Goal: Task Accomplishment & Management: Manage account settings

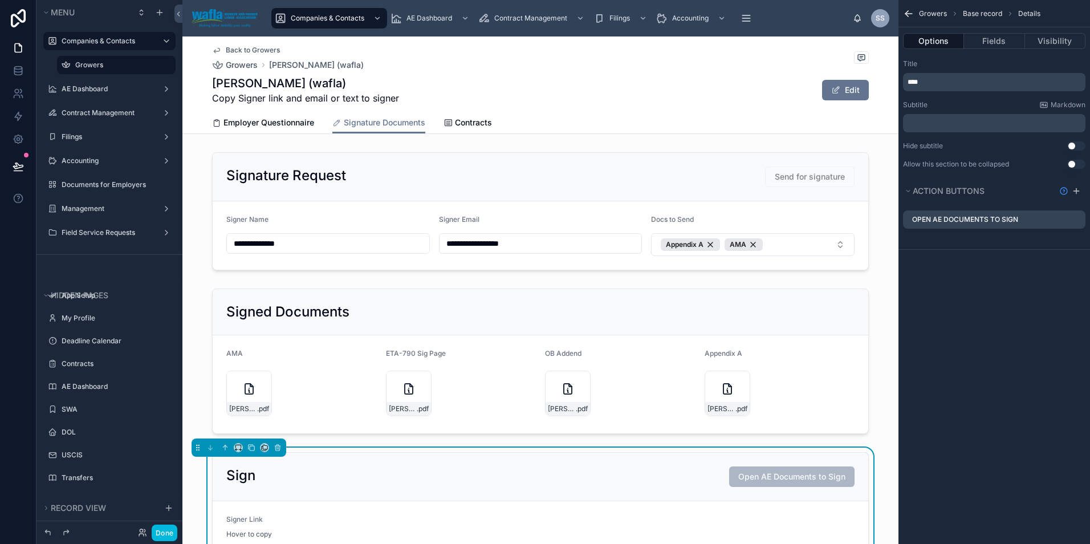
scroll to position [72, 0]
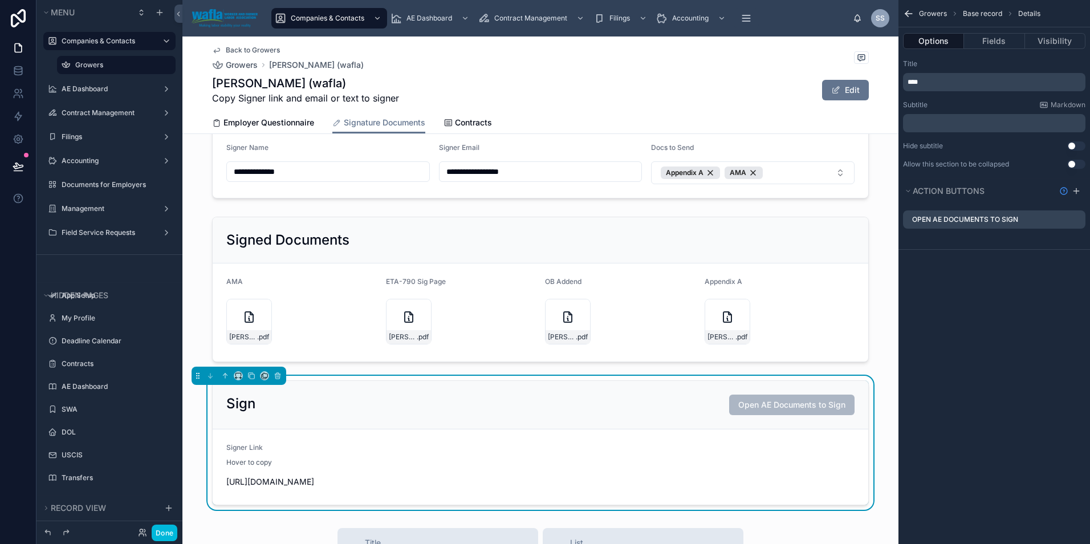
click at [229, 452] on div "Signer Link" at bounding box center [381, 450] width 310 height 14
click at [0, 0] on icon at bounding box center [0, 0] width 0 height 0
click at [25, 97] on link at bounding box center [18, 93] width 36 height 23
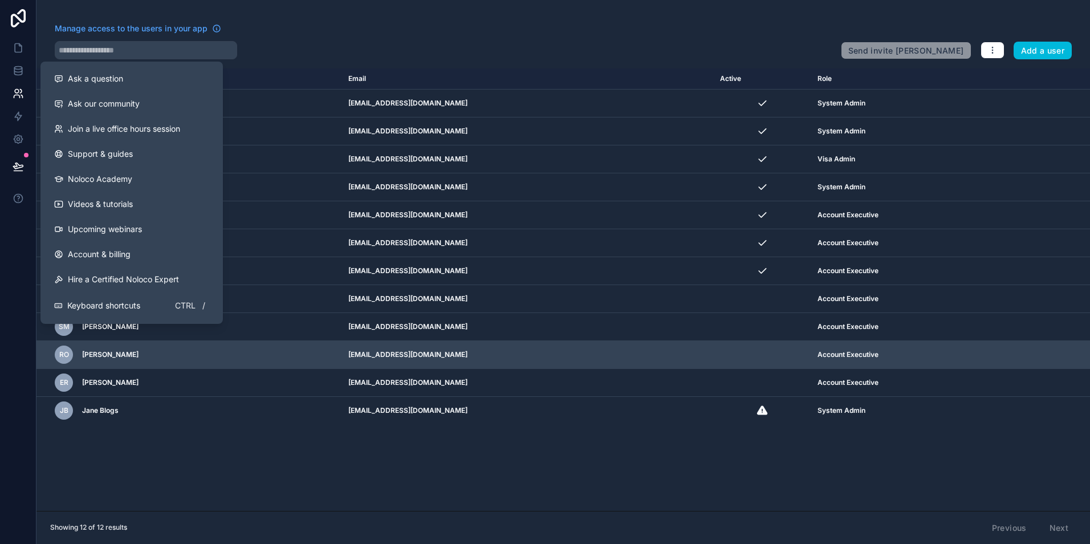
drag, startPoint x: 81, startPoint y: 83, endPoint x: 831, endPoint y: 364, distance: 801.4
click at [81, 83] on span "Ask a question" at bounding box center [95, 78] width 55 height 11
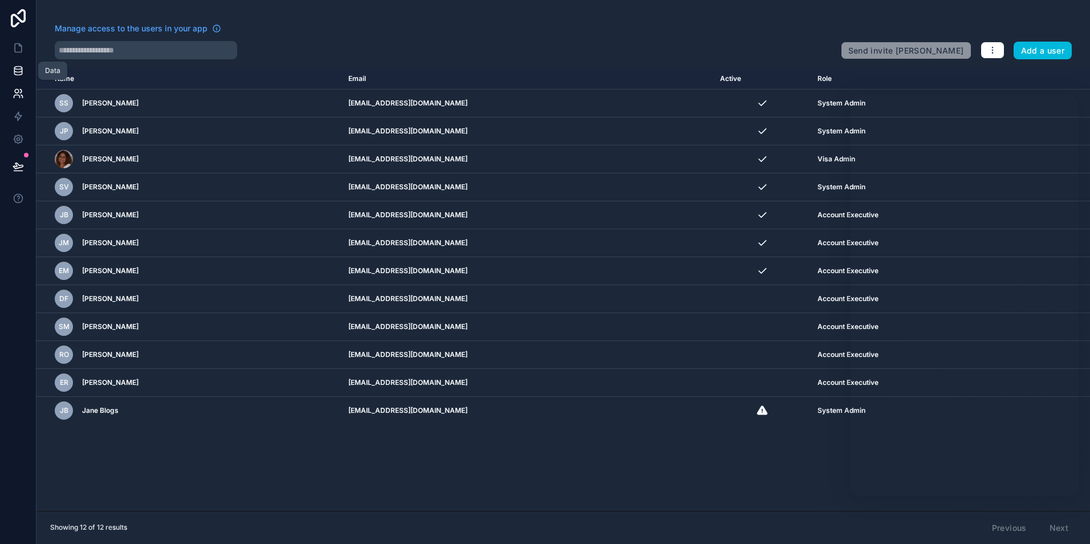
click at [15, 75] on icon at bounding box center [18, 70] width 11 height 11
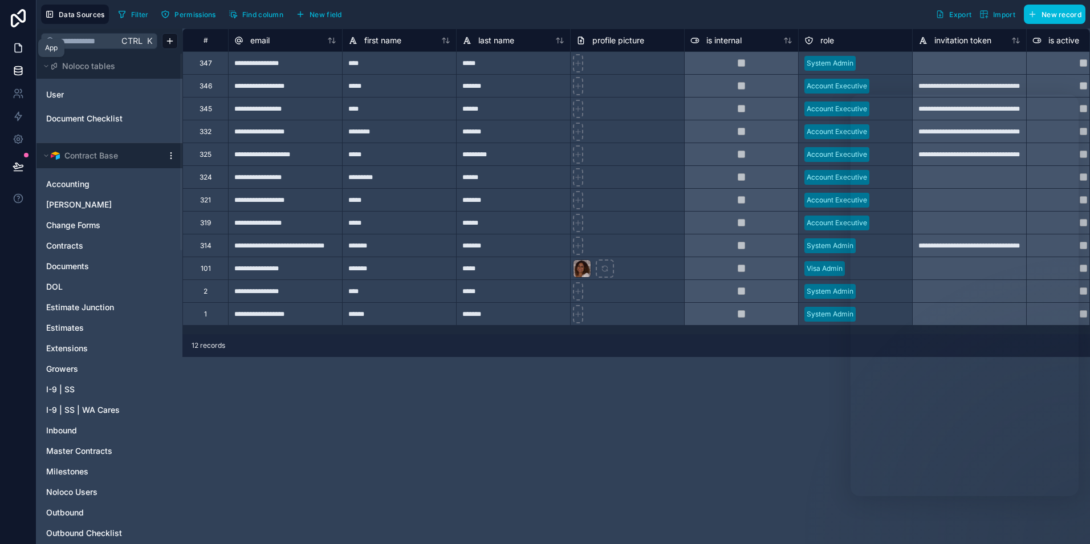
click at [17, 49] on icon at bounding box center [18, 47] width 11 height 11
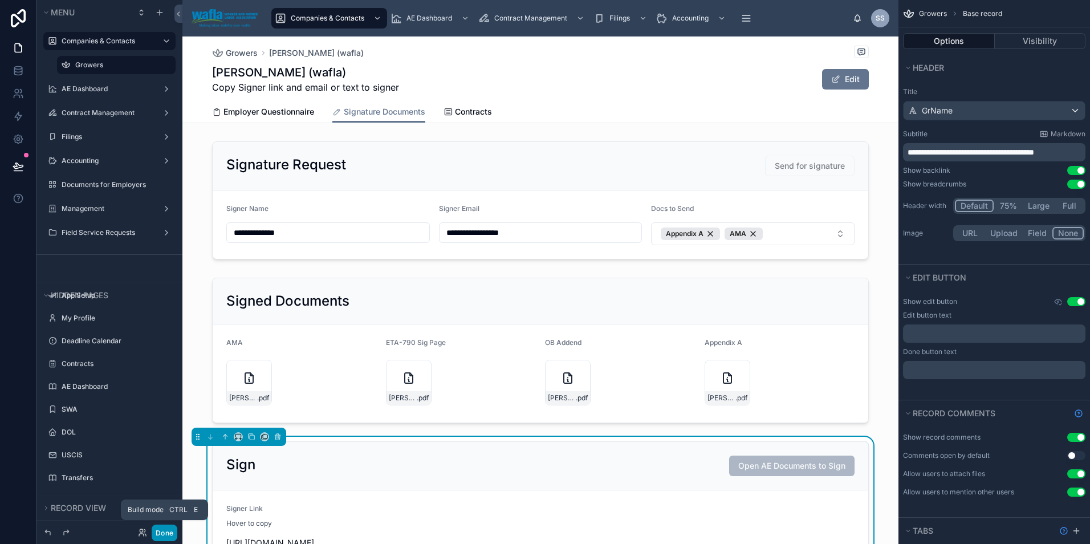
click at [158, 535] on button "Done" at bounding box center [165, 532] width 26 height 17
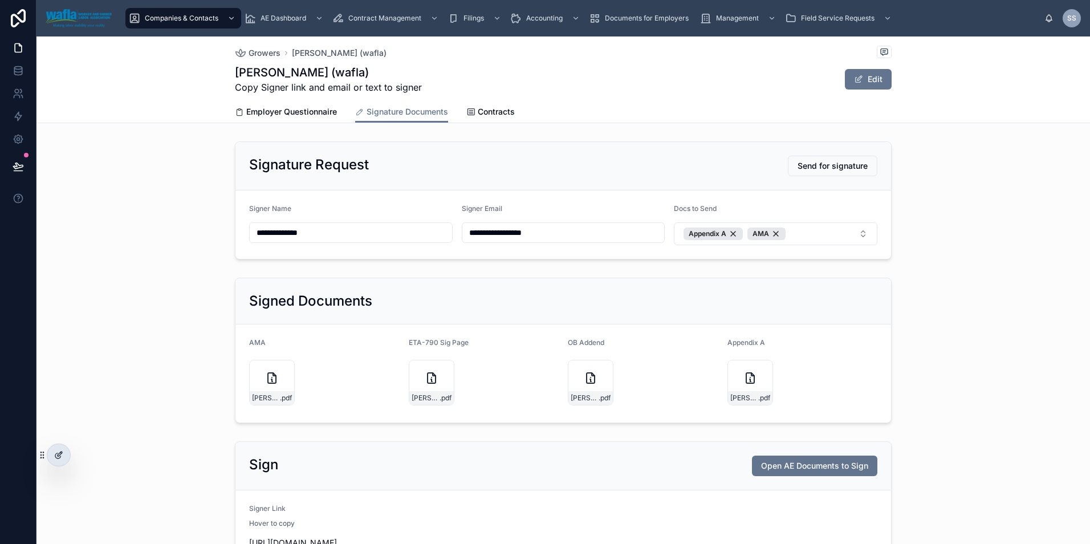
click at [61, 454] on icon at bounding box center [58, 454] width 9 height 9
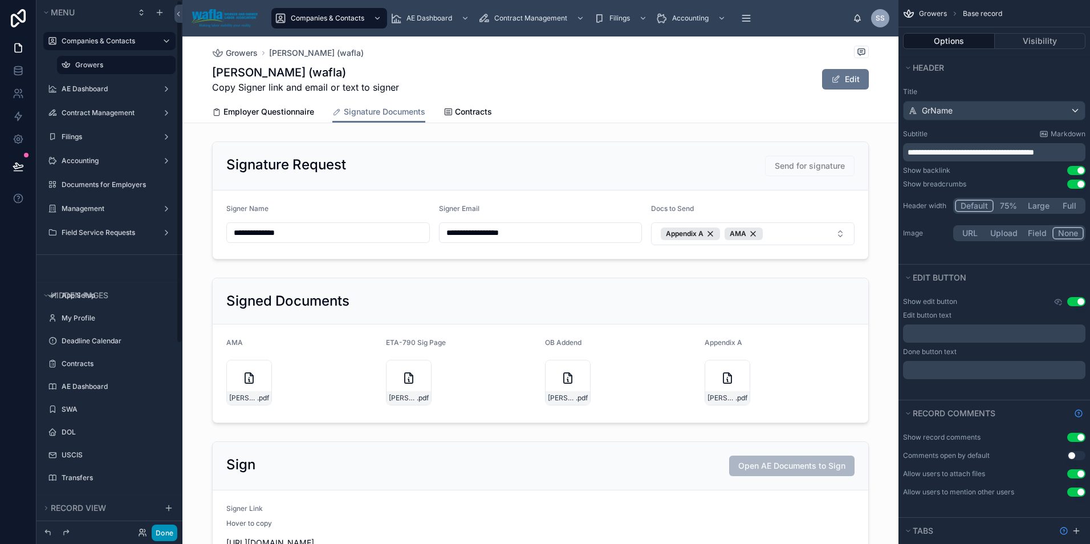
click at [161, 531] on button "Done" at bounding box center [165, 532] width 26 height 17
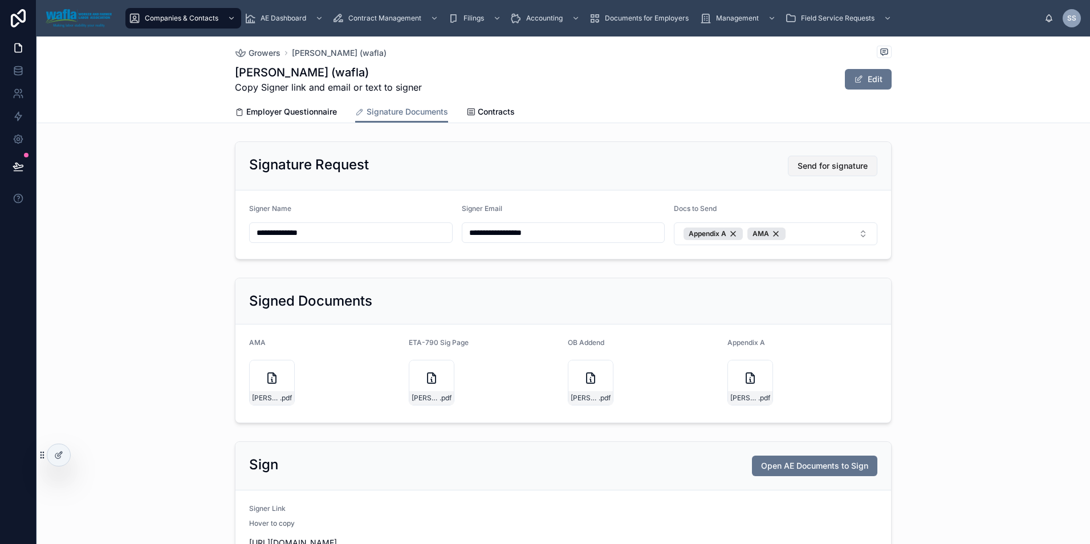
click at [827, 165] on span "Send for signature" at bounding box center [833, 165] width 70 height 11
click at [56, 453] on icon at bounding box center [58, 454] width 9 height 9
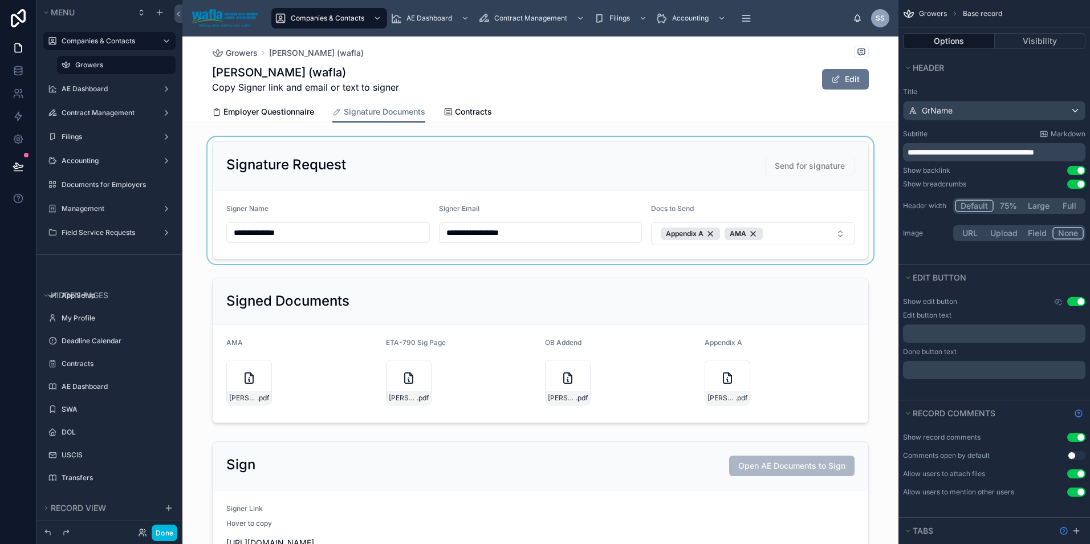
click at [676, 180] on div at bounding box center [540, 200] width 716 height 127
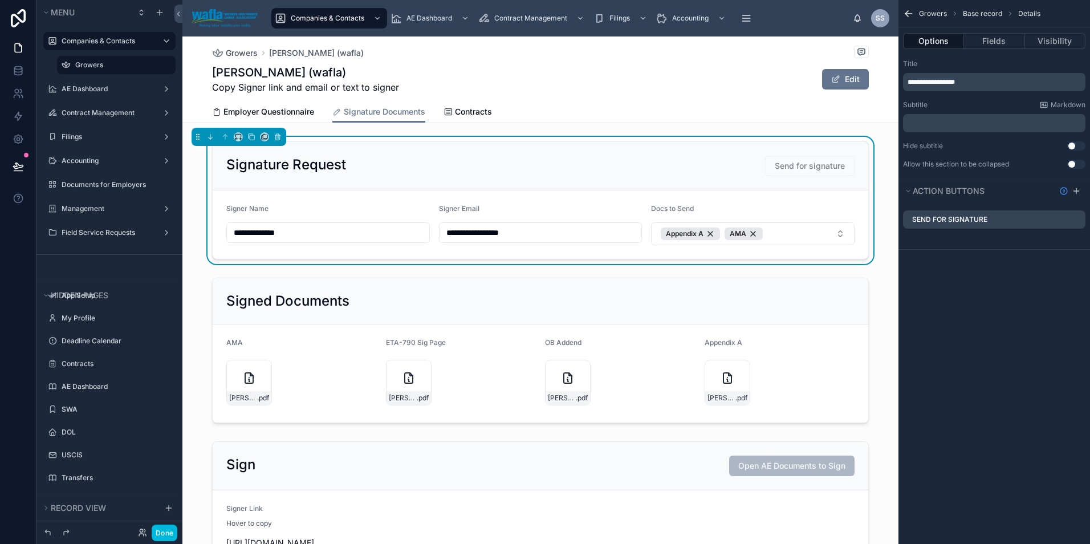
click at [997, 218] on div "Send for signature" at bounding box center [994, 219] width 182 height 18
click at [0, 0] on icon "scrollable content" at bounding box center [0, 0] width 0 height 0
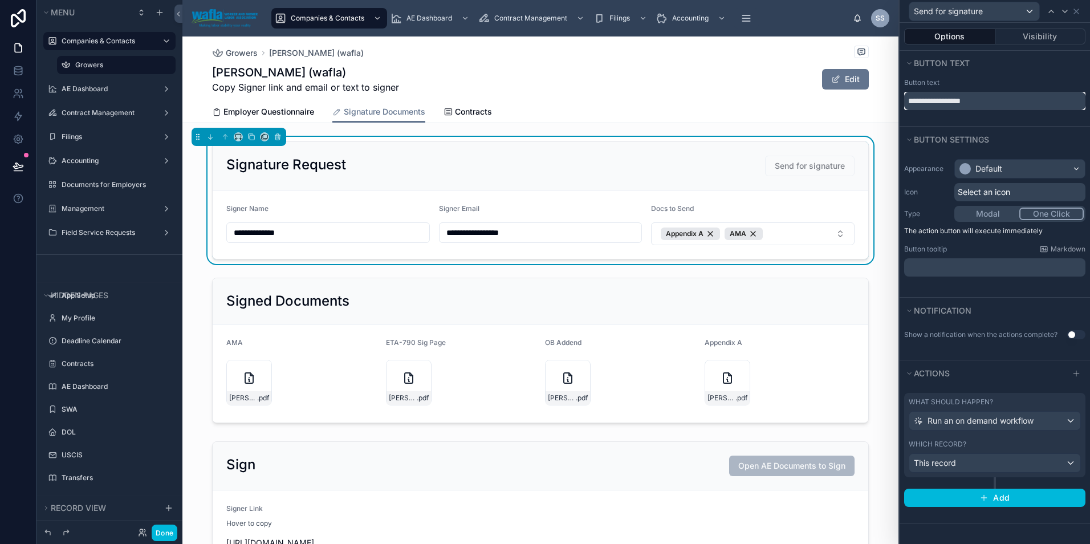
drag, startPoint x: 982, startPoint y: 101, endPoint x: 869, endPoint y: 106, distance: 113.6
click at [869, 106] on div "**********" at bounding box center [545, 272] width 1090 height 544
type input "**********"
click at [1078, 9] on icon at bounding box center [1076, 11] width 5 height 5
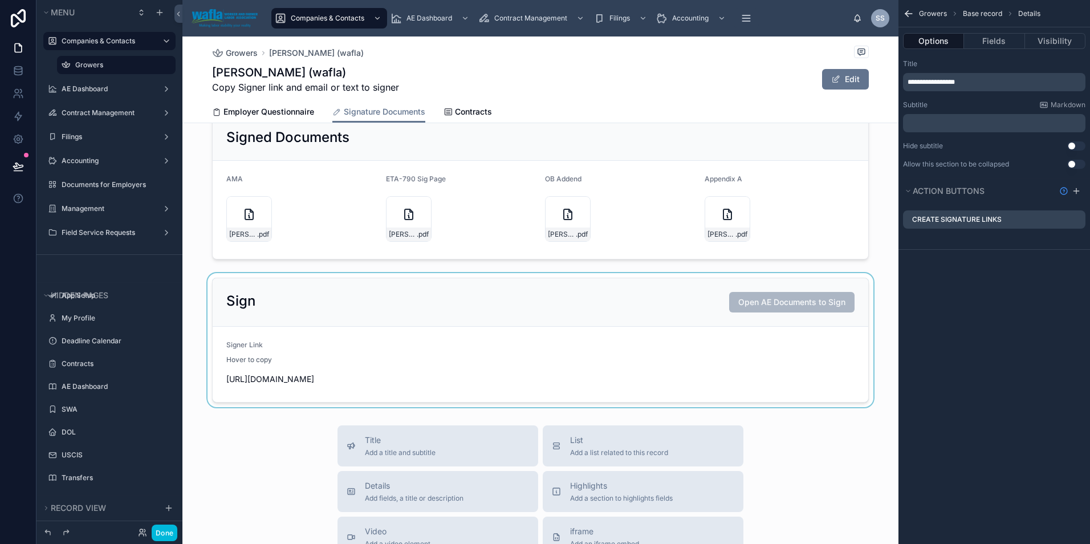
scroll to position [171, 0]
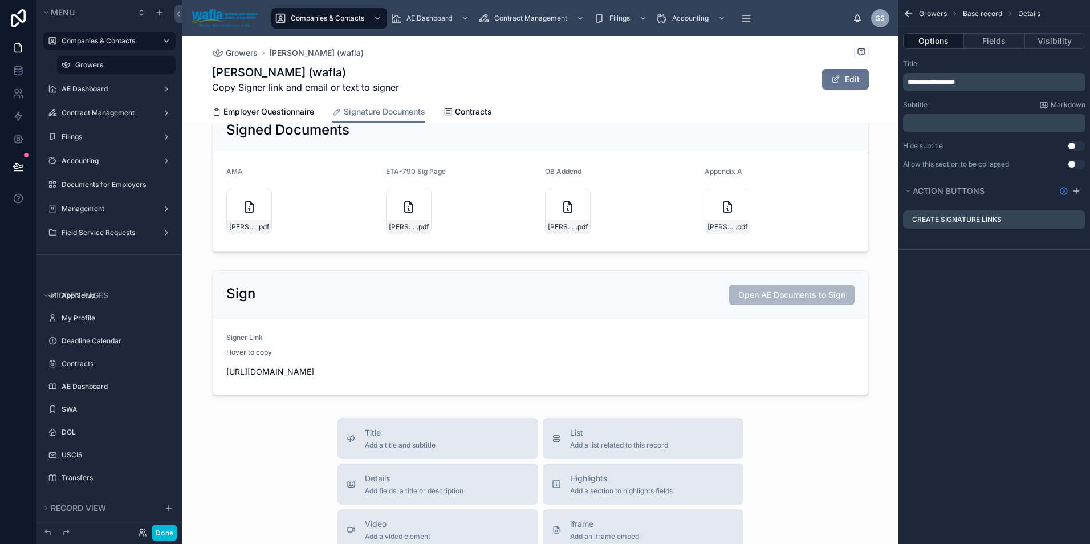
click at [552, 91] on div "Cooper (wafla) Copy Signer link and email or text to signer Edit" at bounding box center [540, 79] width 657 height 30
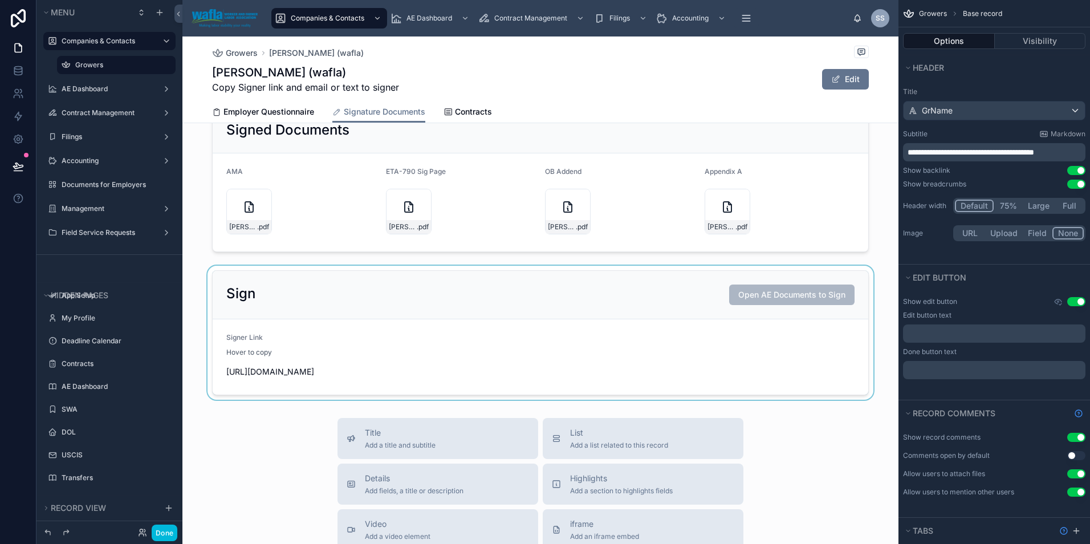
click at [441, 282] on div at bounding box center [540, 333] width 716 height 134
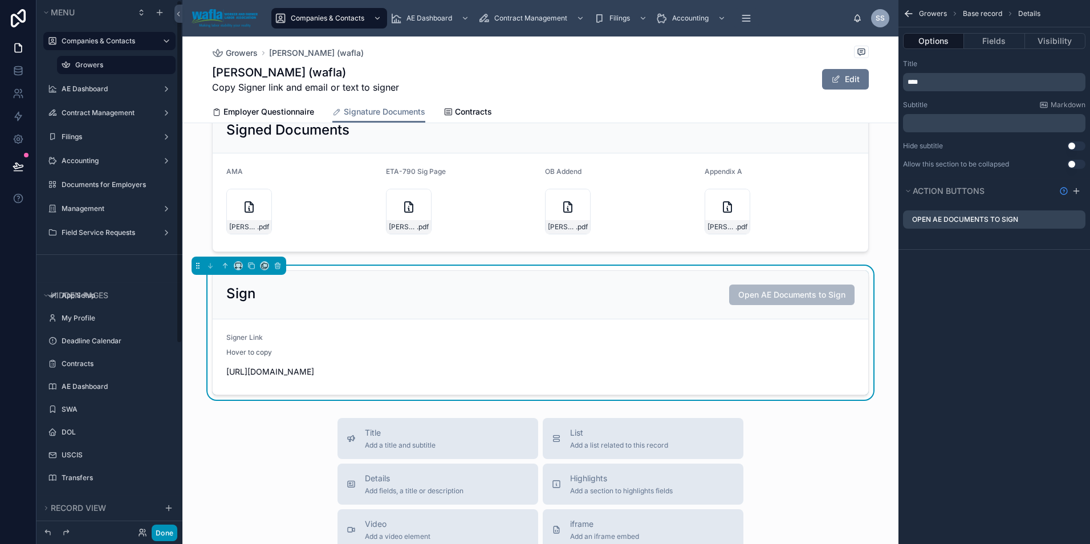
click at [161, 535] on button "Done" at bounding box center [165, 532] width 26 height 17
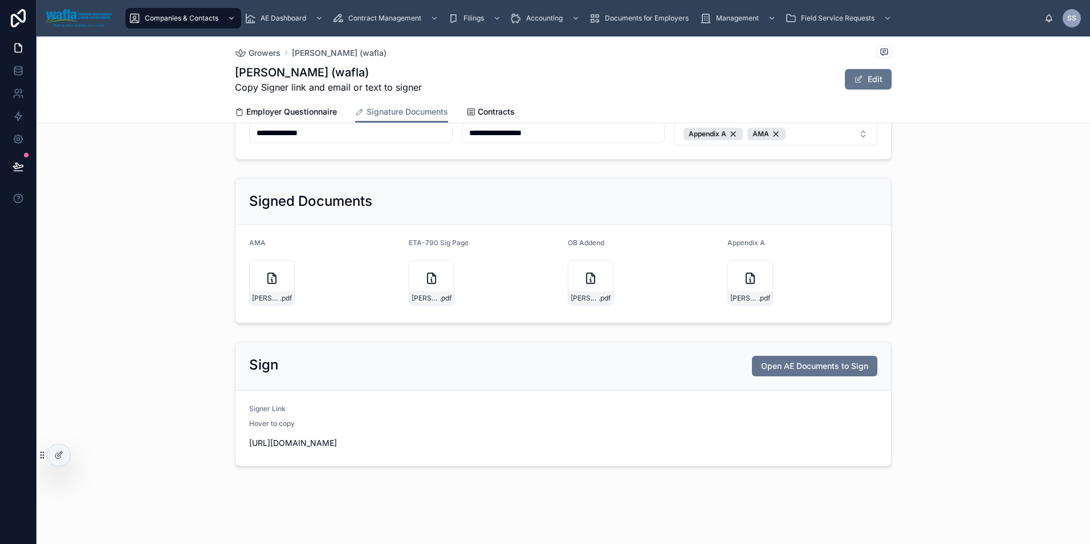
scroll to position [134, 0]
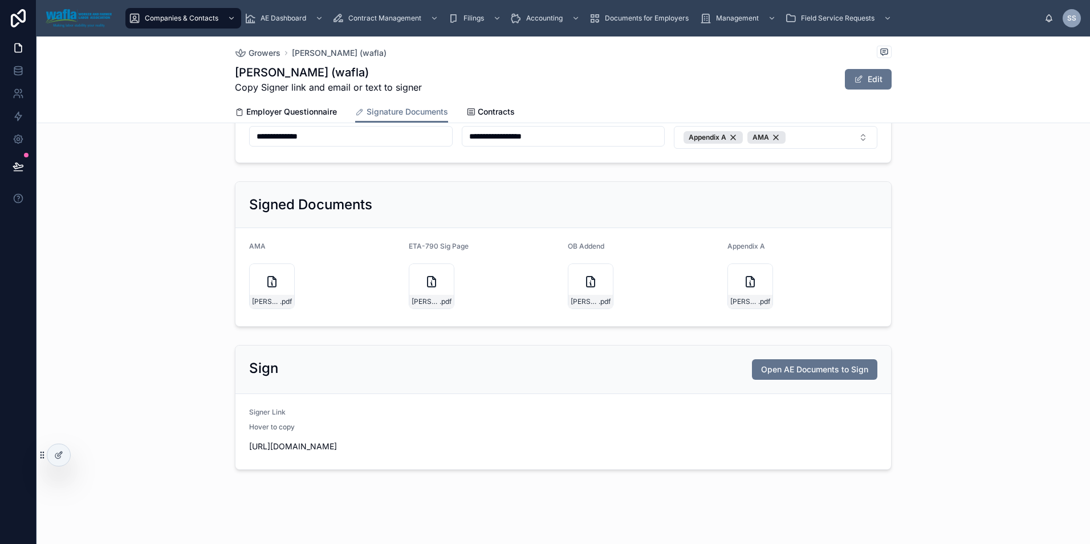
scroll to position [95, 0]
click at [791, 369] on span "Open AE Documents to Sign" at bounding box center [814, 370] width 107 height 11
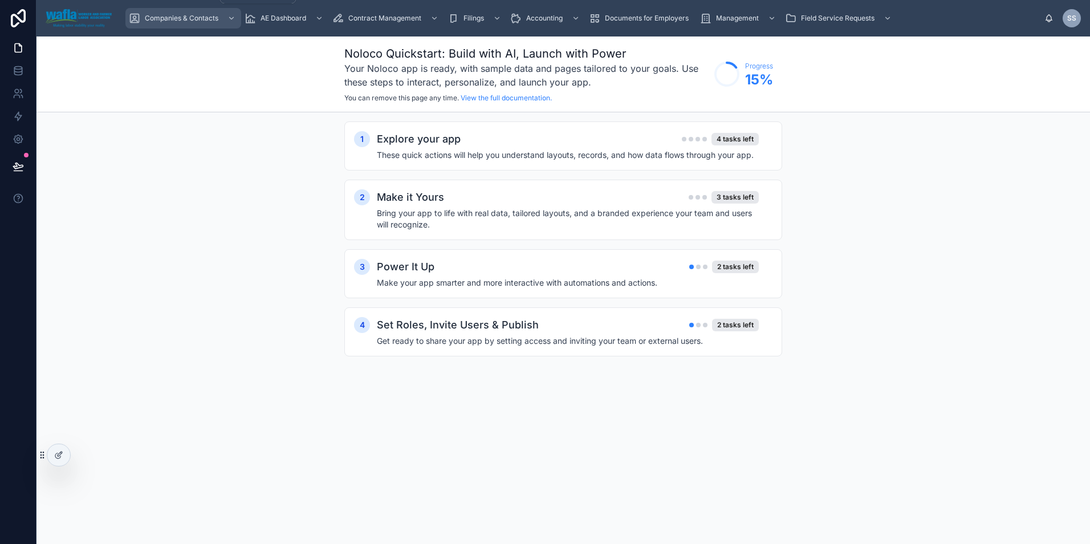
click at [202, 13] on div "Companies & Contacts" at bounding box center [183, 18] width 109 height 18
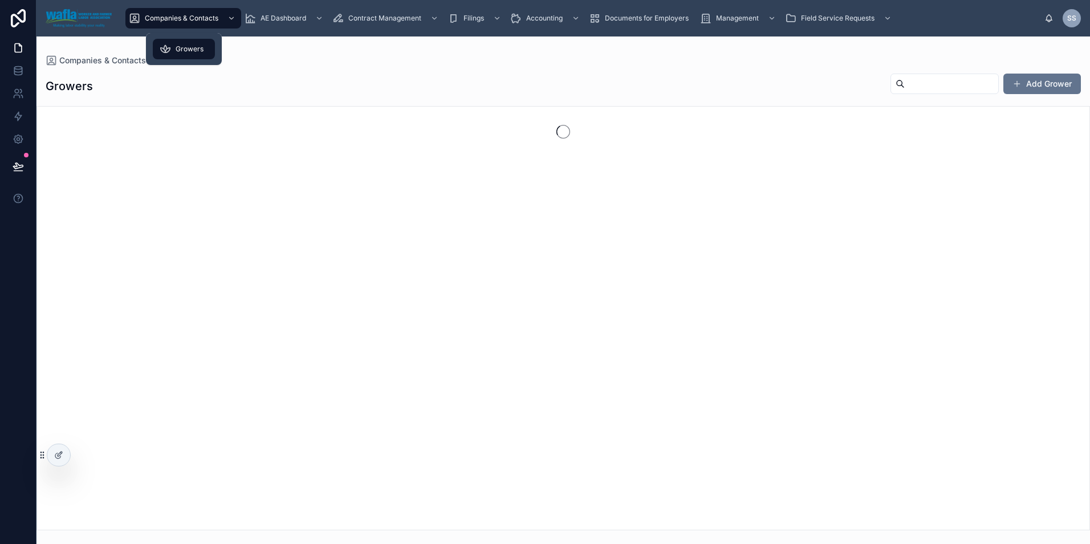
click at [187, 46] on span "Growers" at bounding box center [190, 48] width 28 height 9
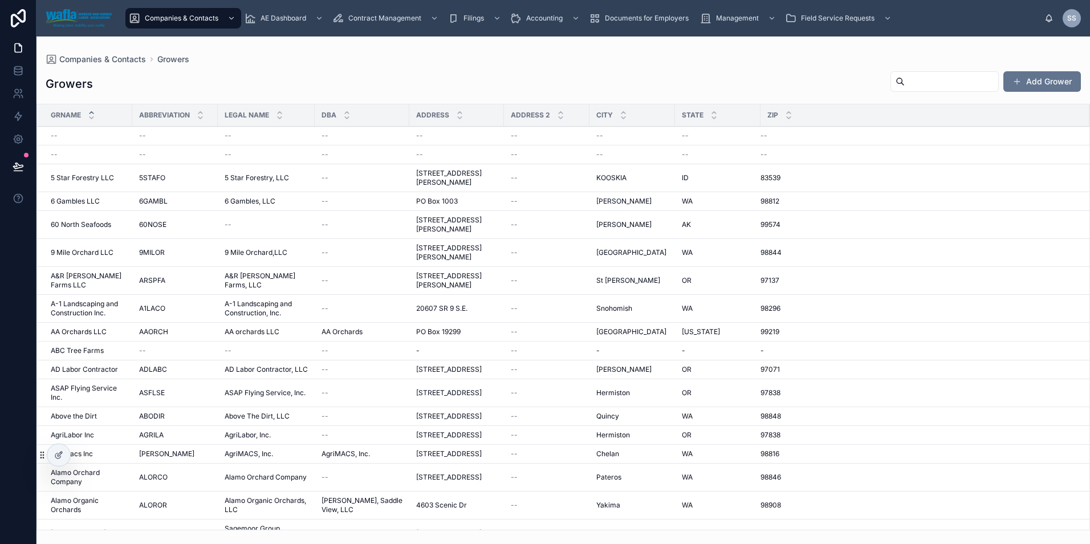
click at [917, 86] on input "text" at bounding box center [951, 82] width 93 height 16
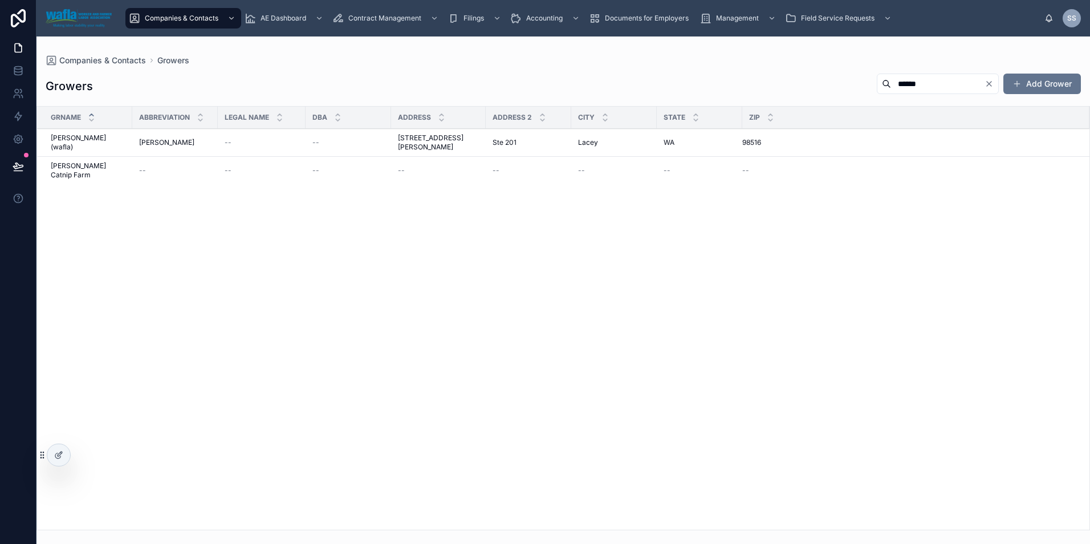
type input "******"
click at [77, 135] on span "Cooper (wafla)" at bounding box center [88, 142] width 75 height 18
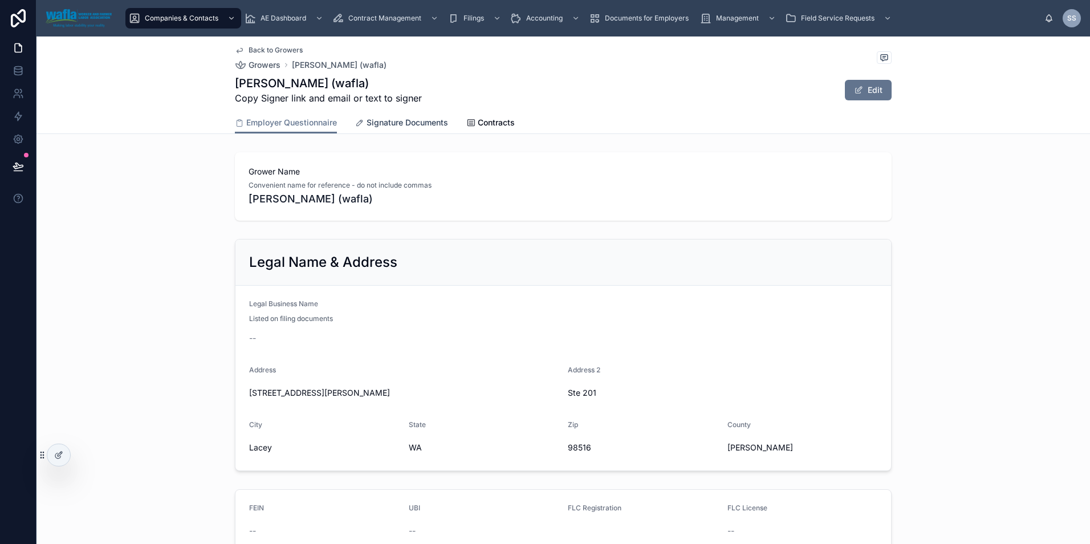
click at [422, 123] on span "Signature Documents" at bounding box center [408, 122] width 82 height 11
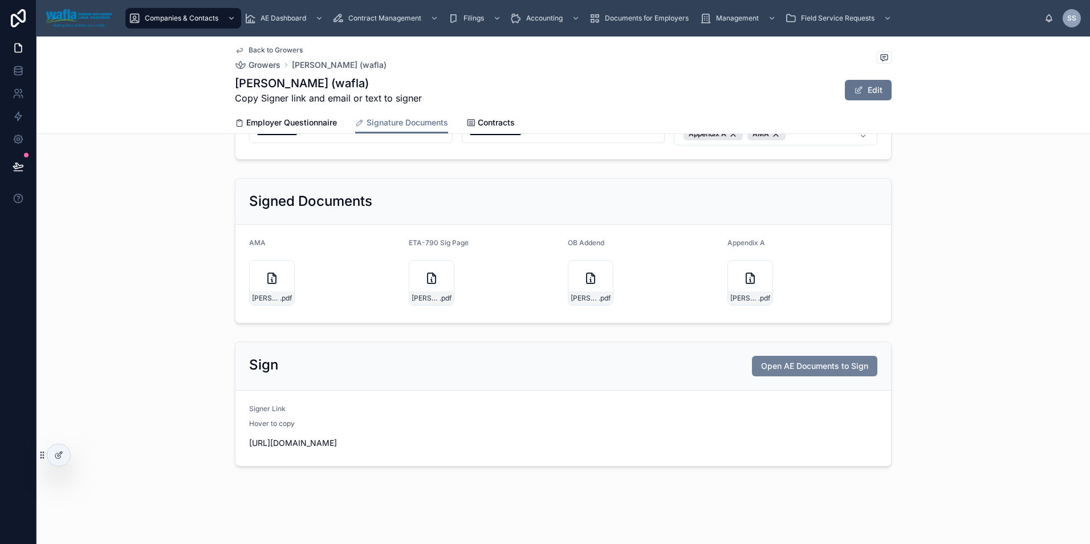
scroll to position [145, 0]
click at [793, 360] on span "Open AE Documents to Sign" at bounding box center [814, 365] width 107 height 11
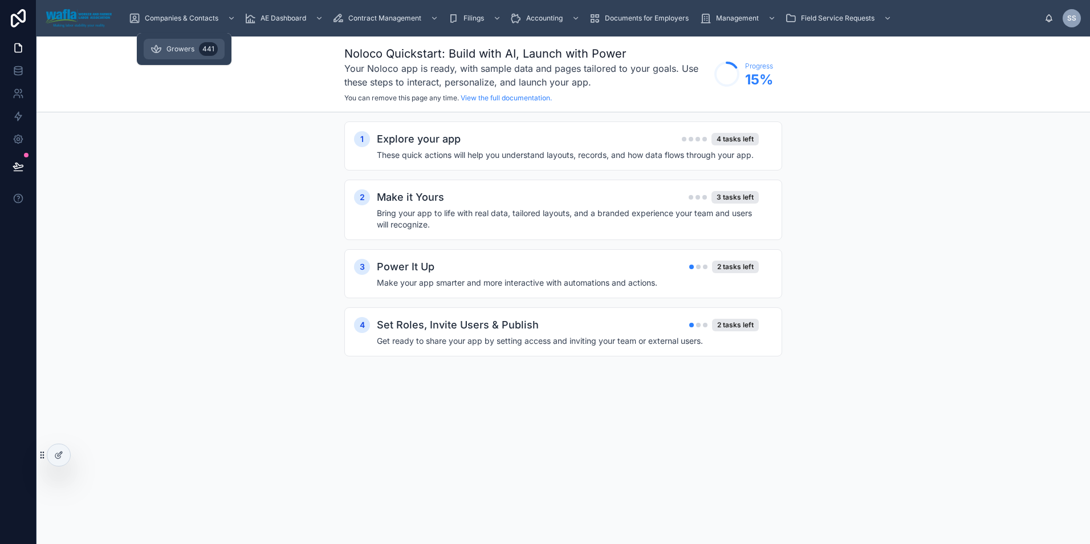
click at [168, 44] on span "Growers" at bounding box center [180, 48] width 28 height 9
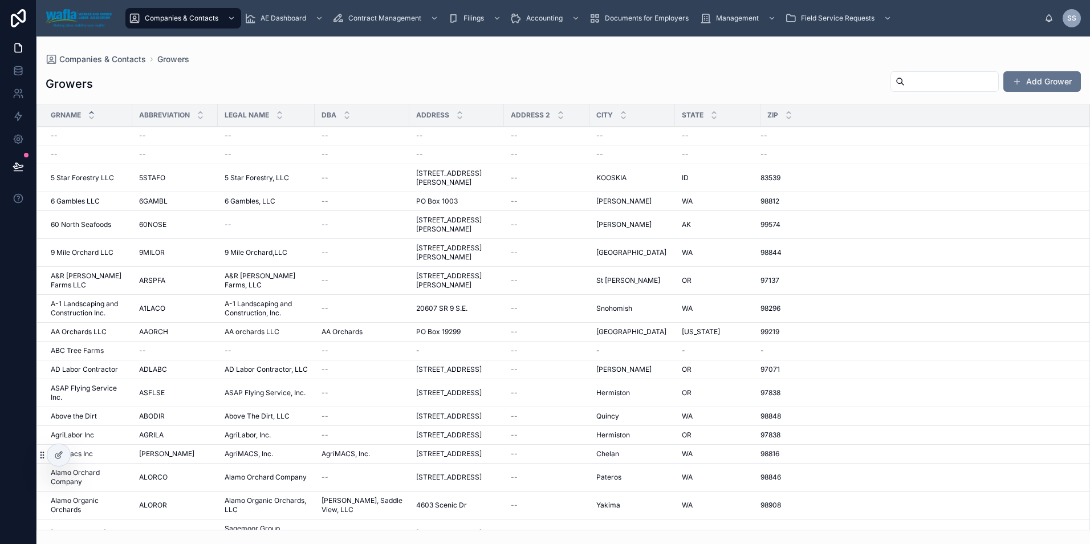
click at [901, 73] on div at bounding box center [945, 81] width 108 height 21
click at [905, 82] on input "text" at bounding box center [951, 82] width 93 height 16
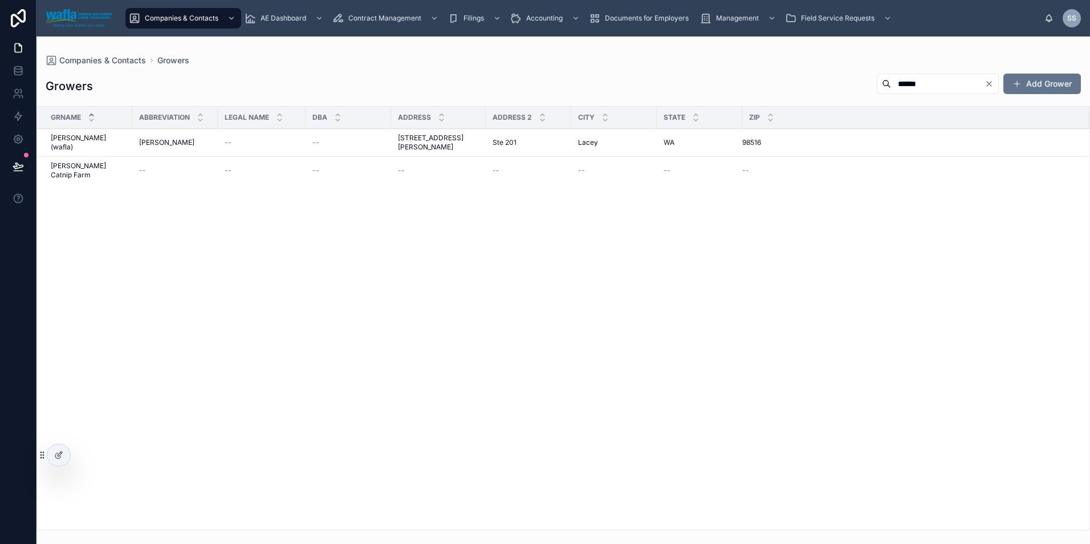
type input "******"
click at [66, 136] on span "[PERSON_NAME] (wafla)" at bounding box center [88, 142] width 75 height 18
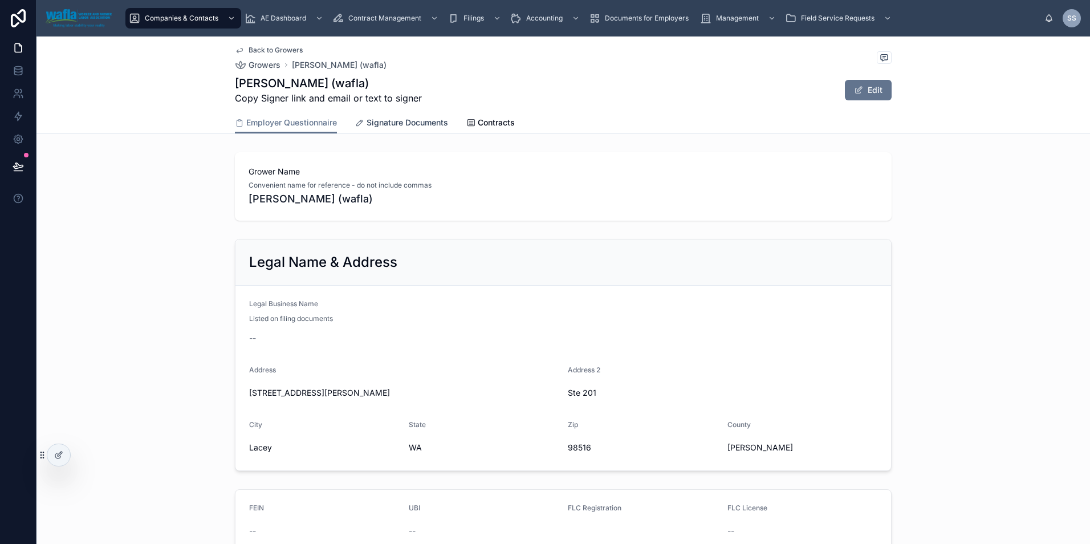
click at [372, 124] on span "Signature Documents" at bounding box center [408, 122] width 82 height 11
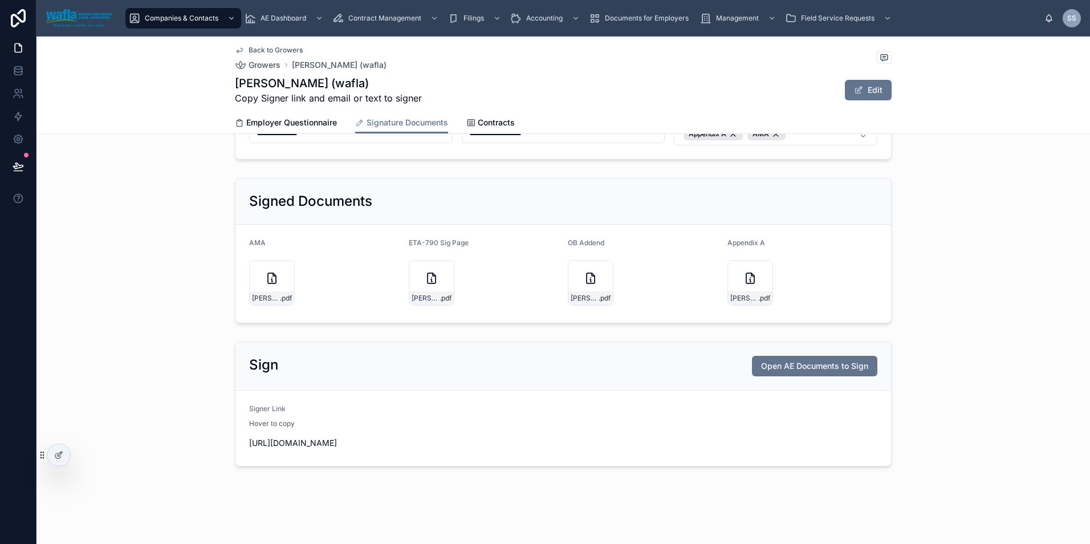
scroll to position [114, 0]
click at [596, 356] on div "Sign Open AE Documents to Sign" at bounding box center [563, 366] width 628 height 21
click at [56, 457] on icon at bounding box center [58, 454] width 9 height 9
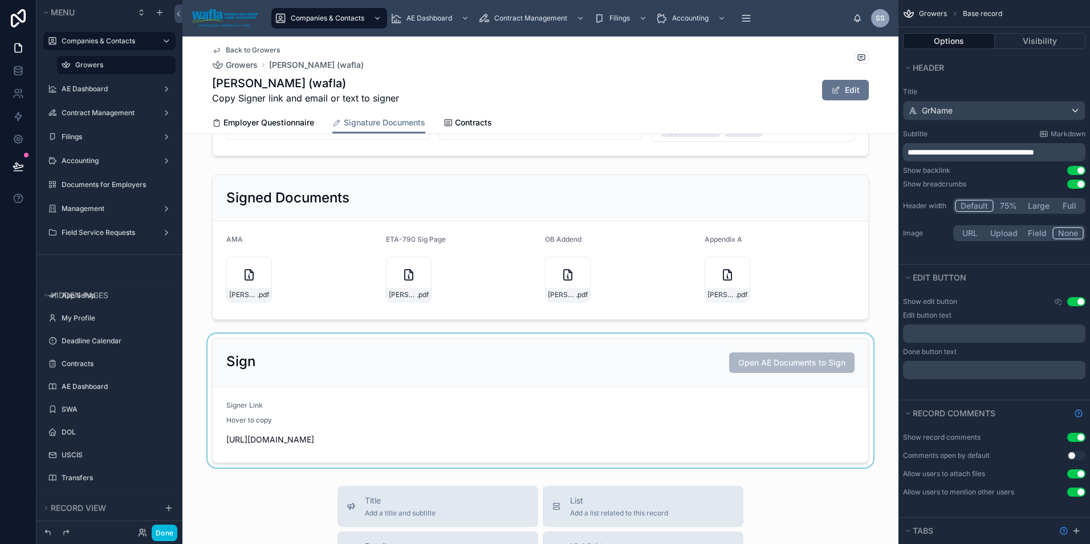
click at [774, 367] on div at bounding box center [540, 401] width 716 height 134
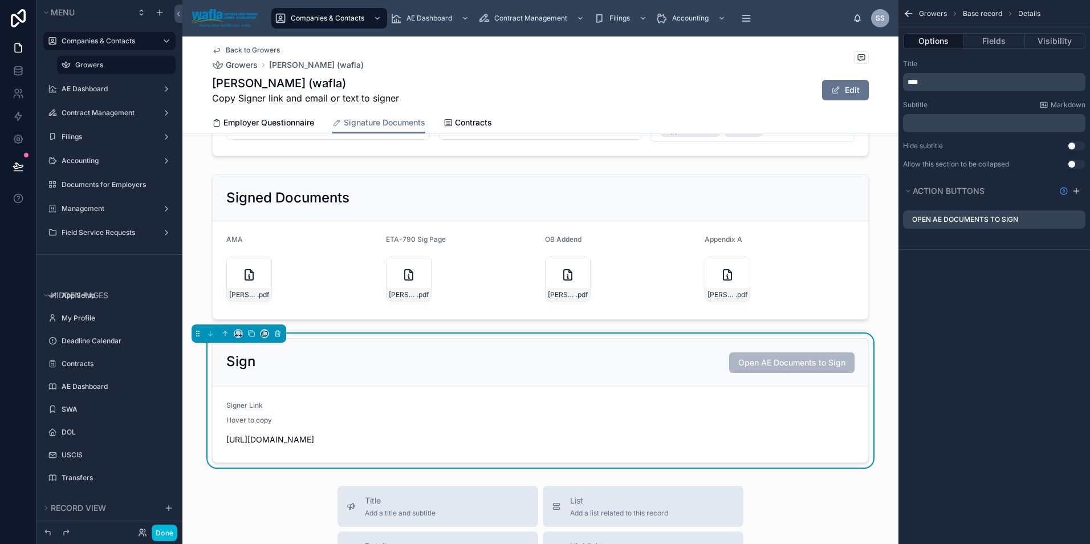
click at [0, 0] on icon "scrollable content" at bounding box center [0, 0] width 0 height 0
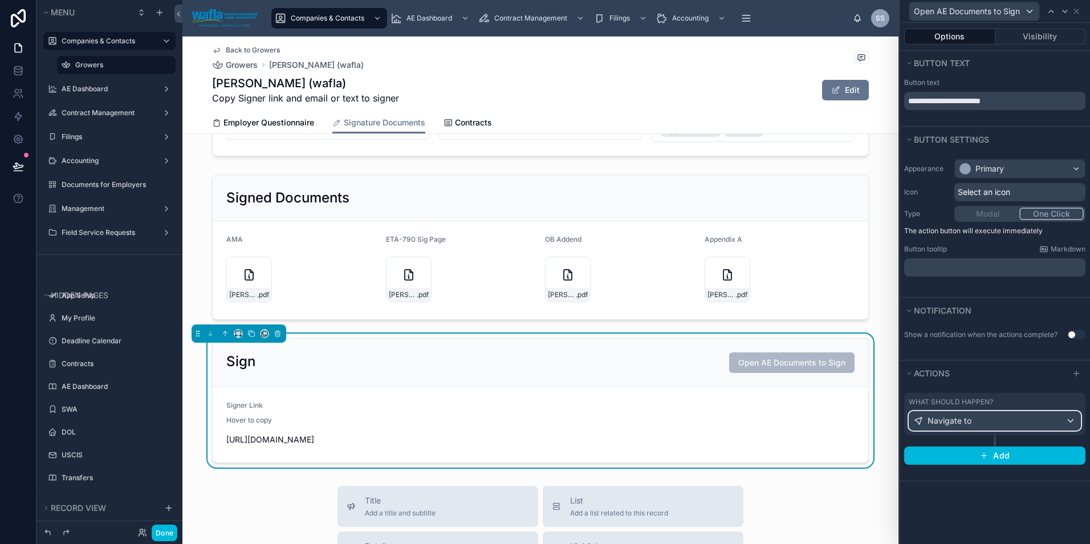
click at [1064, 413] on div "Navigate to" at bounding box center [994, 421] width 171 height 18
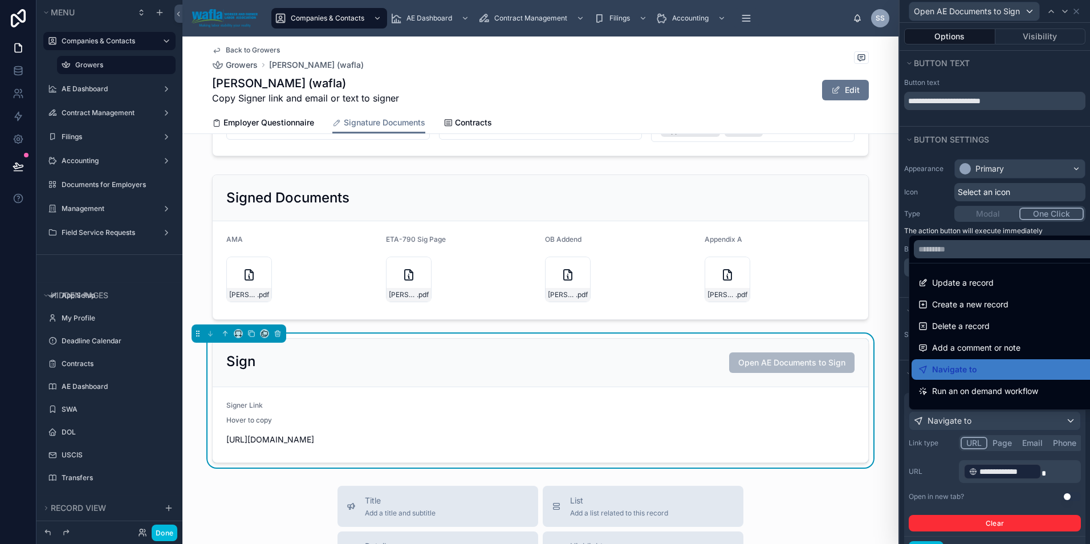
click at [1058, 495] on div at bounding box center [995, 272] width 190 height 544
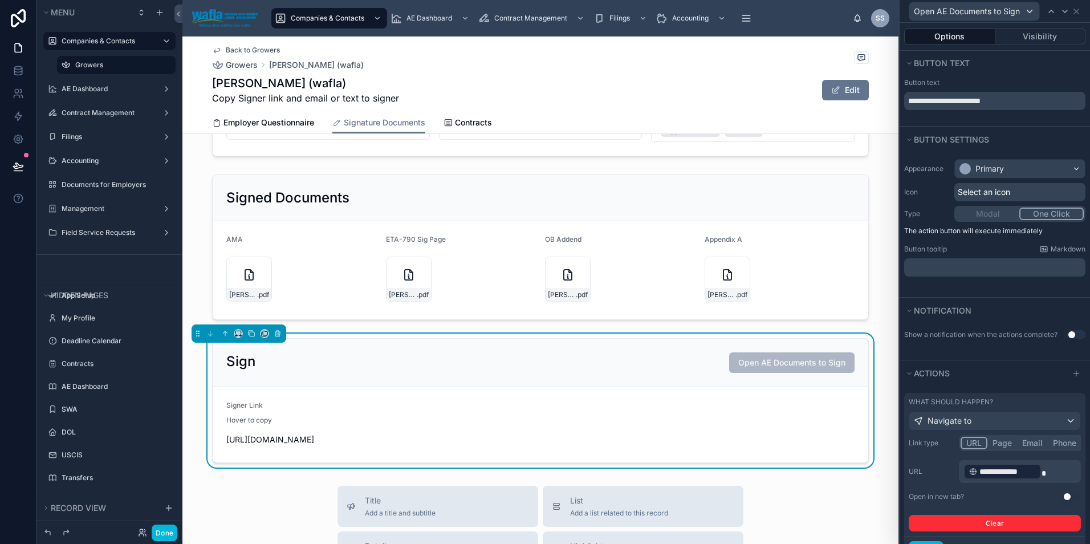
click at [1063, 493] on button "Use setting" at bounding box center [1072, 496] width 18 height 9
click at [1078, 8] on icon at bounding box center [1076, 11] width 9 height 9
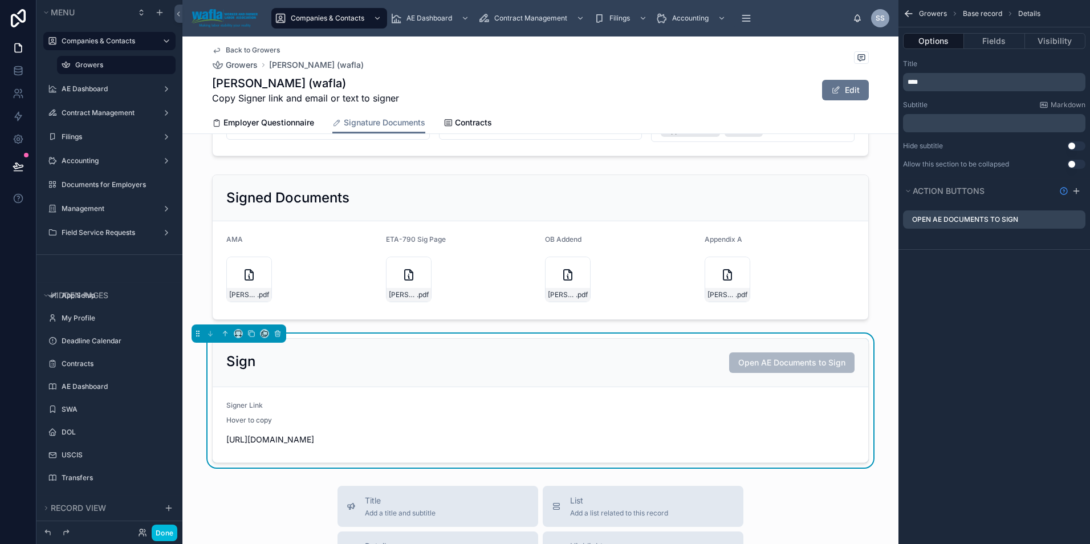
click at [493, 432] on div "[URL][DOMAIN_NAME]" at bounding box center [381, 439] width 310 height 18
click at [367, 204] on div at bounding box center [540, 247] width 716 height 154
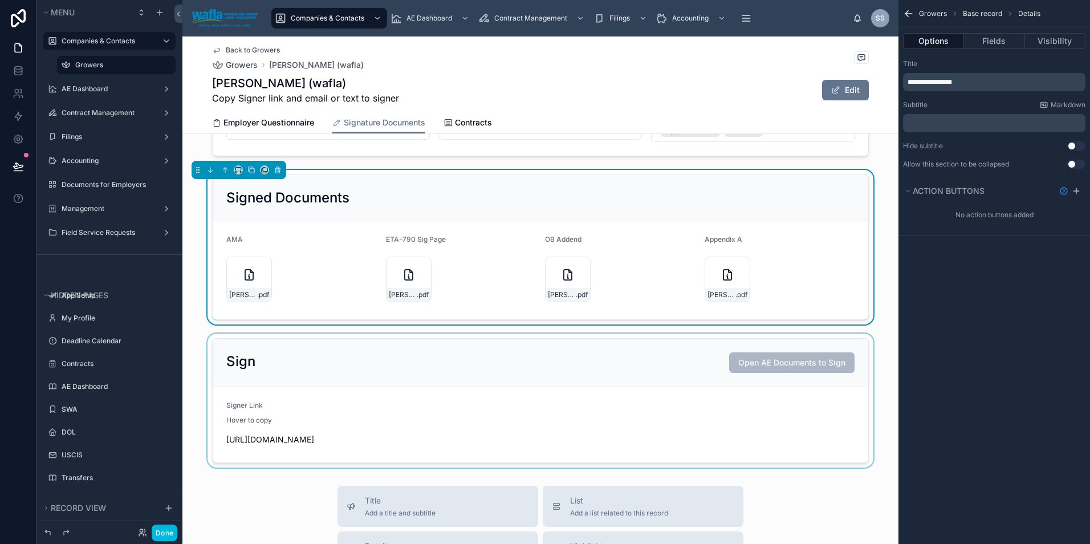
click at [521, 401] on div at bounding box center [540, 401] width 716 height 134
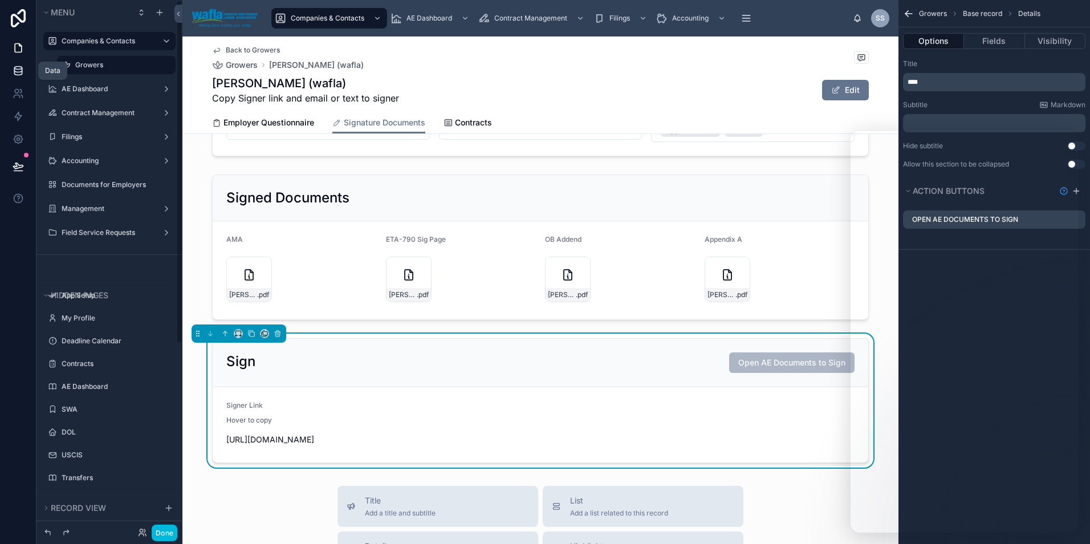
click at [18, 74] on icon at bounding box center [18, 70] width 11 height 11
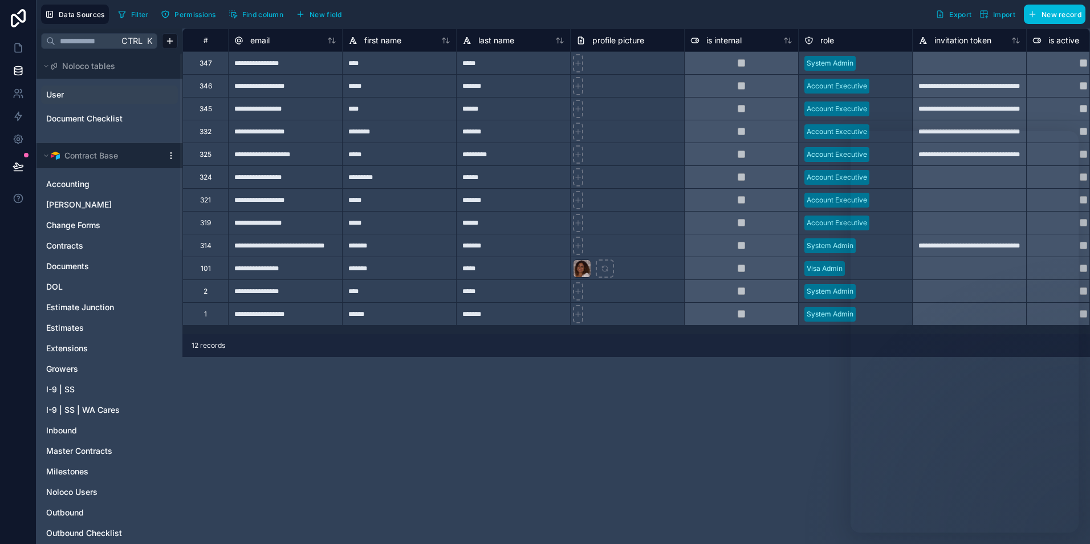
click at [168, 96] on icon "User" at bounding box center [169, 93] width 5 height 5
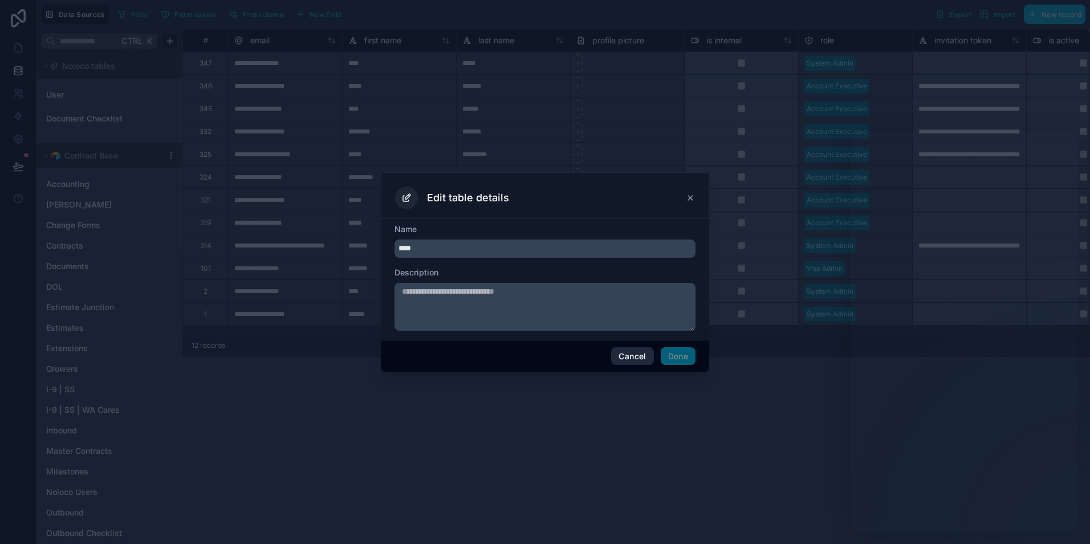
click at [637, 361] on button "Cancel" at bounding box center [632, 356] width 42 height 18
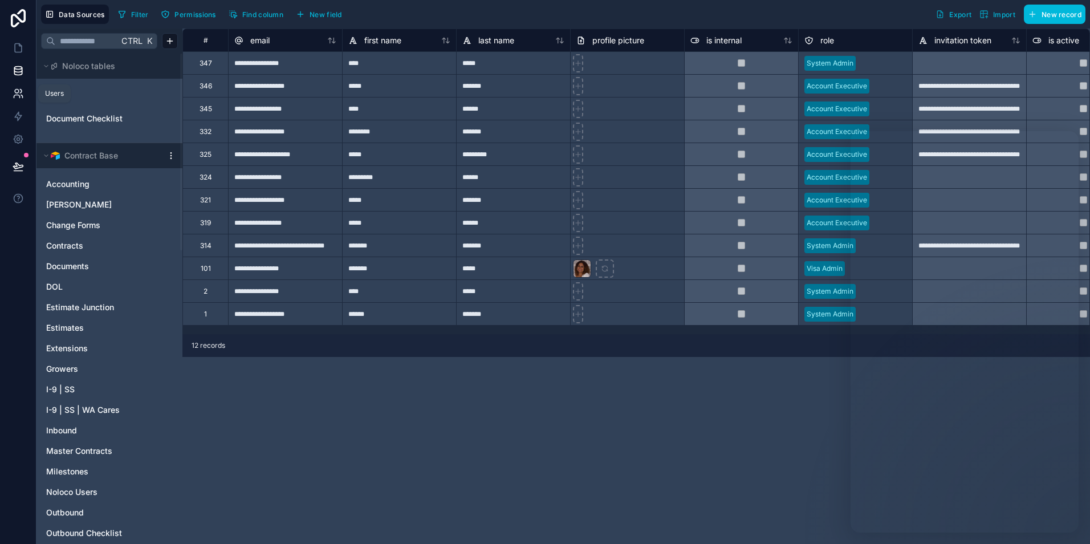
click at [19, 97] on icon at bounding box center [17, 96] width 6 height 3
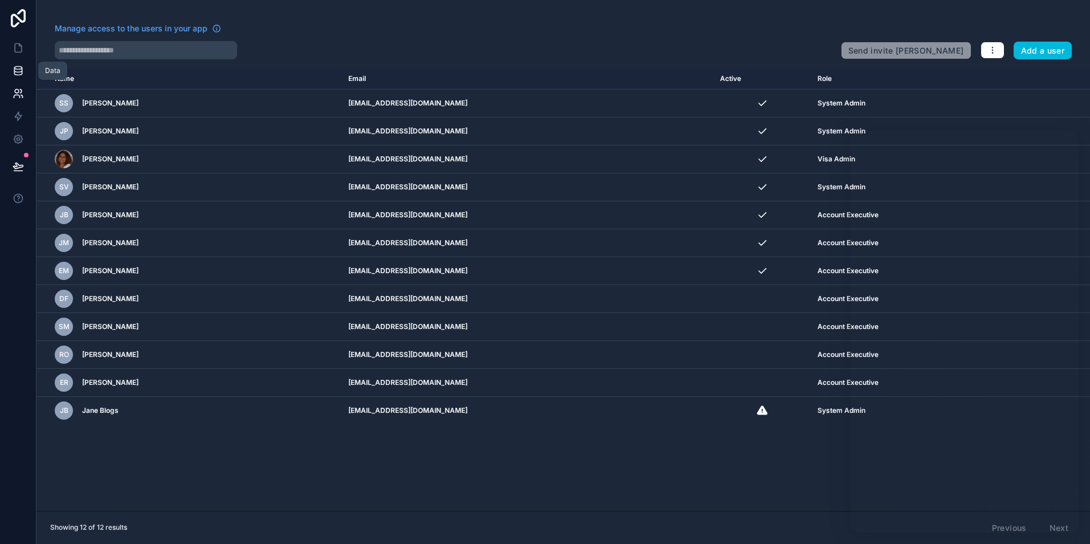
click at [19, 72] on icon at bounding box center [17, 70] width 7 height 5
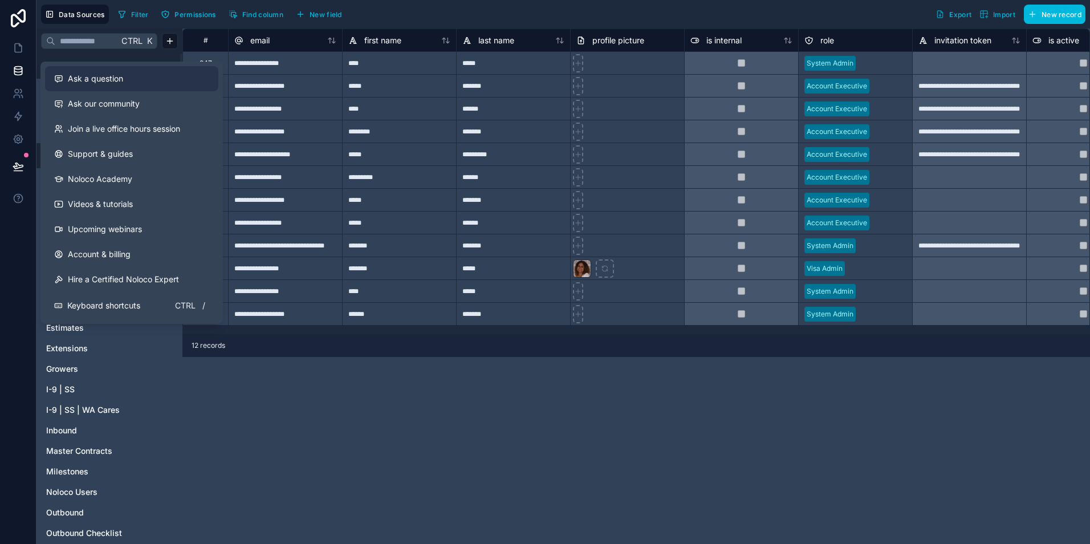
click at [97, 82] on span "Ask a question" at bounding box center [95, 78] width 55 height 11
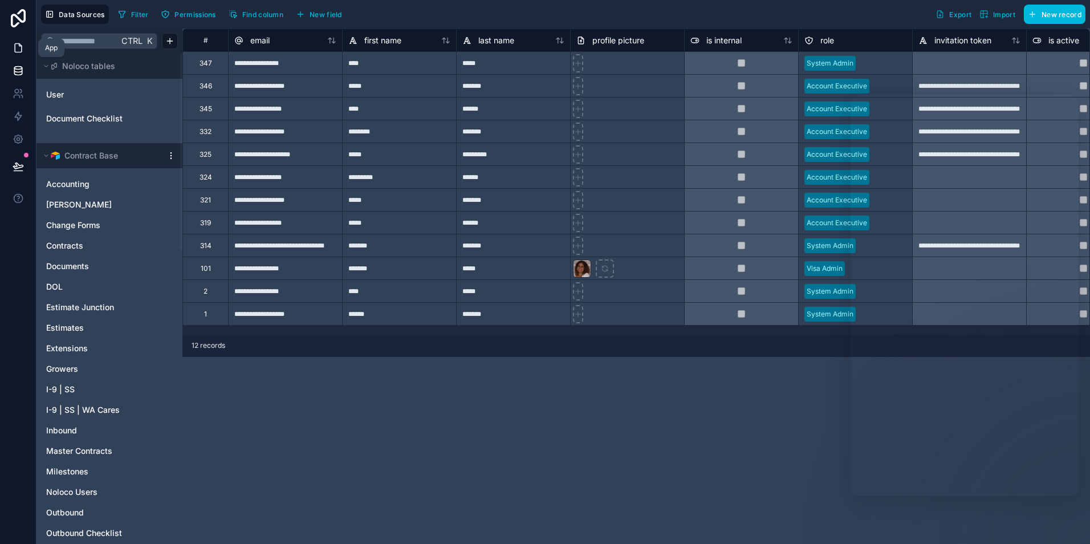
click at [20, 48] on icon at bounding box center [18, 47] width 11 height 11
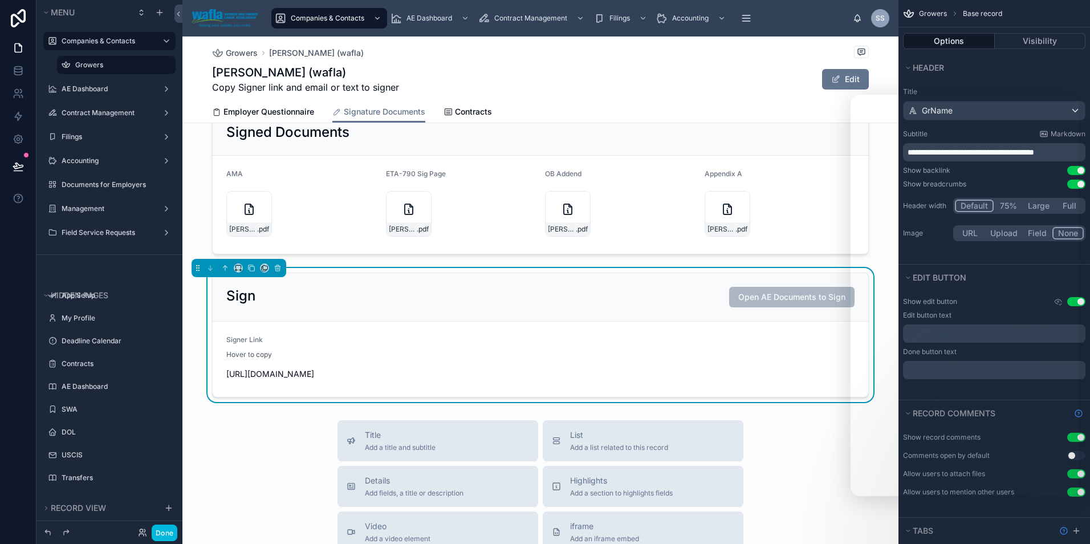
scroll to position [171, 0]
click at [0, 0] on icon at bounding box center [0, 0] width 0 height 0
click at [21, 71] on icon at bounding box center [18, 70] width 11 height 11
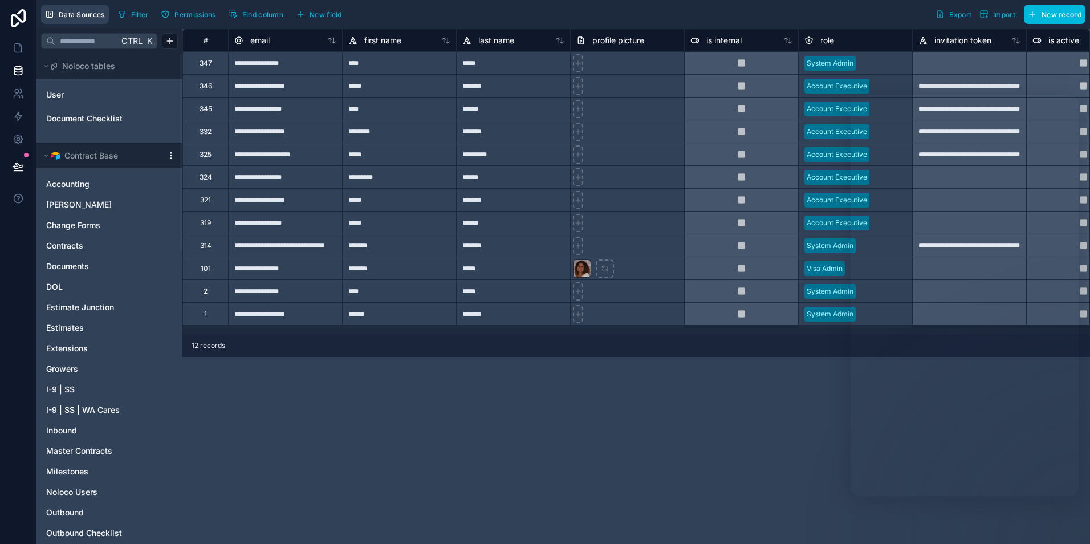
click at [68, 19] on button "Data Sources" at bounding box center [75, 14] width 68 height 19
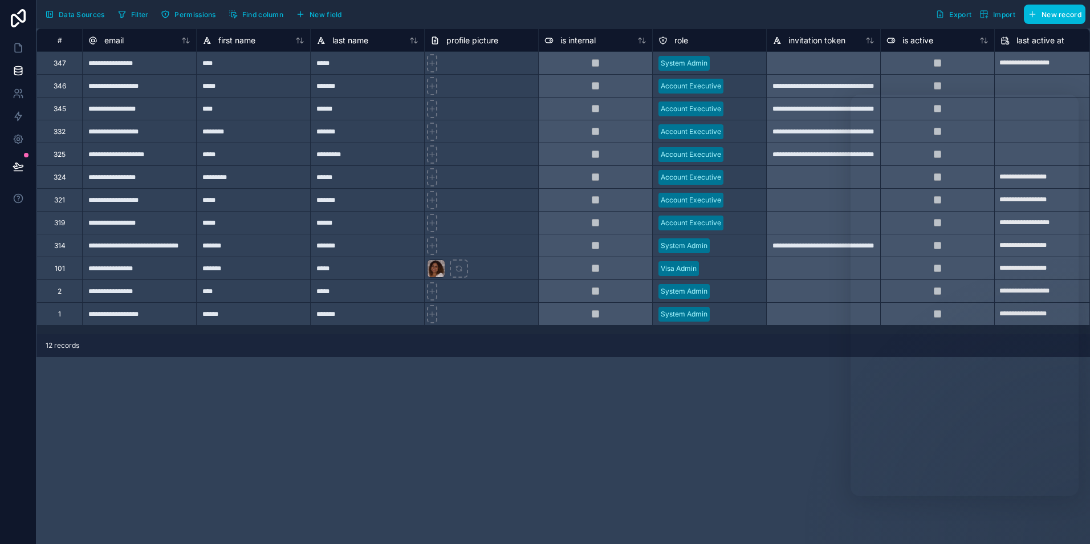
click at [68, 13] on span "Data Sources" at bounding box center [82, 14] width 46 height 9
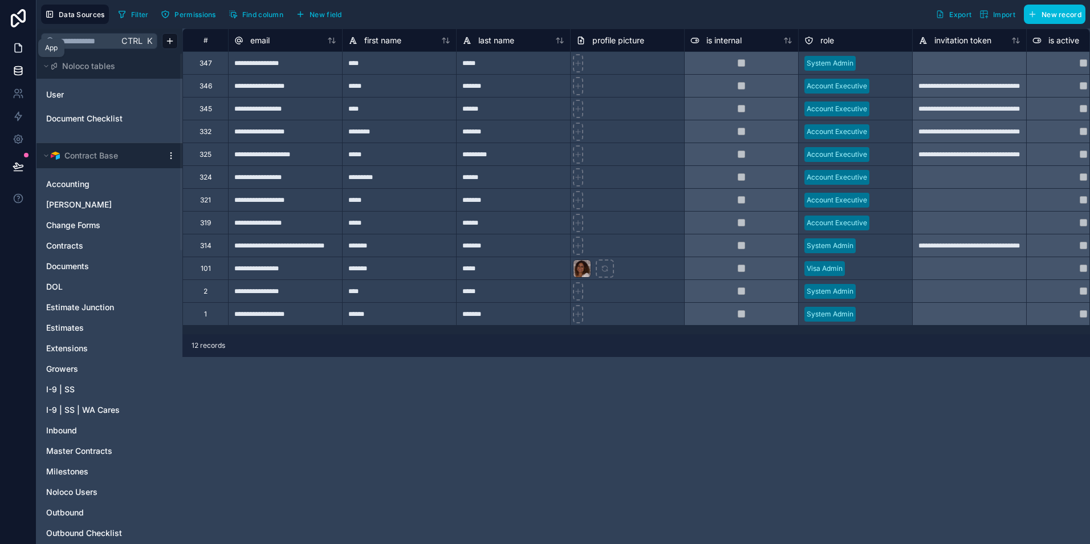
click at [17, 50] on icon at bounding box center [18, 47] width 11 height 11
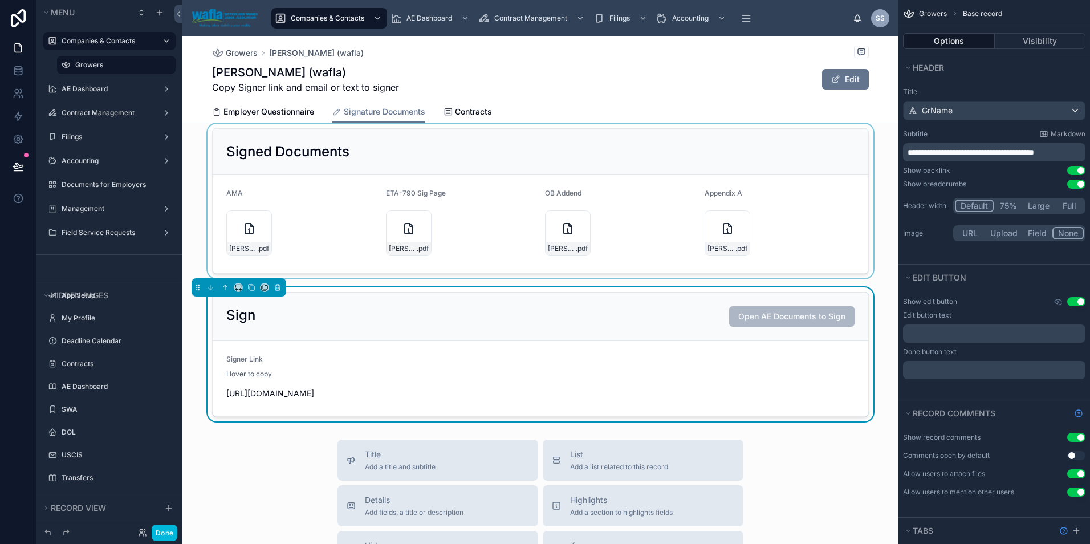
scroll to position [152, 0]
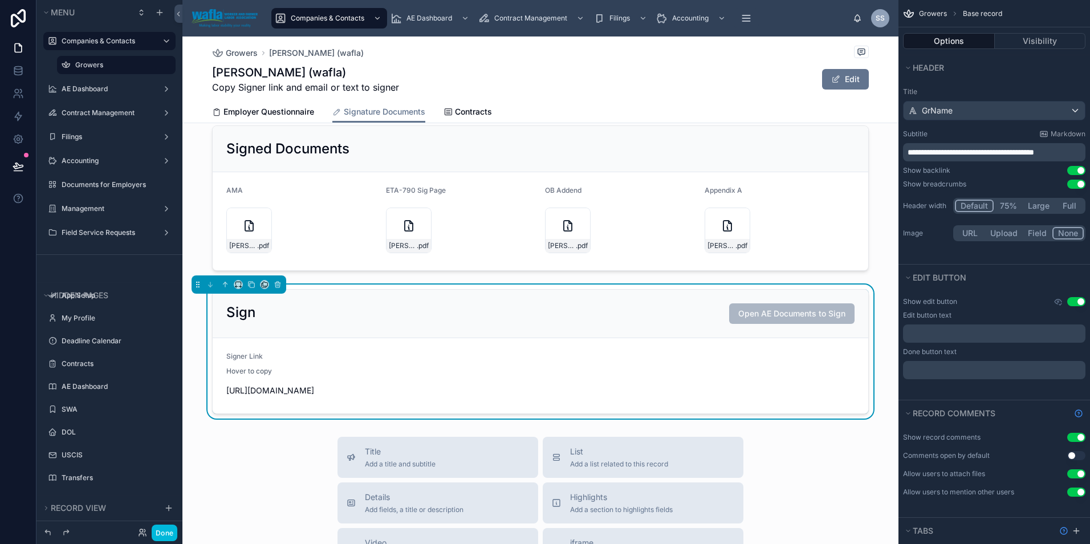
click at [442, 340] on form "Signer Link Hover to copy https://app.signnow.com/webapp/documentgroup/signing?…" at bounding box center [541, 375] width 656 height 75
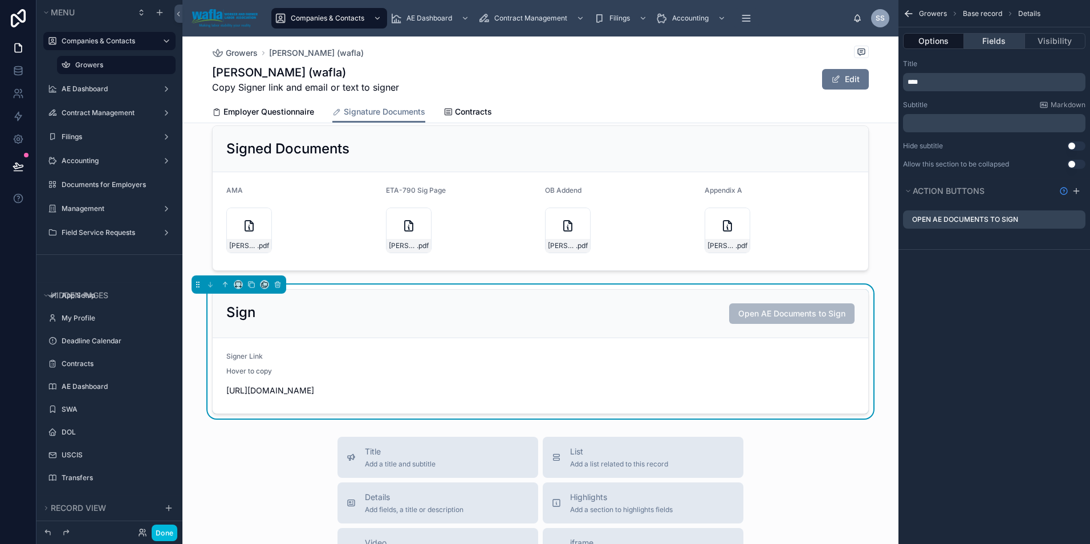
click at [990, 43] on button "Fields" at bounding box center [994, 41] width 60 height 16
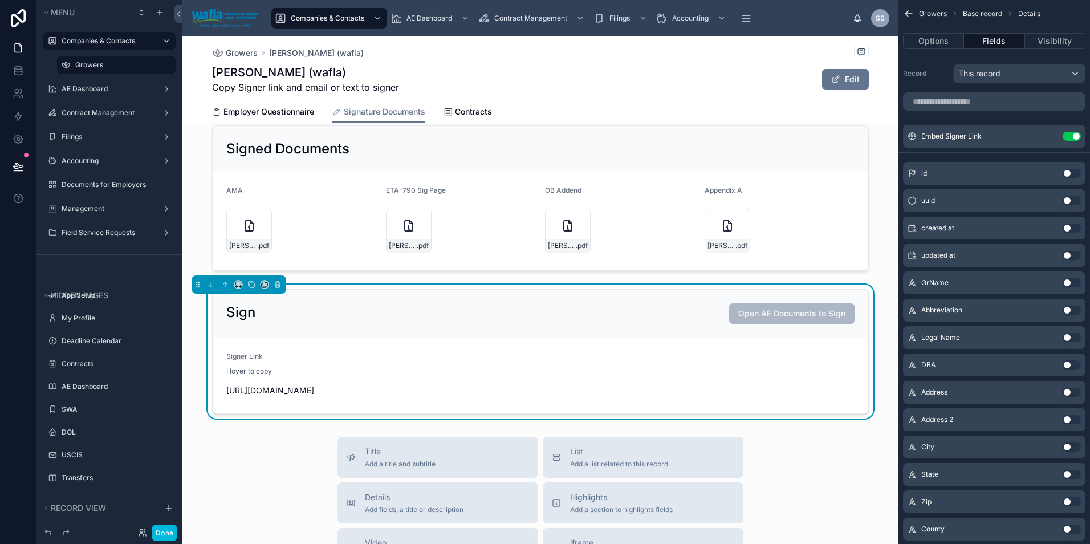
click at [0, 0] on icon "scrollable content" at bounding box center [0, 0] width 0 height 0
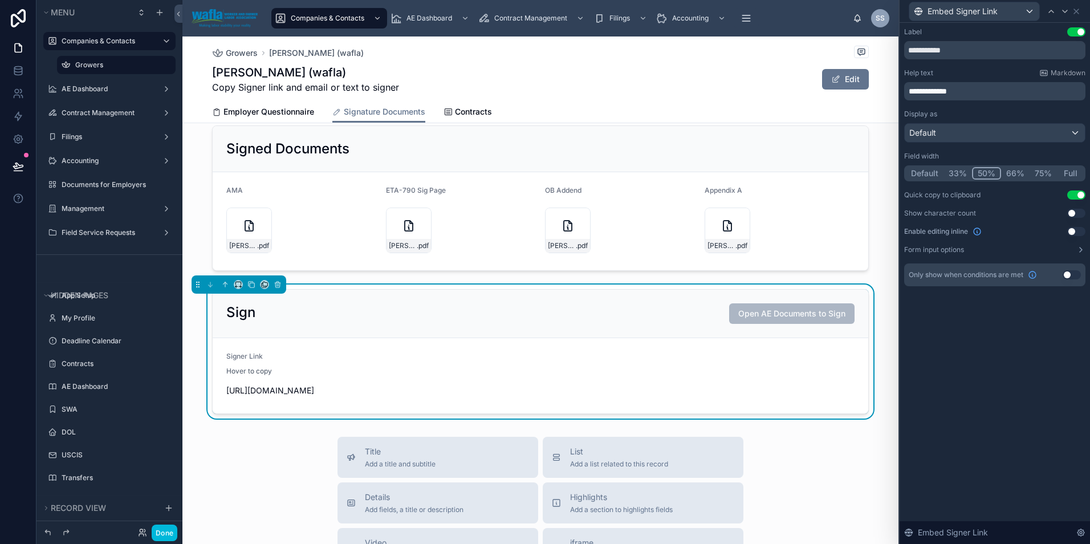
click at [1074, 170] on button "Full" at bounding box center [1070, 173] width 27 height 13
click at [994, 95] on p "**********" at bounding box center [996, 91] width 174 height 11
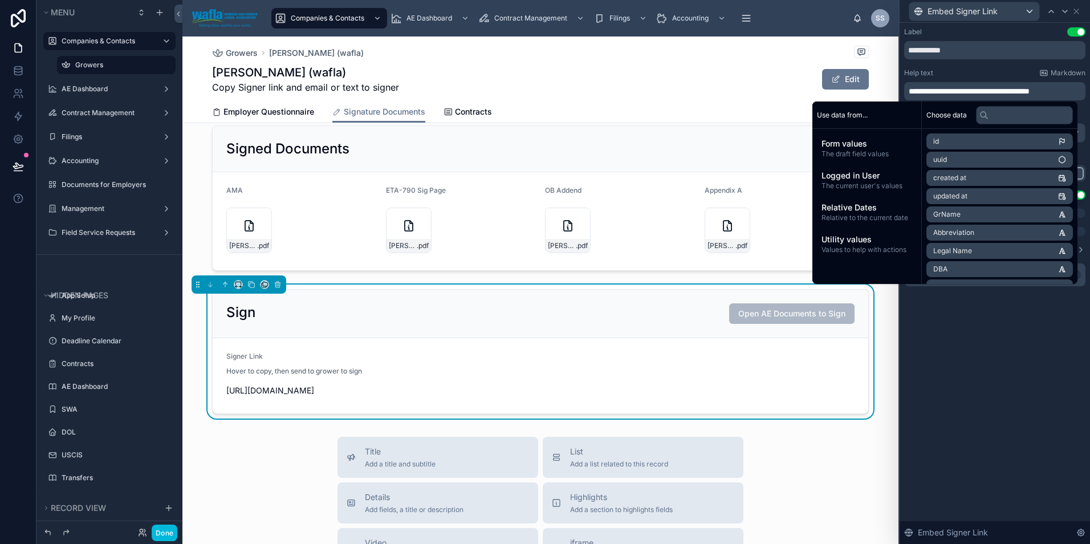
click at [699, 318] on div "Sign Open AE Documents to Sign" at bounding box center [540, 313] width 628 height 21
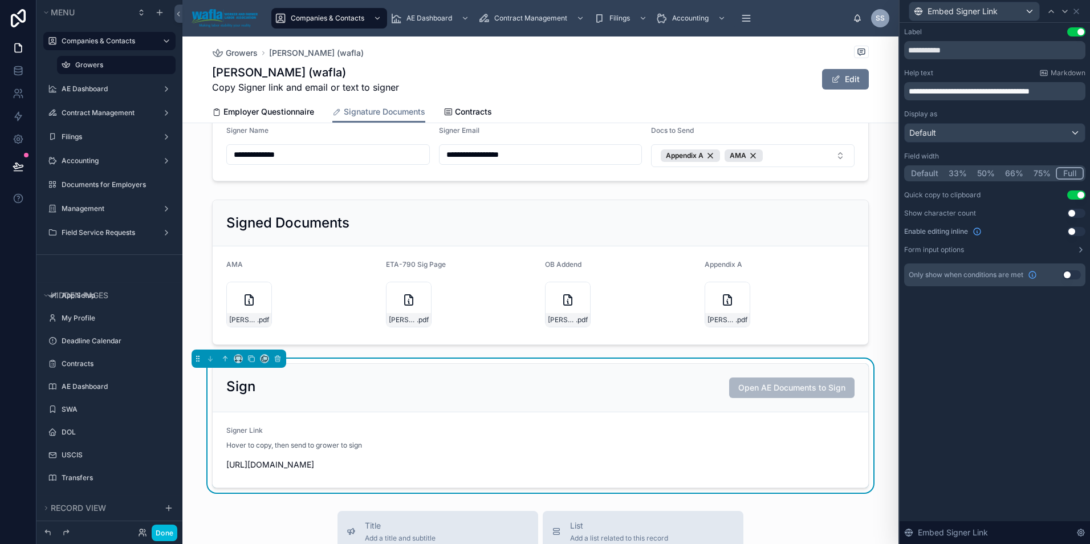
scroll to position [76, 0]
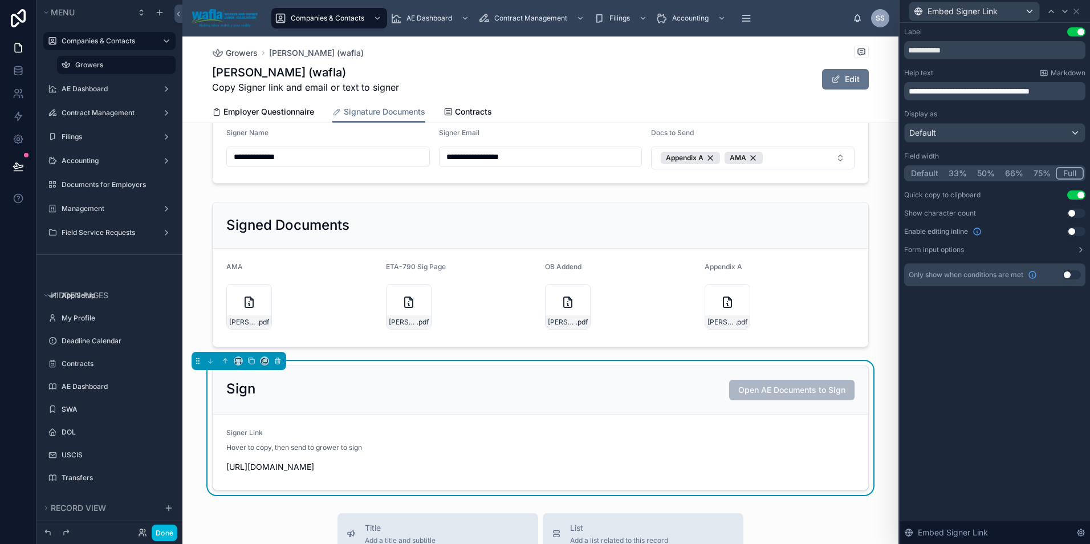
click at [368, 387] on div "Sign Open AE Documents to Sign" at bounding box center [540, 390] width 628 height 21
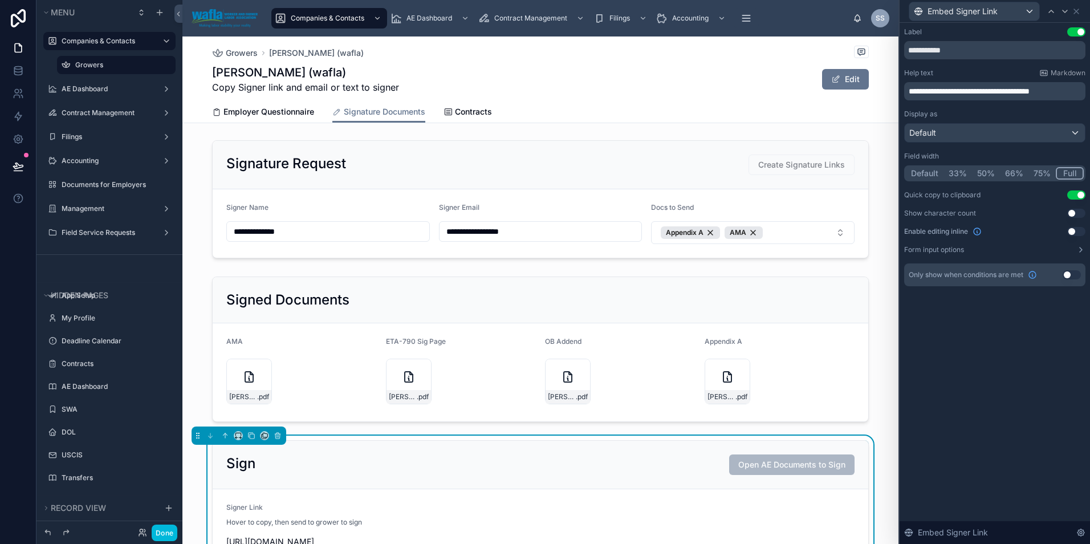
scroll to position [0, 0]
click at [642, 450] on div "Sign Open AE Documents to Sign" at bounding box center [541, 466] width 656 height 48
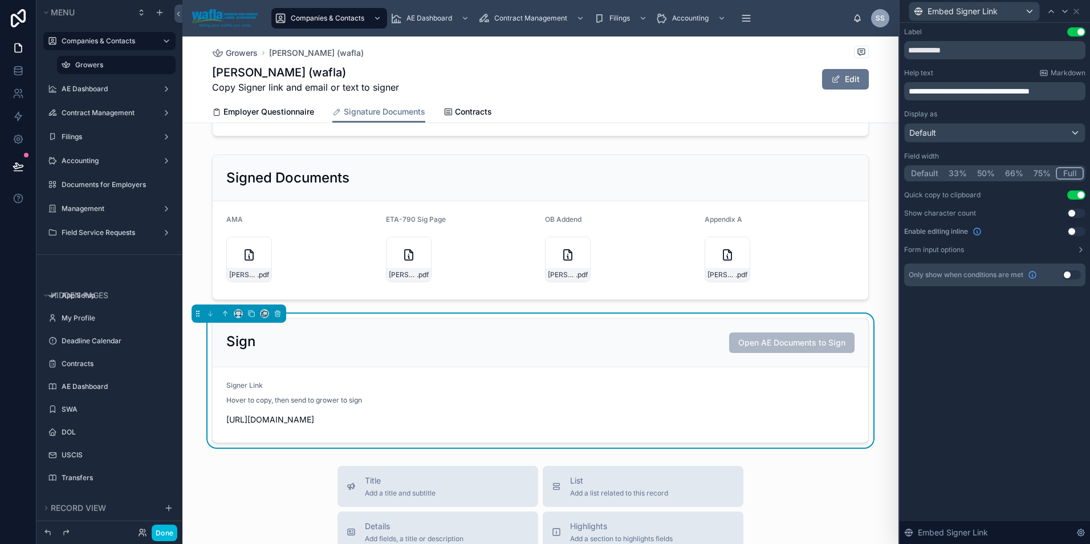
scroll to position [135, 0]
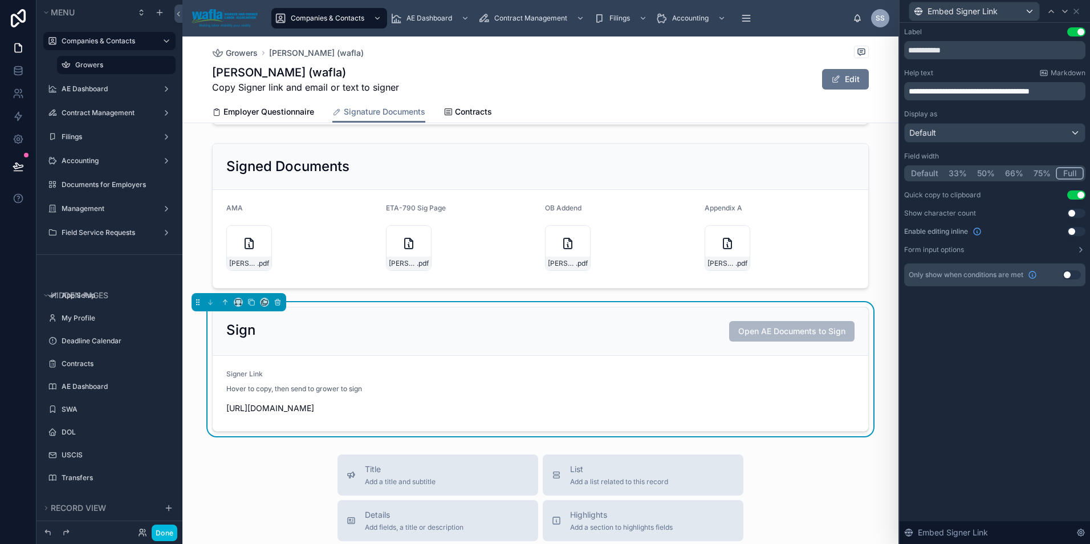
drag, startPoint x: 232, startPoint y: 416, endPoint x: 223, endPoint y: 412, distance: 10.2
click at [231, 414] on span "[URL][DOMAIN_NAME]" at bounding box center [540, 407] width 628 height 11
click at [0, 0] on icon at bounding box center [0, 0] width 0 height 0
click at [536, 163] on div at bounding box center [540, 216] width 716 height 154
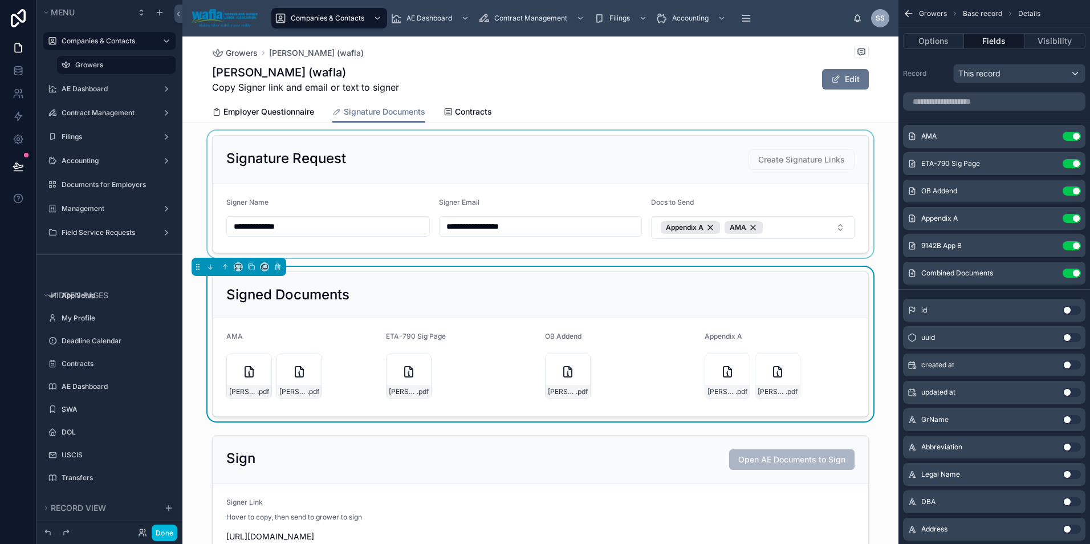
scroll to position [0, 0]
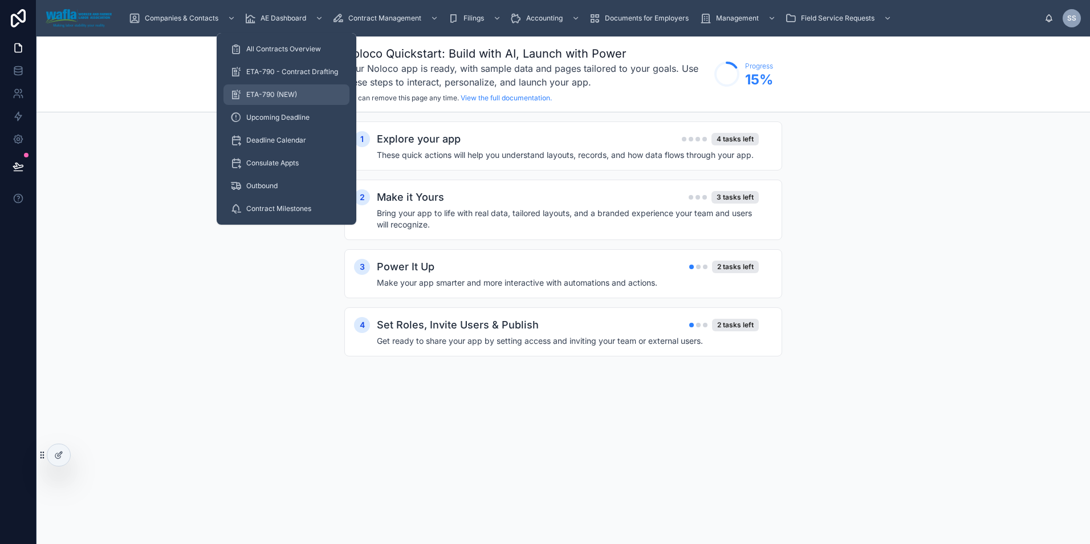
click at [272, 91] on span "ETA-790 (NEW)" at bounding box center [271, 94] width 51 height 9
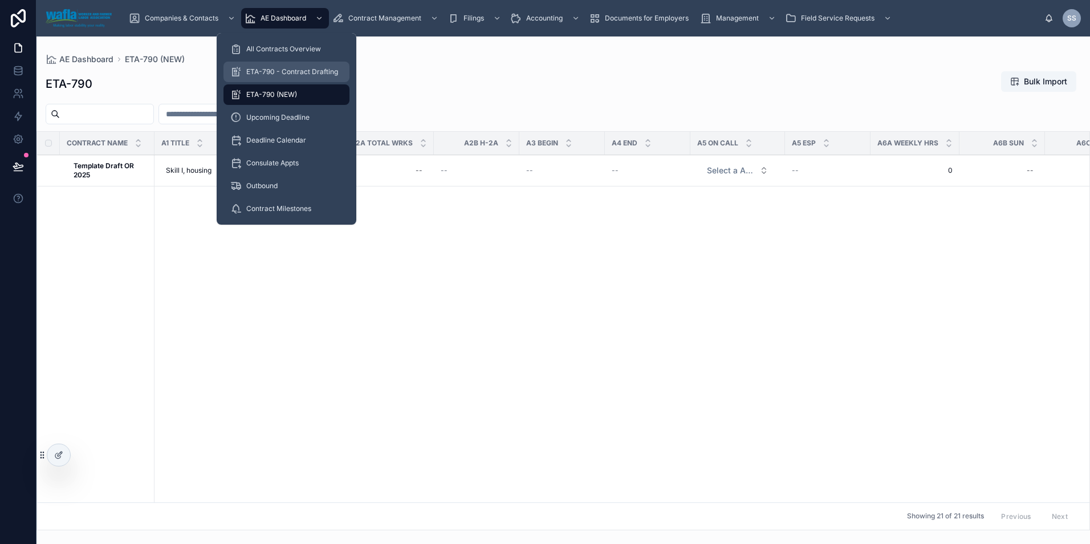
click at [273, 65] on div "ETA-790 - Contract Drafting" at bounding box center [286, 72] width 112 height 18
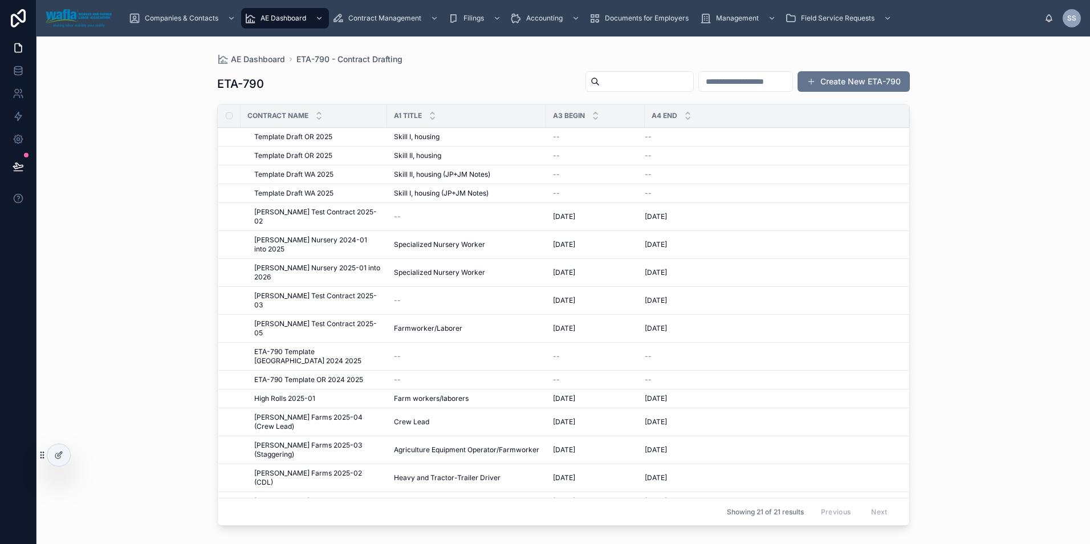
click at [314, 214] on span "[PERSON_NAME] Test Contract 2025-02" at bounding box center [317, 217] width 126 height 18
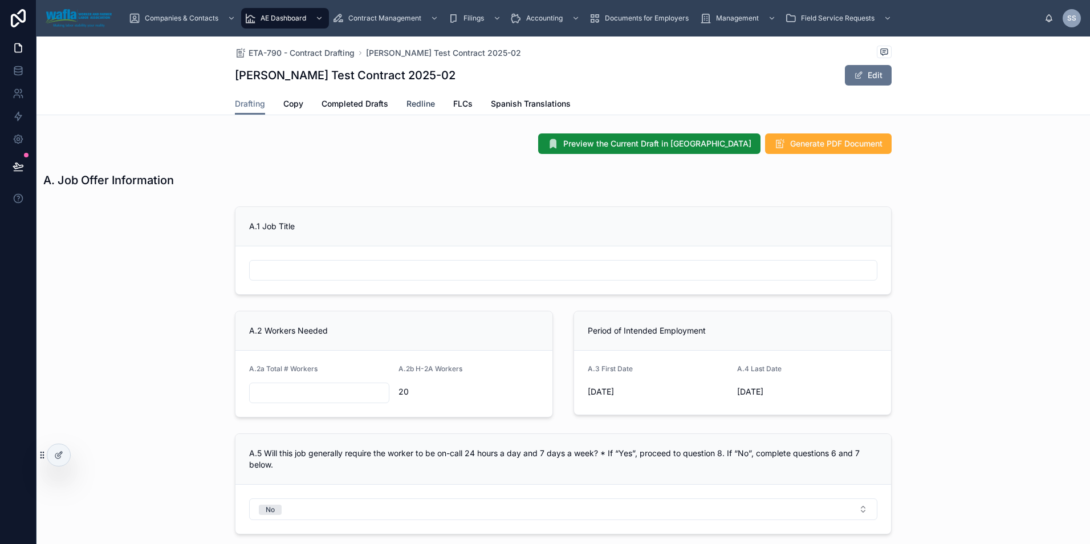
click at [409, 110] on link "Redline" at bounding box center [420, 104] width 29 height 23
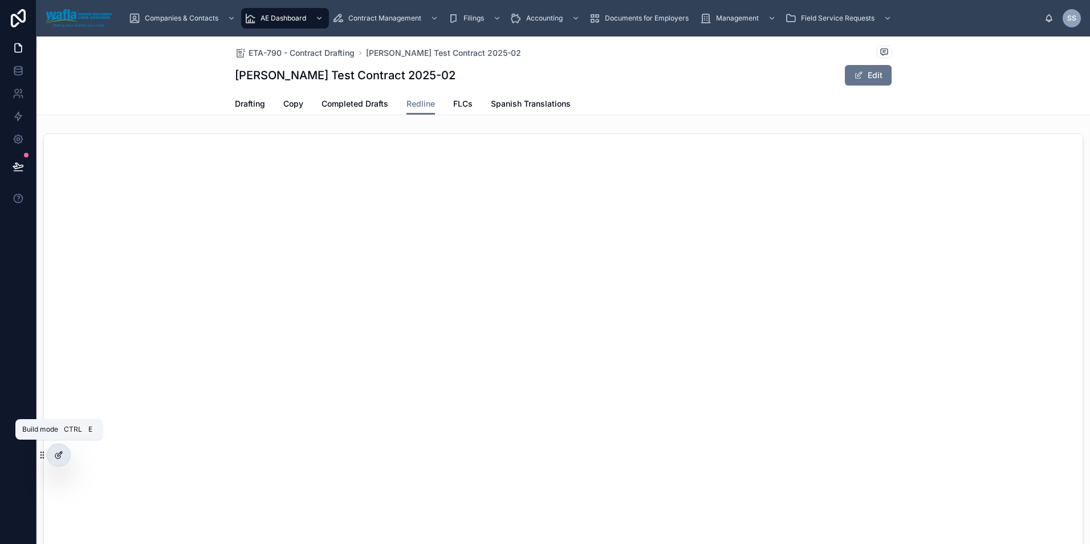
click at [57, 455] on icon at bounding box center [58, 454] width 9 height 9
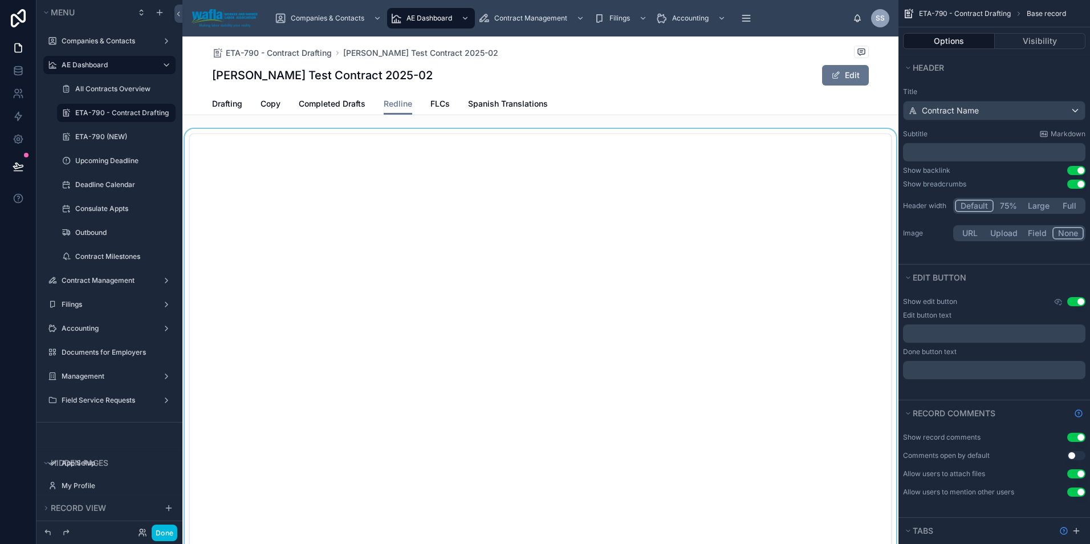
click at [829, 304] on div at bounding box center [540, 406] width 716 height 554
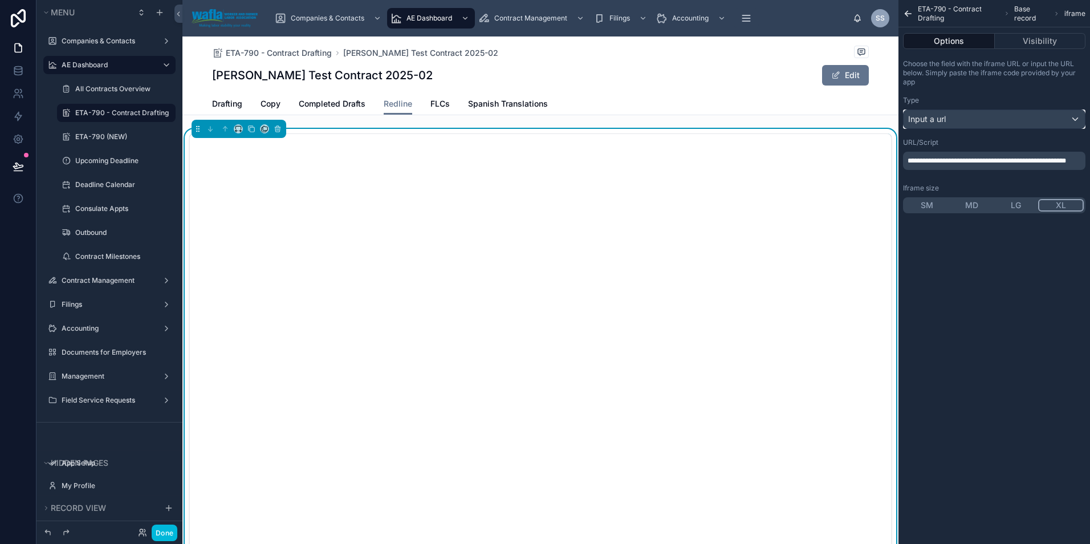
click at [944, 119] on span "Input a url" at bounding box center [927, 118] width 38 height 11
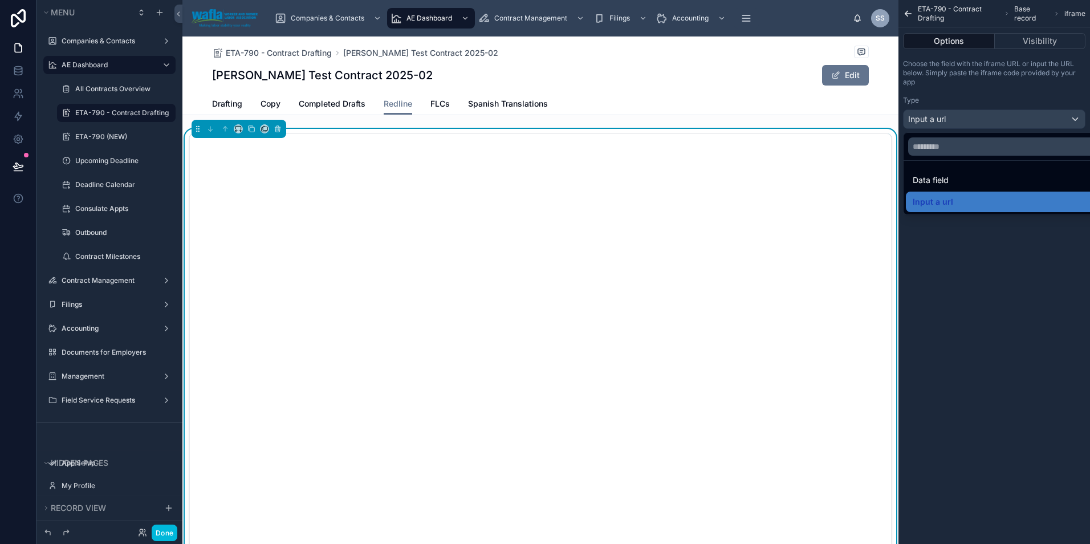
click at [760, 72] on div "Shelly Test Contract 2025-02 Edit" at bounding box center [540, 75] width 657 height 22
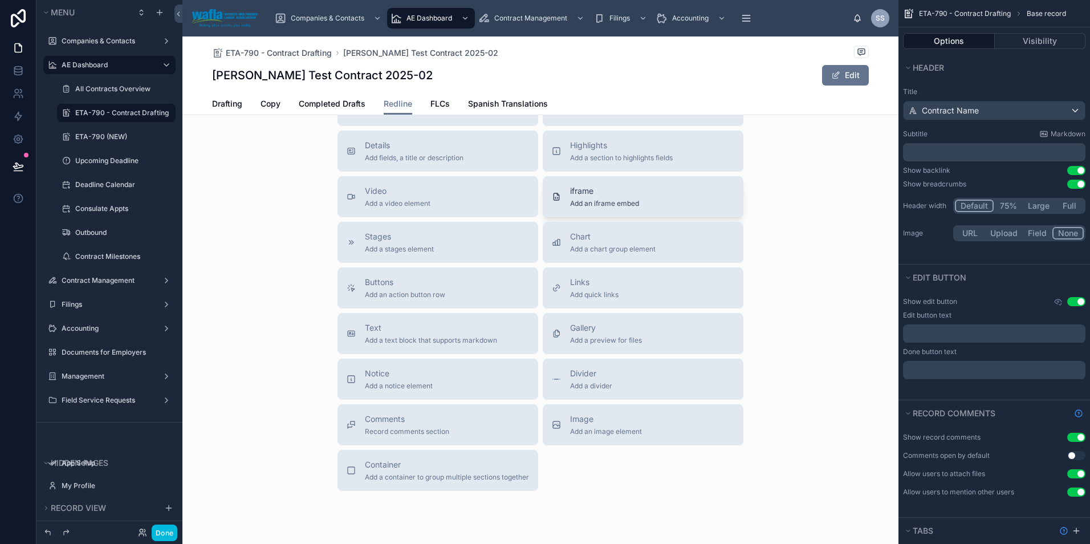
click at [605, 198] on div "iframe Add an iframe embed" at bounding box center [604, 196] width 69 height 23
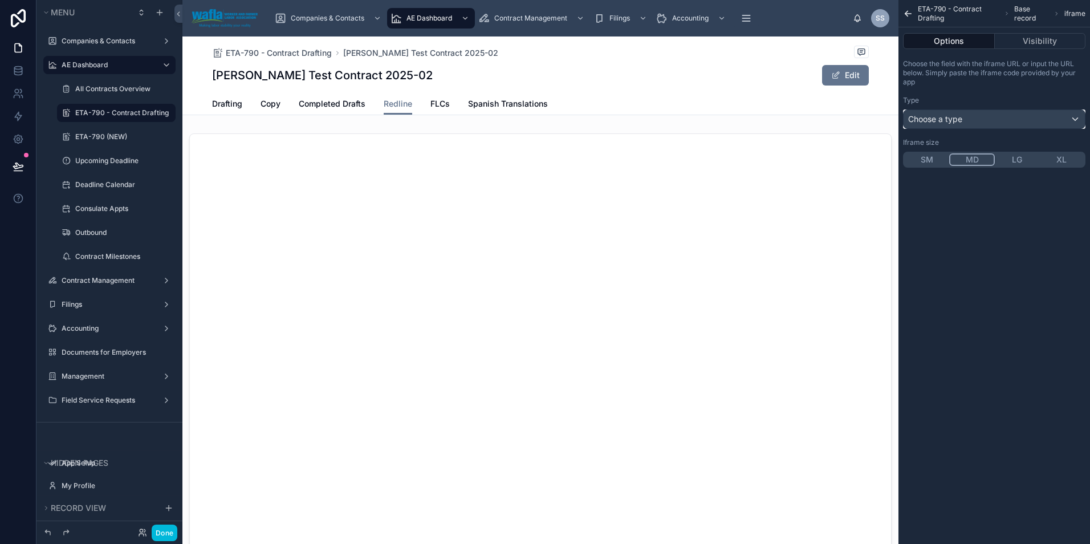
click at [1006, 123] on div "Choose a type" at bounding box center [994, 119] width 181 height 18
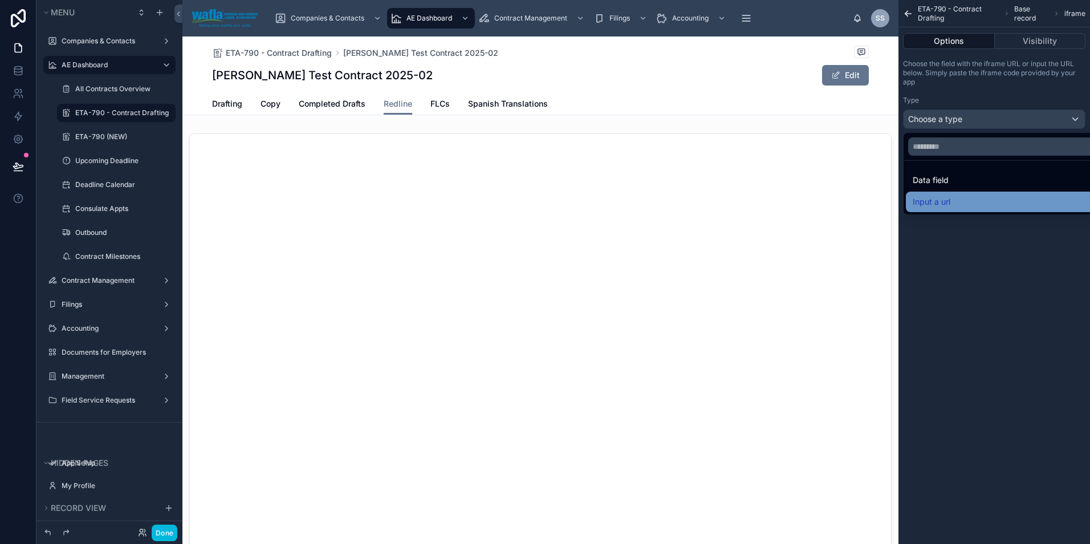
click at [949, 201] on span "Input a url" at bounding box center [932, 202] width 38 height 14
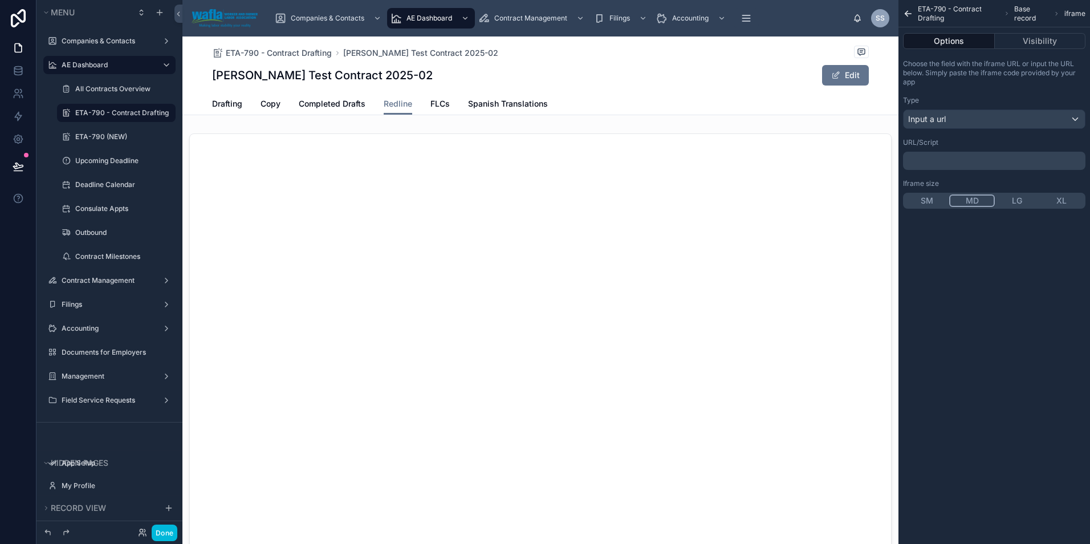
click at [932, 163] on p "﻿" at bounding box center [996, 160] width 176 height 9
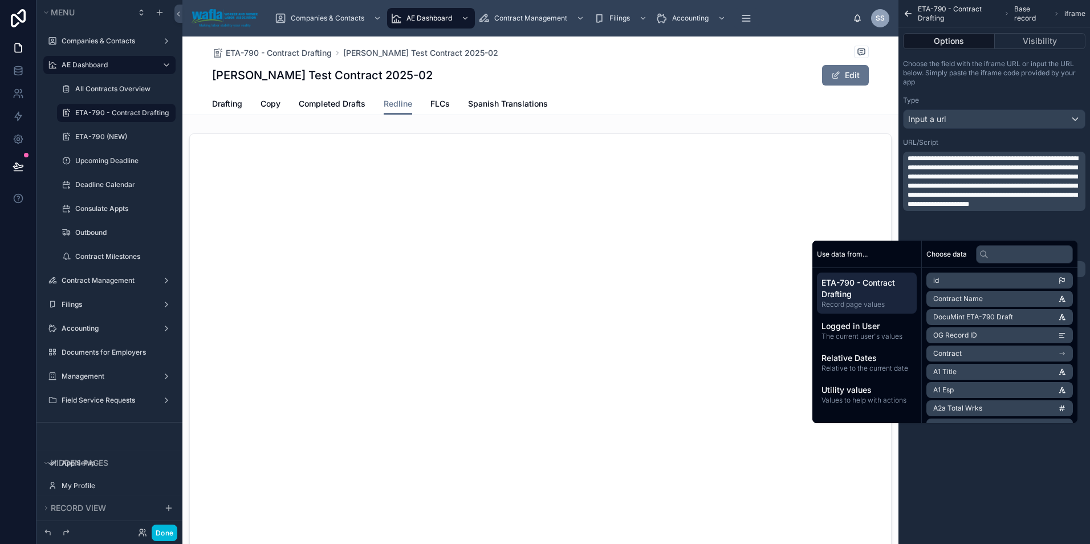
click at [910, 160] on span "**********" at bounding box center [993, 181] width 170 height 52
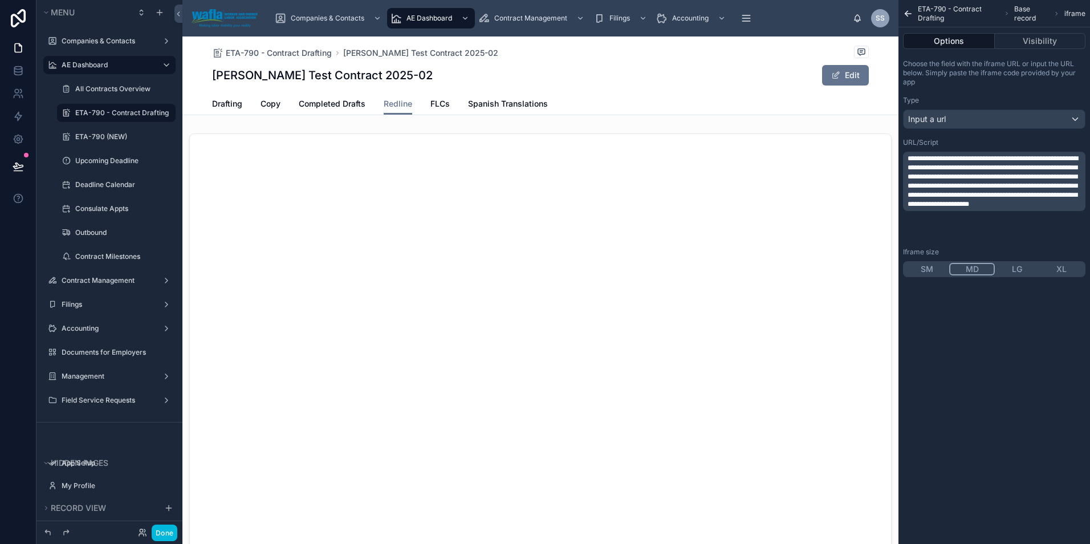
click at [1007, 209] on p "**********" at bounding box center [996, 181] width 176 height 55
click at [911, 161] on span "**********" at bounding box center [993, 181] width 170 height 52
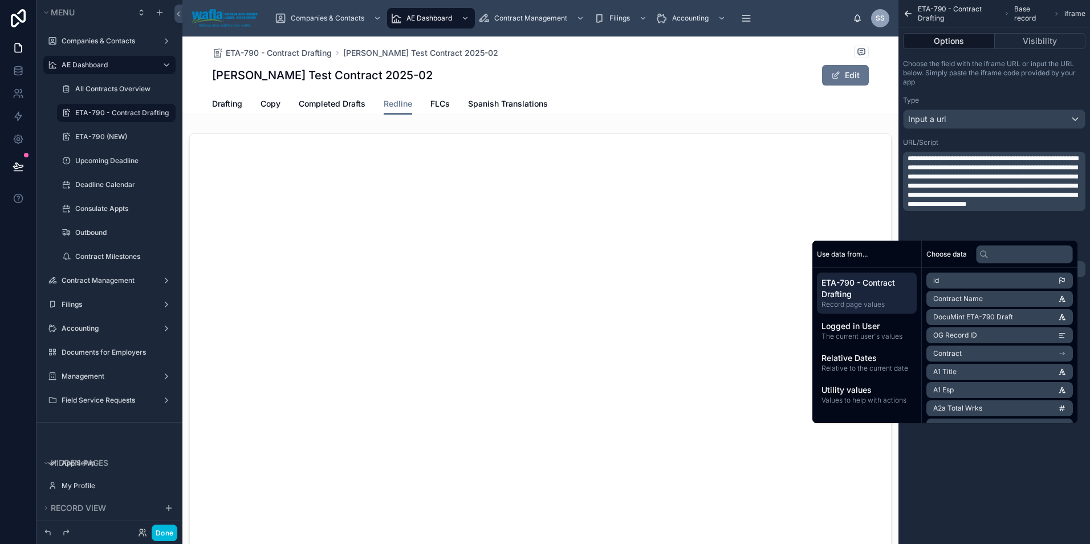
click at [909, 156] on span "**********" at bounding box center [993, 181] width 170 height 52
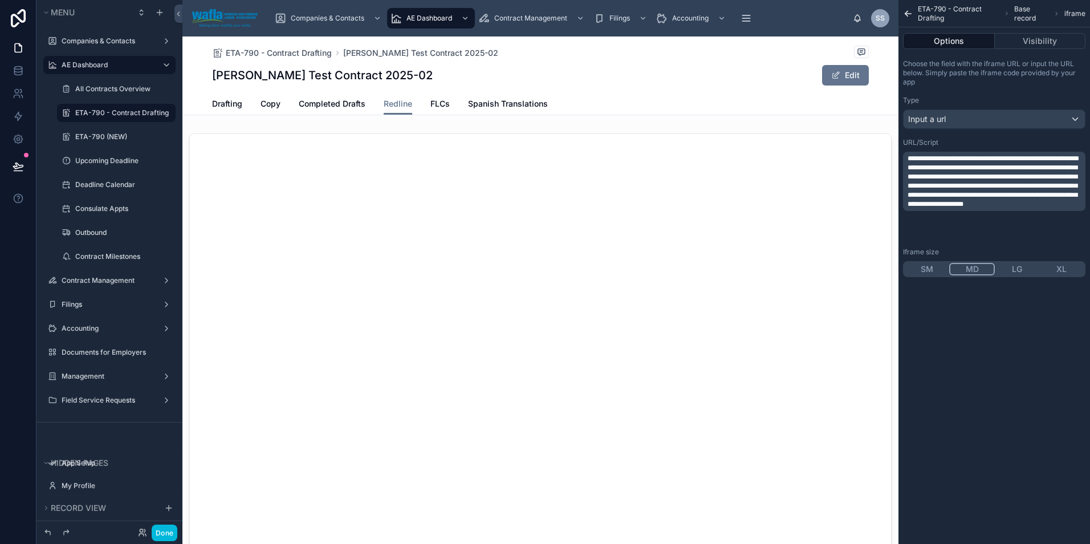
click at [765, 83] on div "Shelly Test Contract 2025-02 Edit" at bounding box center [540, 75] width 657 height 22
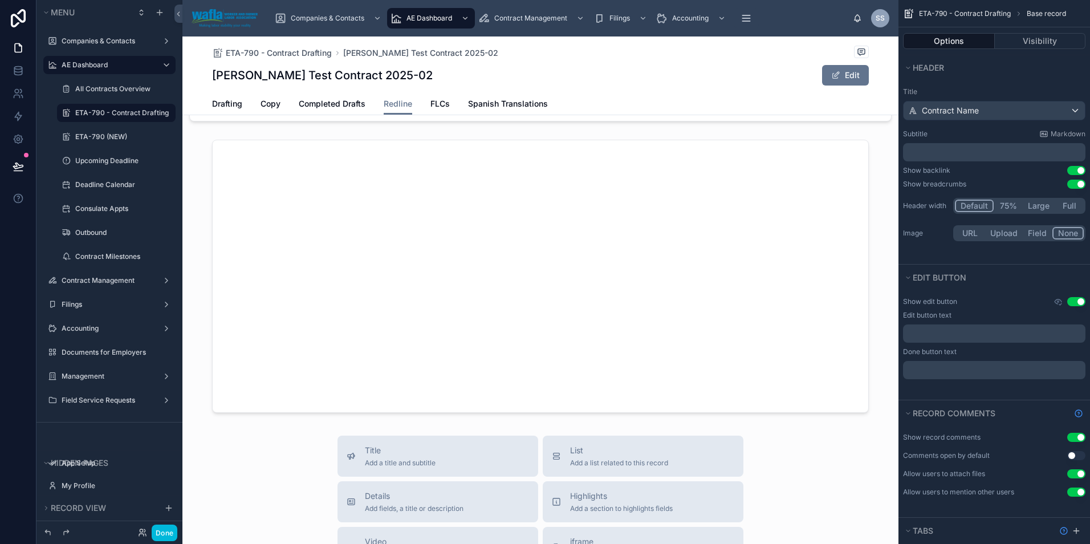
scroll to position [562, 0]
click at [689, 351] on div at bounding box center [540, 271] width 716 height 282
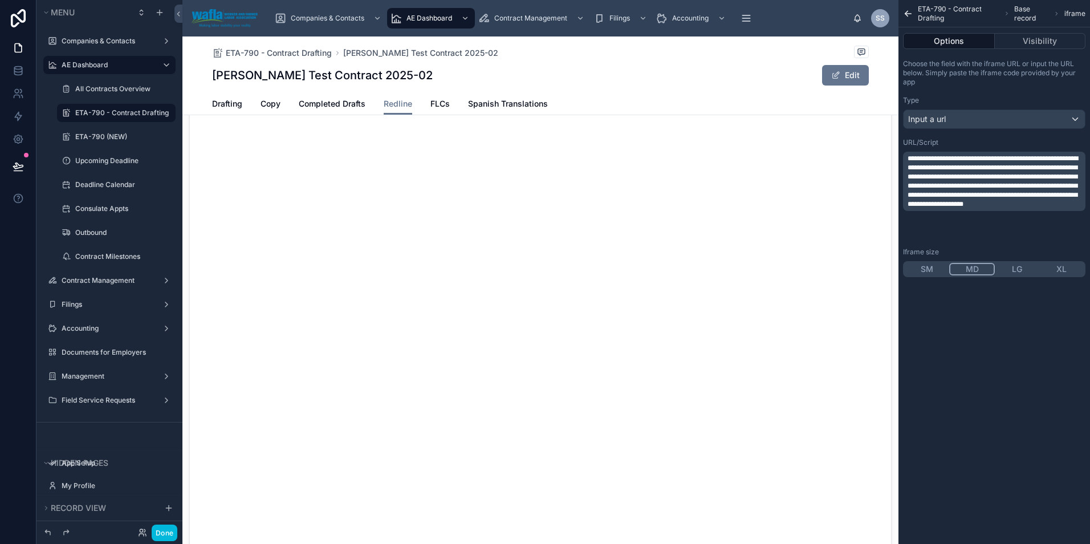
scroll to position [0, 0]
click at [230, 107] on span "Drafting" at bounding box center [227, 103] width 30 height 11
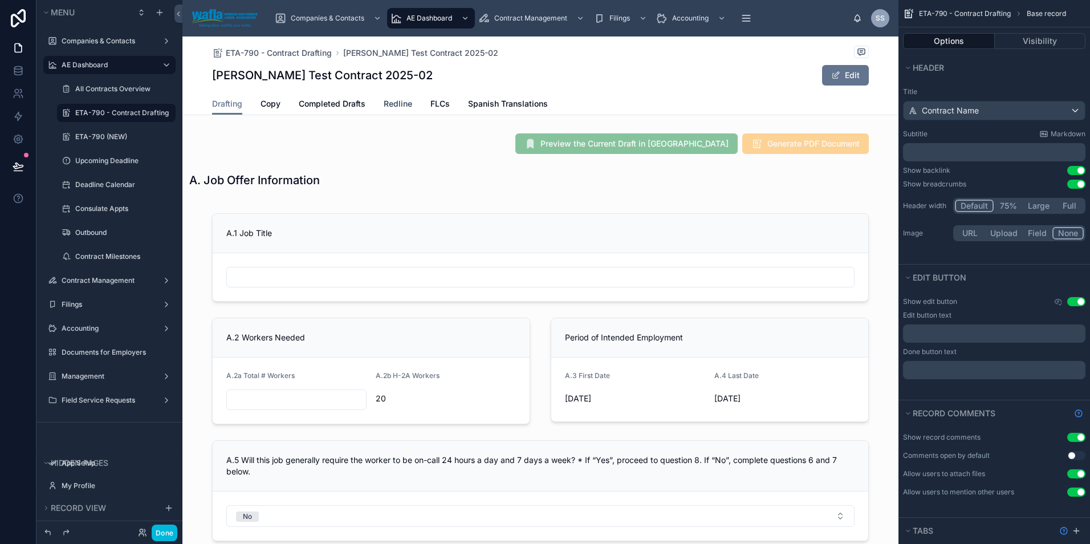
click at [396, 98] on span "Redline" at bounding box center [398, 103] width 29 height 11
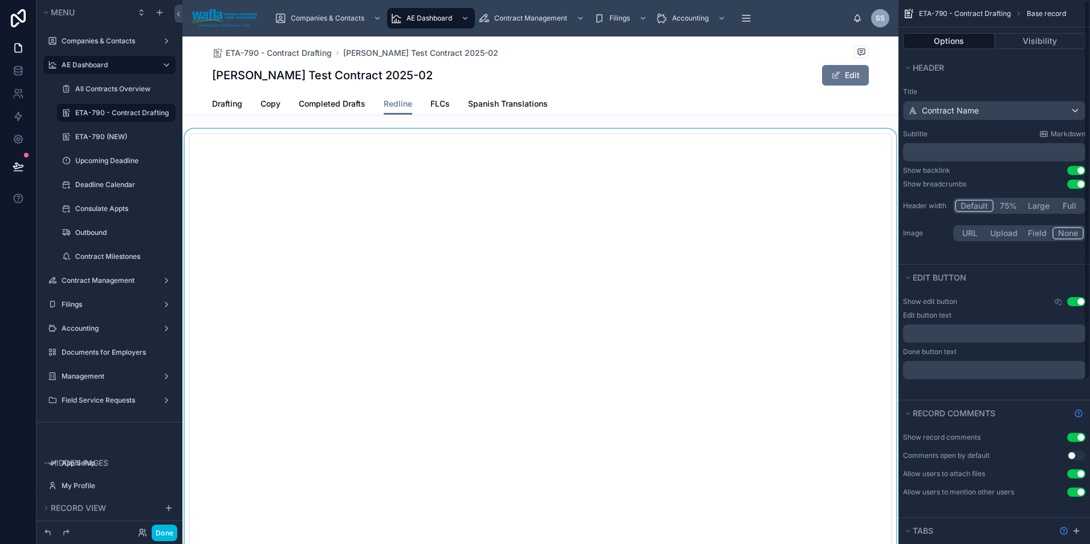
click at [799, 313] on div at bounding box center [540, 406] width 716 height 554
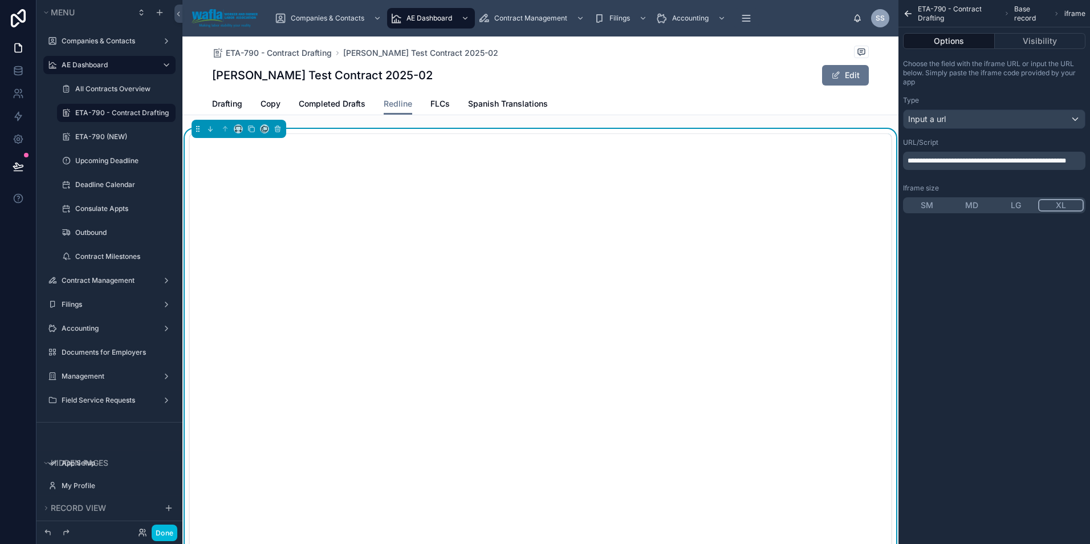
click at [948, 159] on span "**********" at bounding box center [987, 160] width 158 height 7
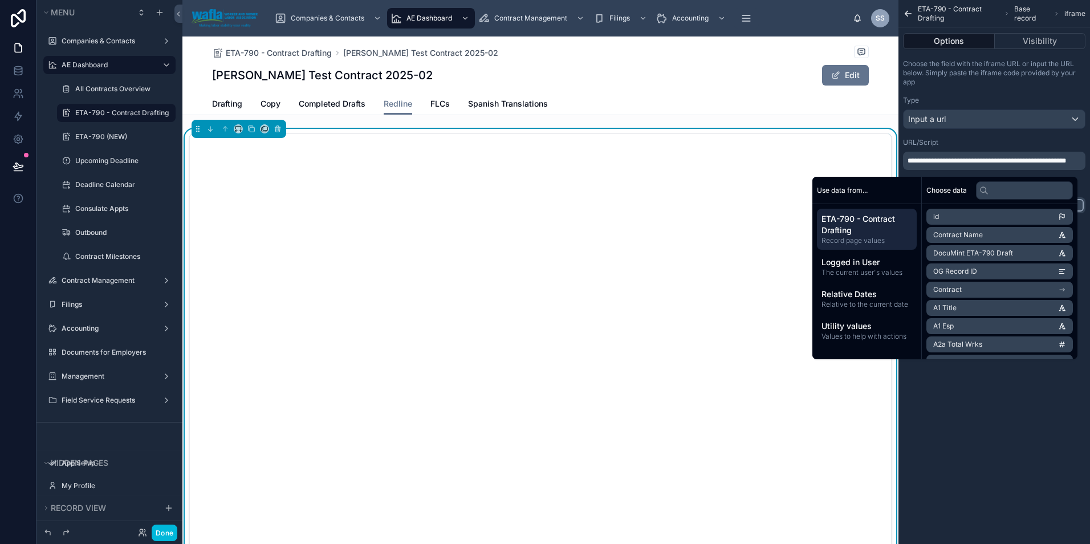
click at [725, 86] on div "Shelly Test Contract 2025-02 Edit" at bounding box center [540, 75] width 657 height 22
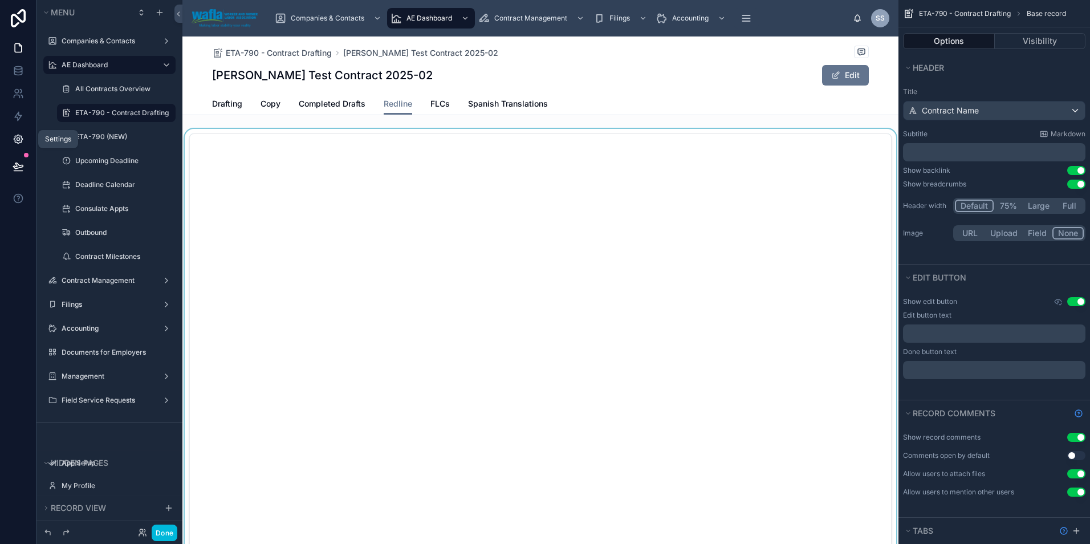
click at [13, 142] on icon at bounding box center [18, 138] width 11 height 11
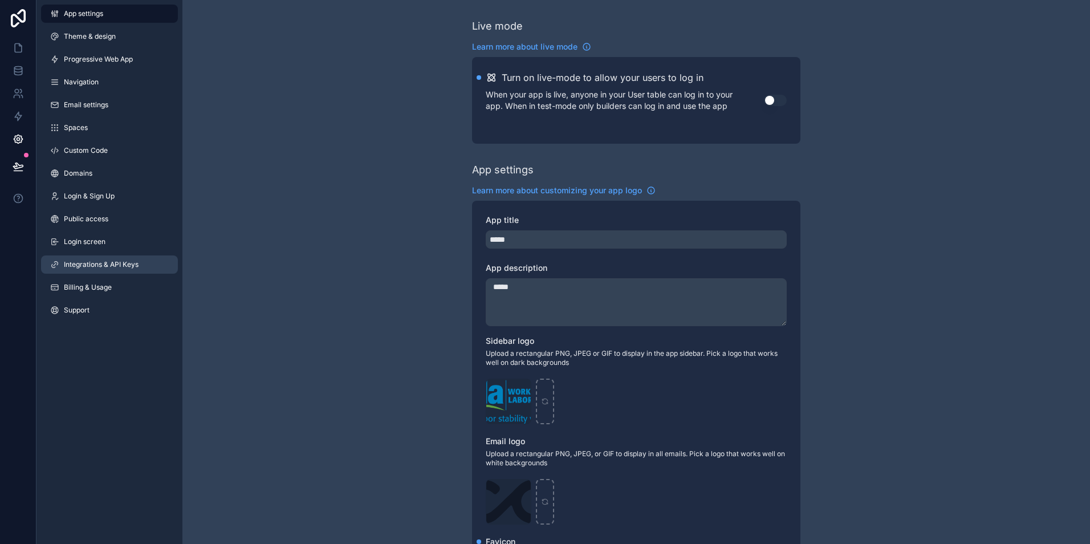
click at [90, 262] on span "Integrations & API Keys" at bounding box center [101, 264] width 75 height 9
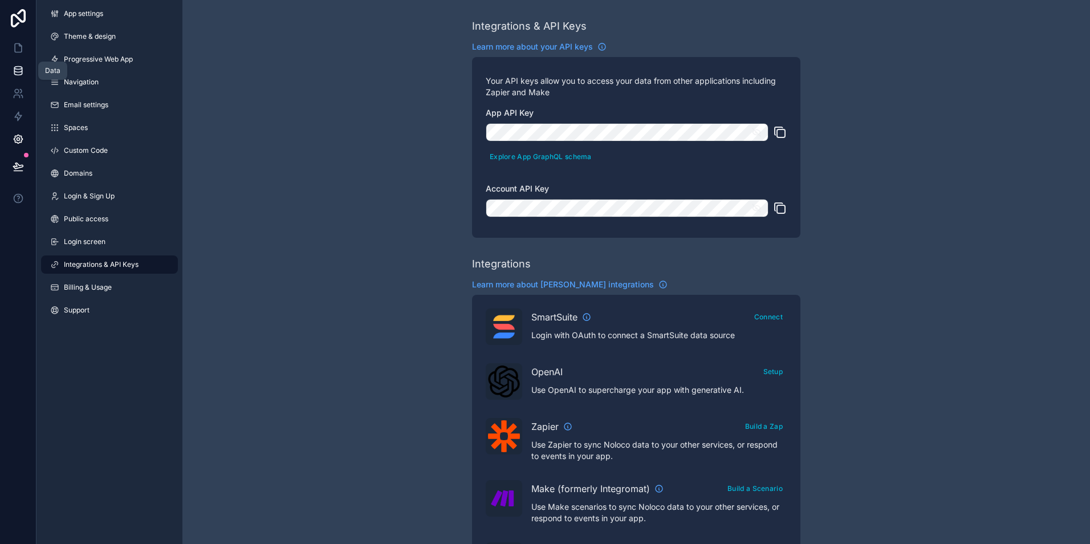
click at [17, 67] on icon at bounding box center [18, 70] width 11 height 11
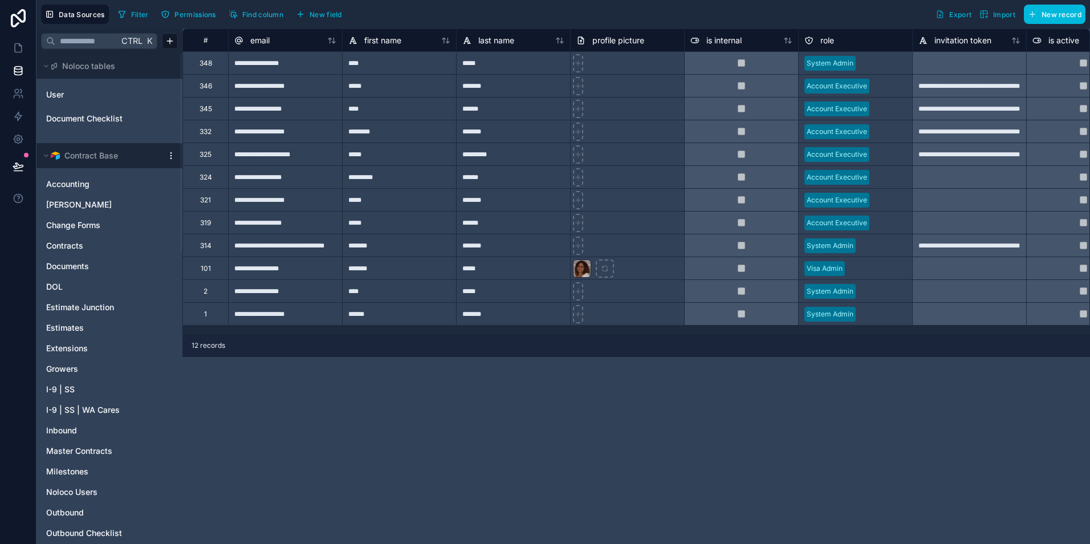
click at [166, 41] on html "**********" at bounding box center [545, 272] width 1090 height 544
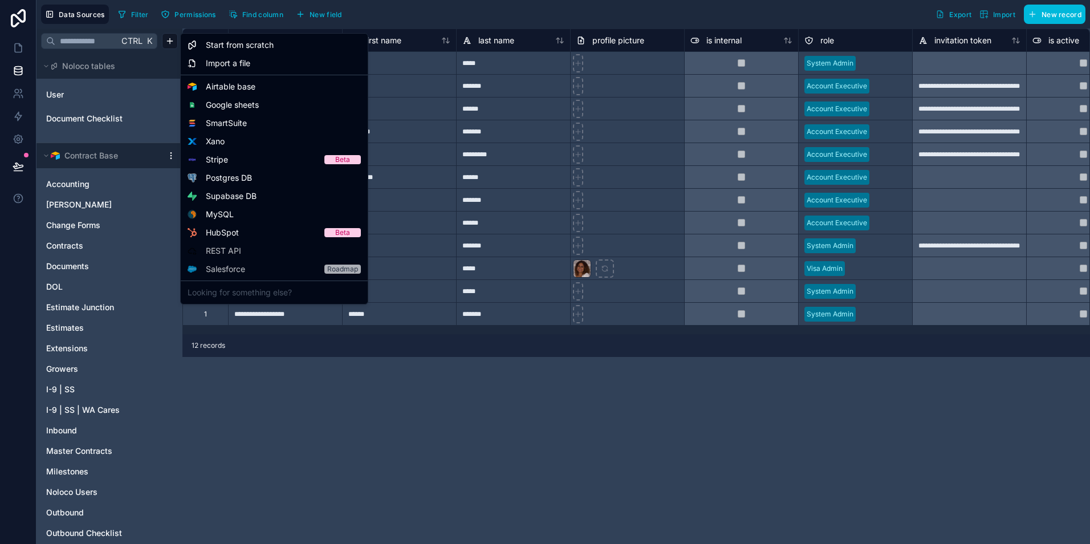
click at [19, 44] on html "**********" at bounding box center [545, 272] width 1090 height 544
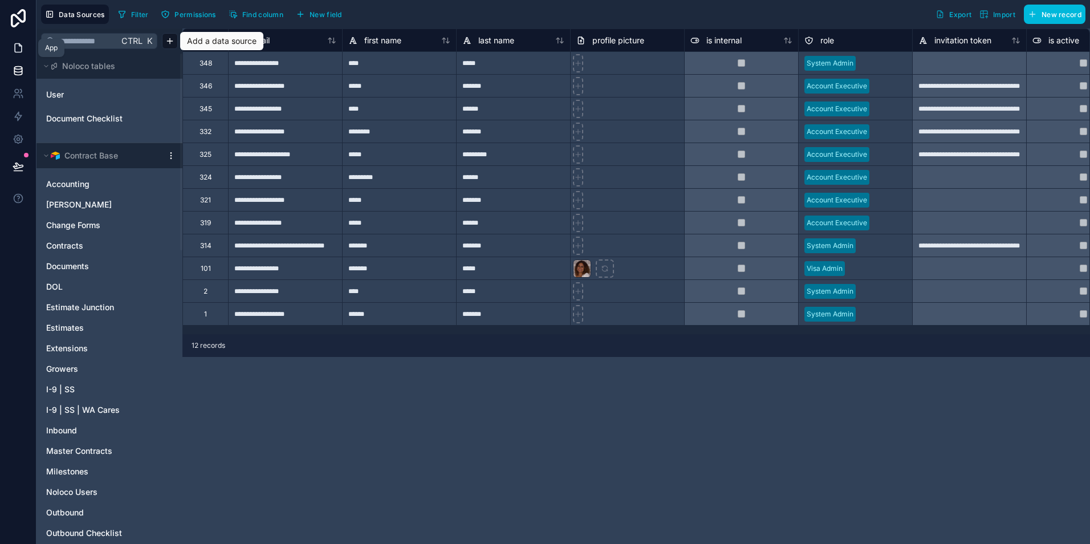
click at [19, 44] on icon at bounding box center [20, 45] width 2 height 2
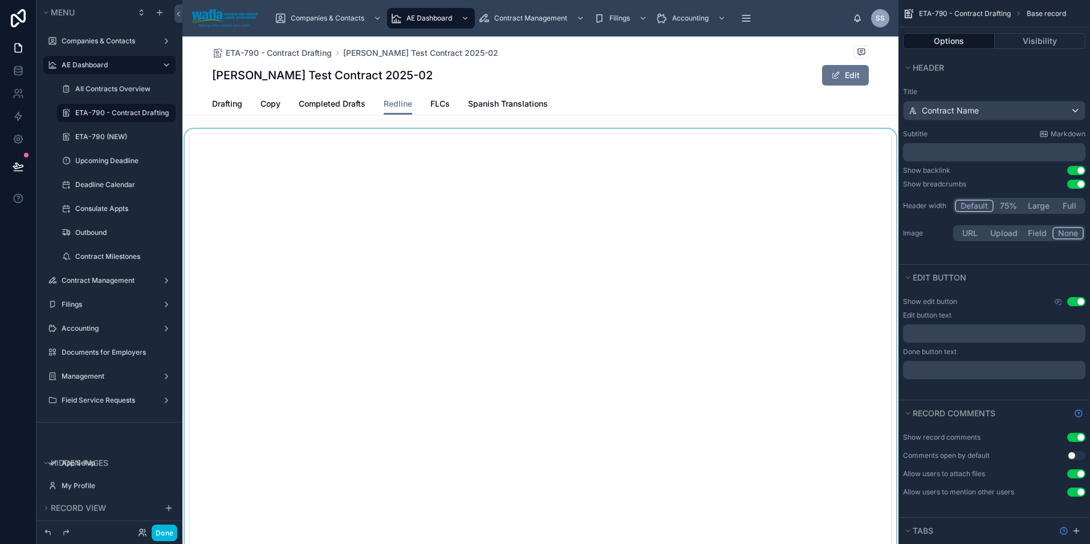
click at [845, 283] on div at bounding box center [540, 406] width 716 height 554
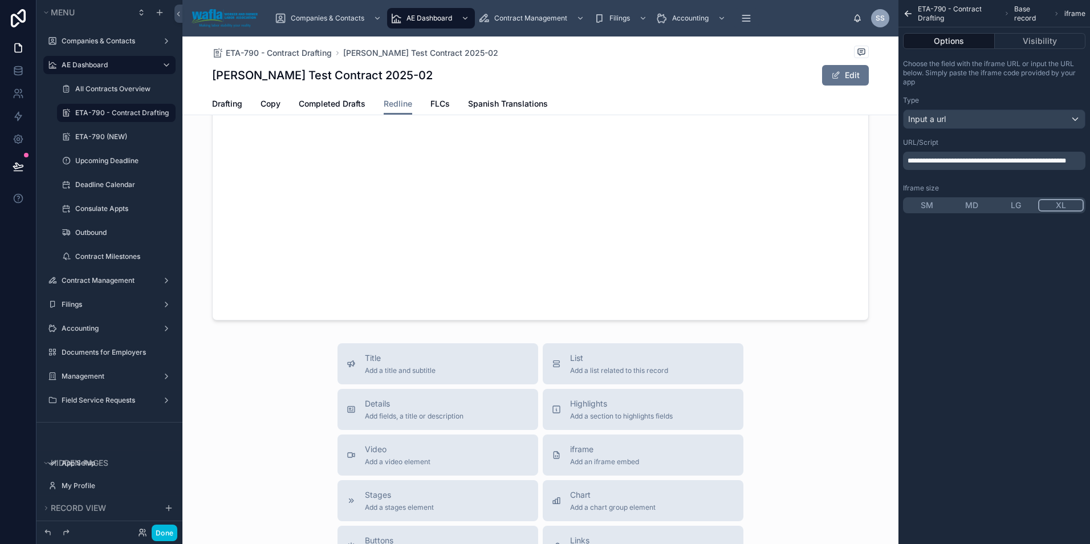
scroll to position [641, 0]
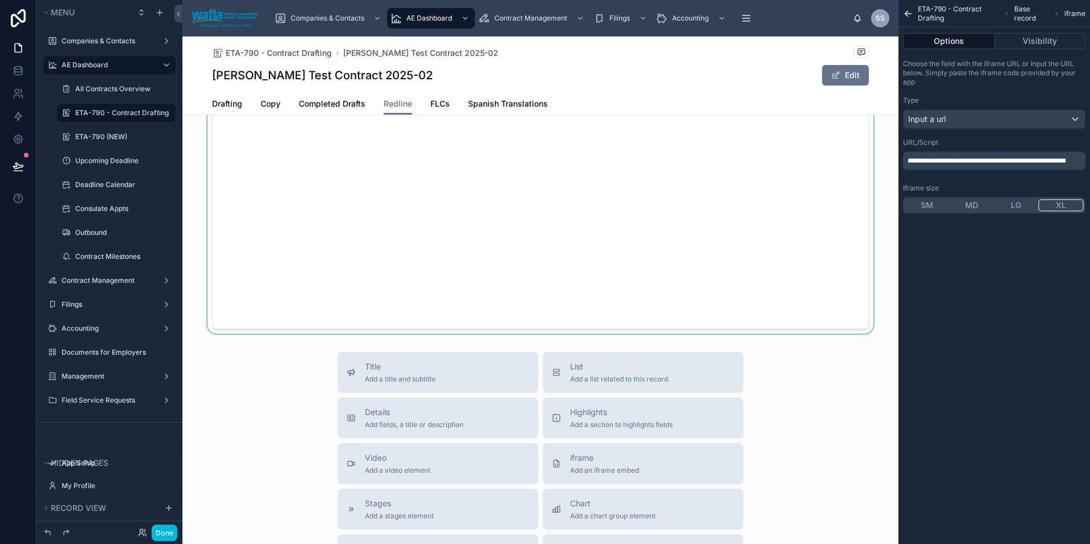
click at [290, 235] on div at bounding box center [540, 192] width 716 height 282
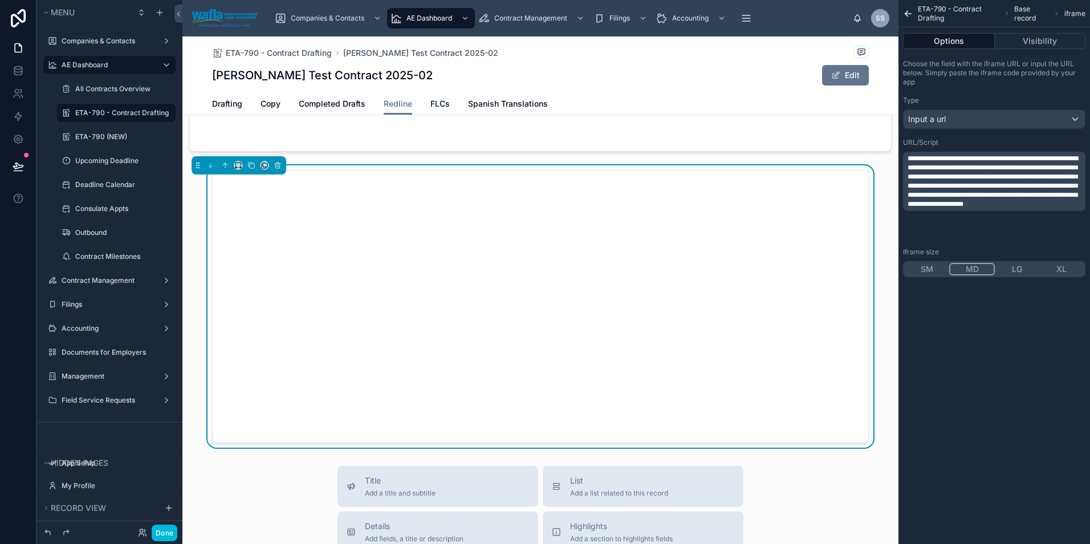
scroll to position [394, 0]
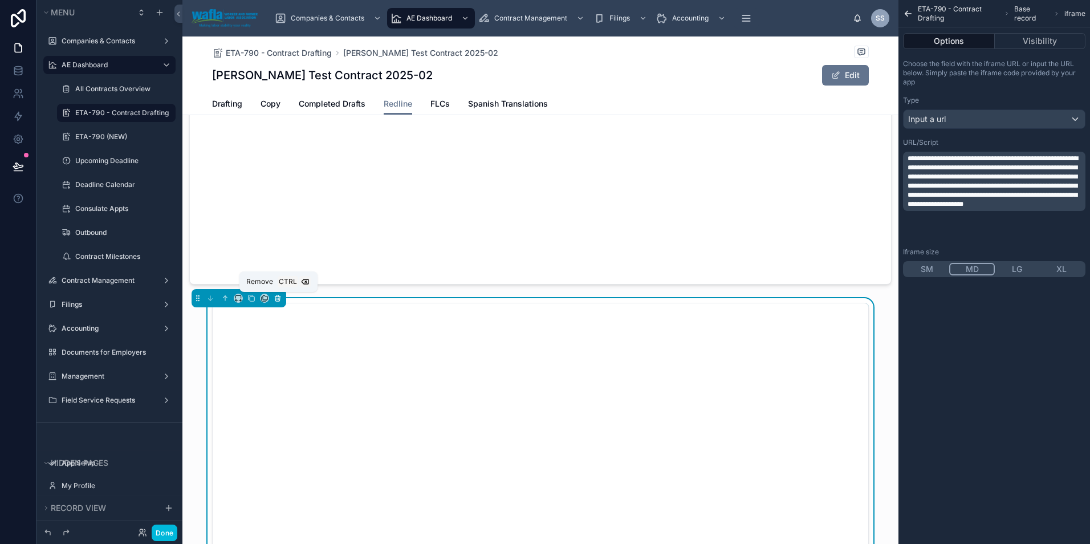
click at [274, 297] on icon at bounding box center [278, 298] width 8 height 8
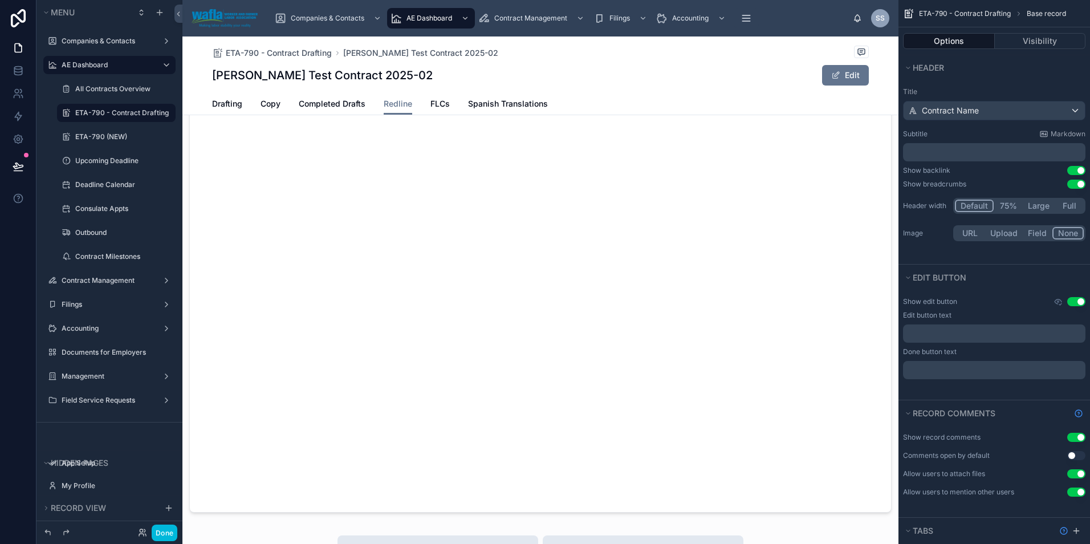
scroll to position [0, 0]
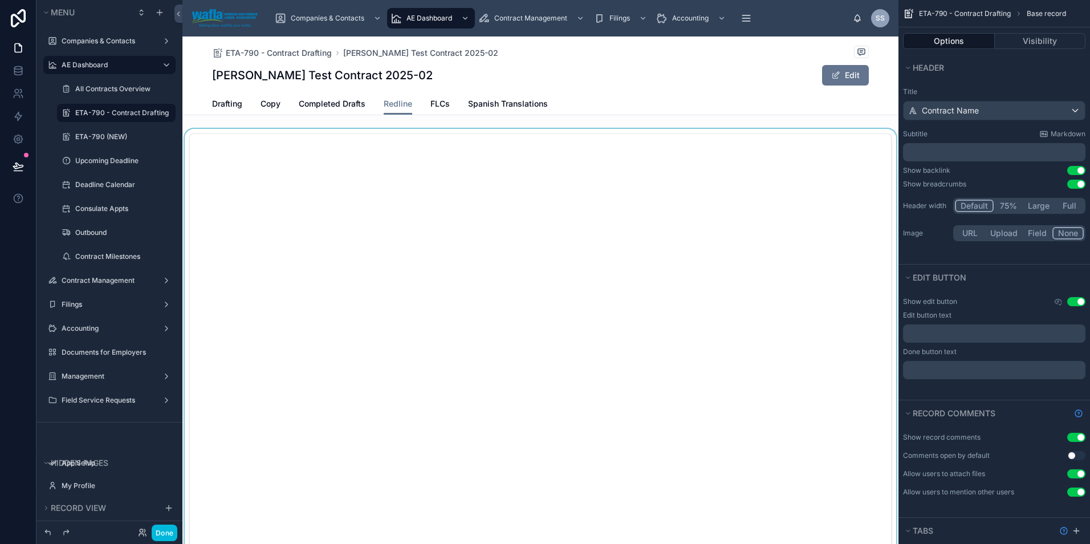
click at [202, 271] on div at bounding box center [540, 406] width 716 height 554
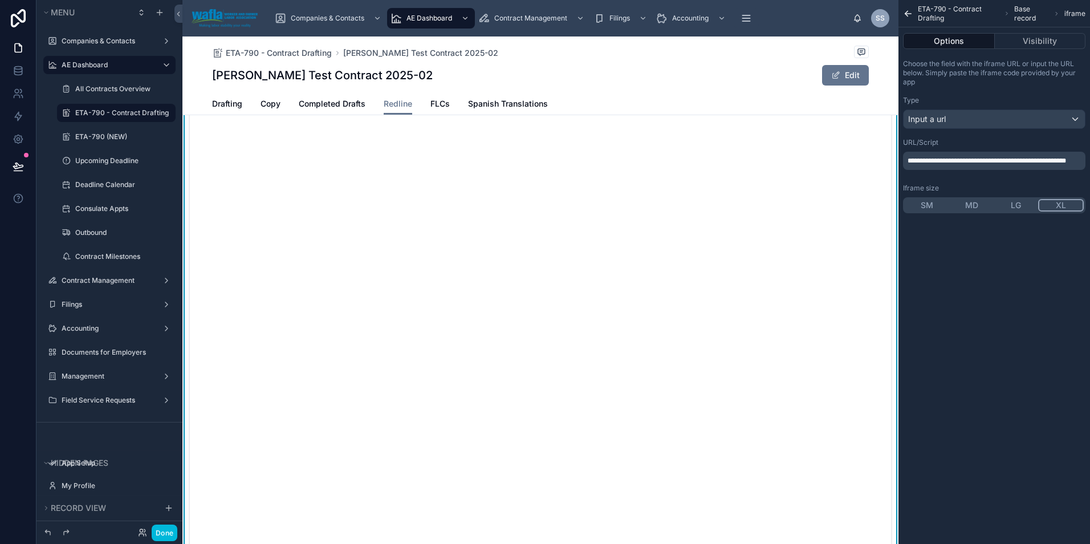
scroll to position [58, 0]
click at [166, 532] on button "Done" at bounding box center [165, 532] width 26 height 17
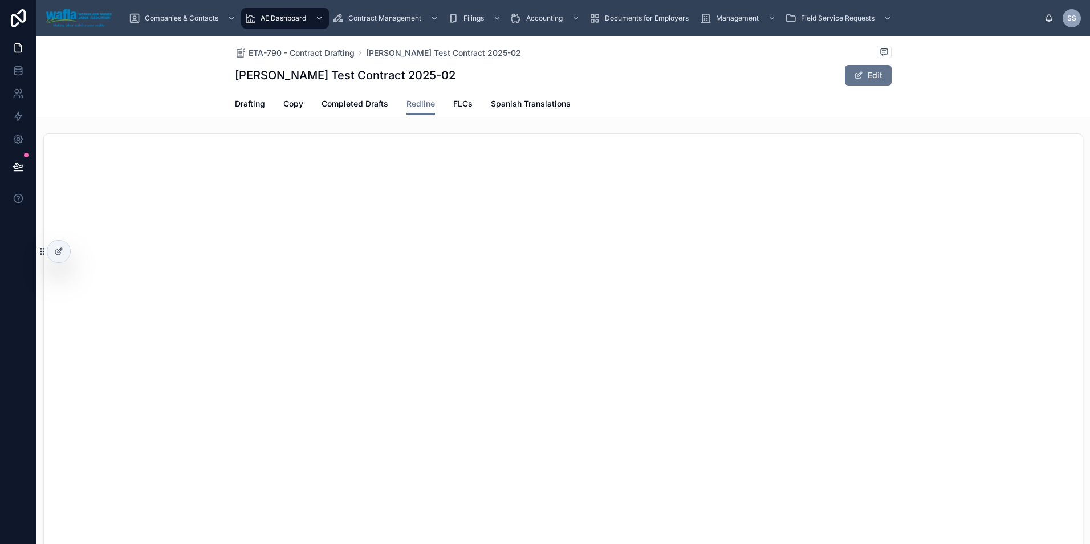
scroll to position [116, 0]
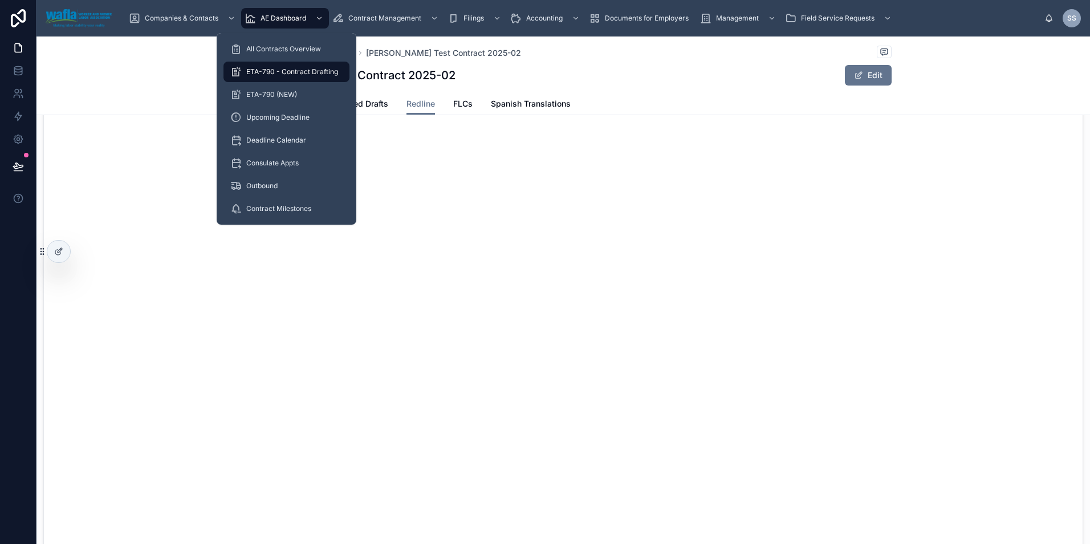
click at [272, 71] on span "ETA-790 - Contract Drafting" at bounding box center [292, 71] width 92 height 9
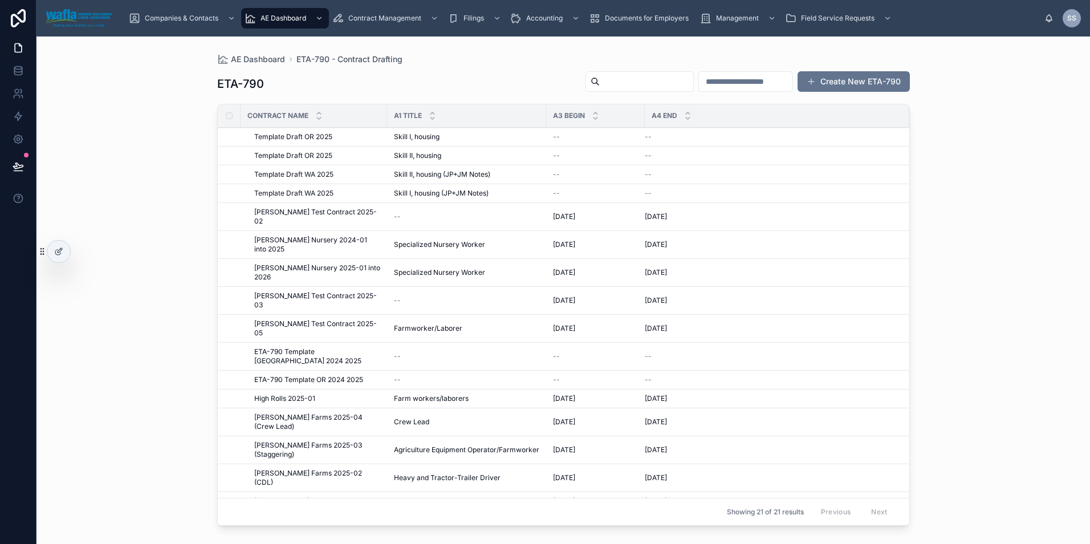
click at [295, 214] on span "[PERSON_NAME] Test Contract 2025-02" at bounding box center [317, 217] width 126 height 18
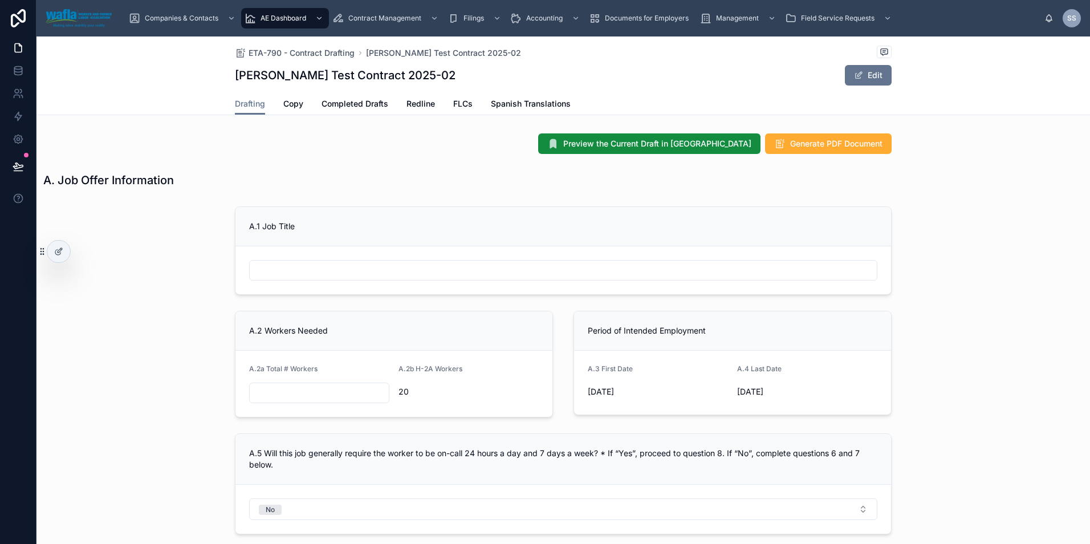
click at [379, 250] on form at bounding box center [563, 270] width 656 height 48
click at [388, 268] on input "text" at bounding box center [563, 270] width 627 height 16
click at [62, 253] on icon at bounding box center [58, 251] width 9 height 9
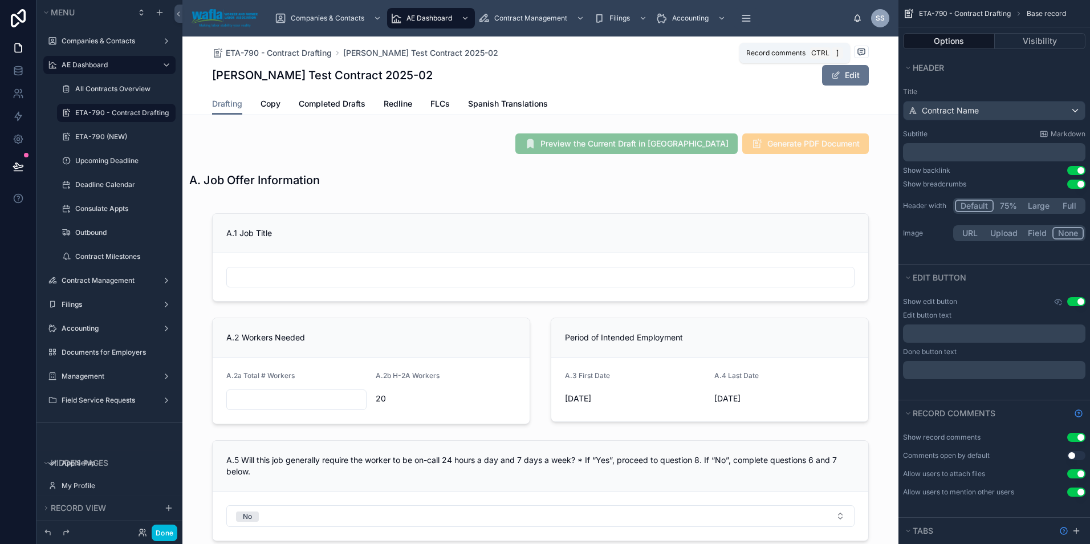
click at [860, 51] on icon at bounding box center [861, 51] width 3 height 0
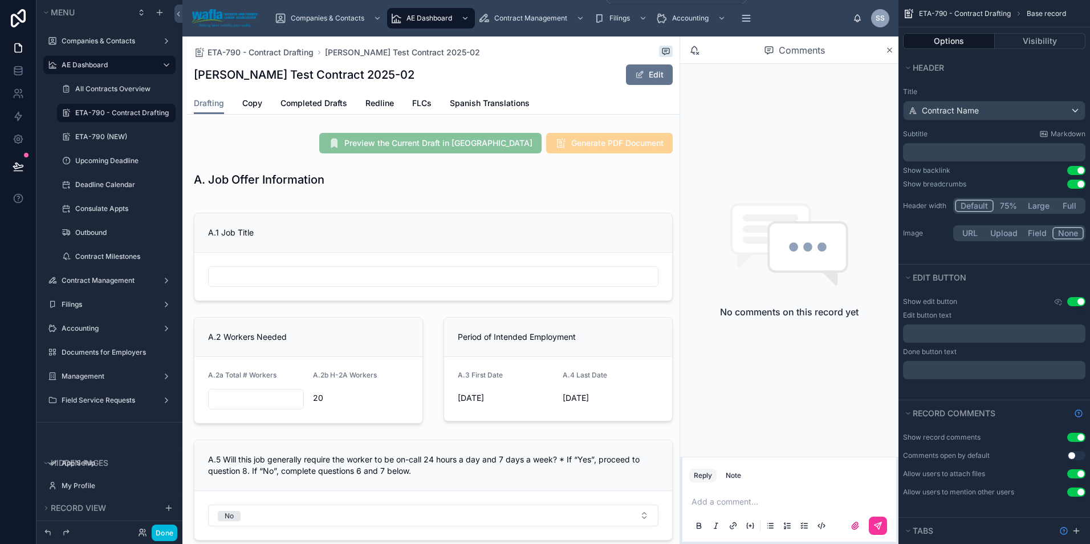
click at [438, 13] on div "AE Dashboard" at bounding box center [431, 18] width 81 height 18
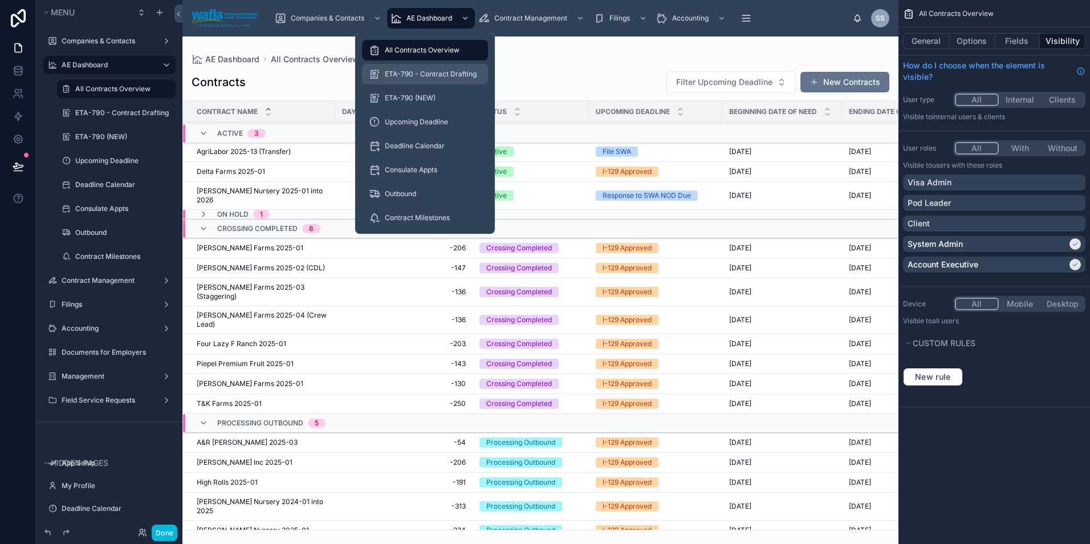
click at [434, 71] on span "ETA-790 - Contract Drafting" at bounding box center [431, 74] width 92 height 9
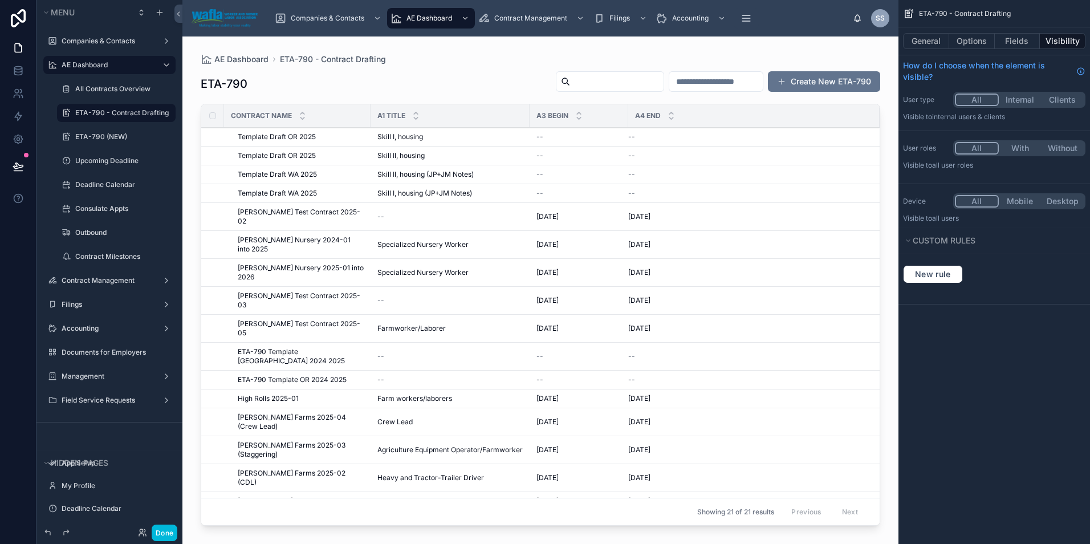
click at [291, 291] on span "[PERSON_NAME] Test Contract 2025-03" at bounding box center [301, 300] width 126 height 18
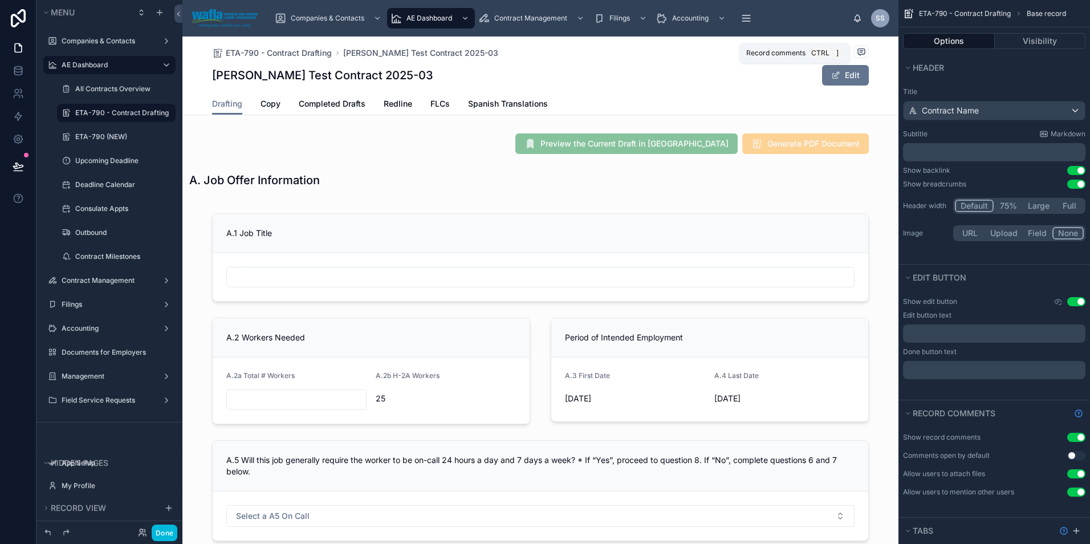
click at [860, 52] on icon at bounding box center [861, 52] width 2 height 0
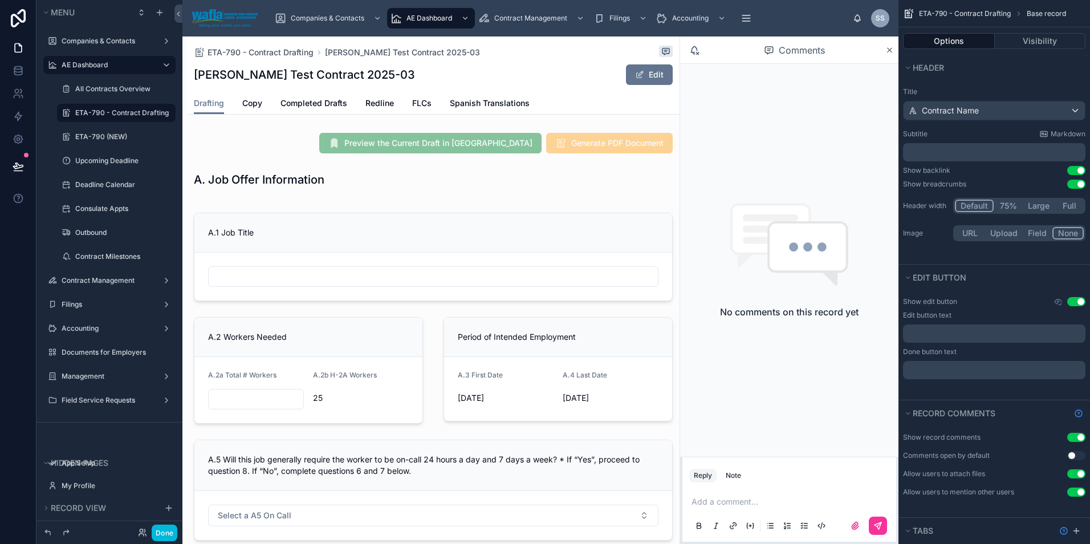
click at [758, 471] on div "Reply Note" at bounding box center [789, 475] width 214 height 18
click at [731, 498] on p at bounding box center [792, 501] width 200 height 11
click at [875, 526] on icon at bounding box center [877, 525] width 9 height 9
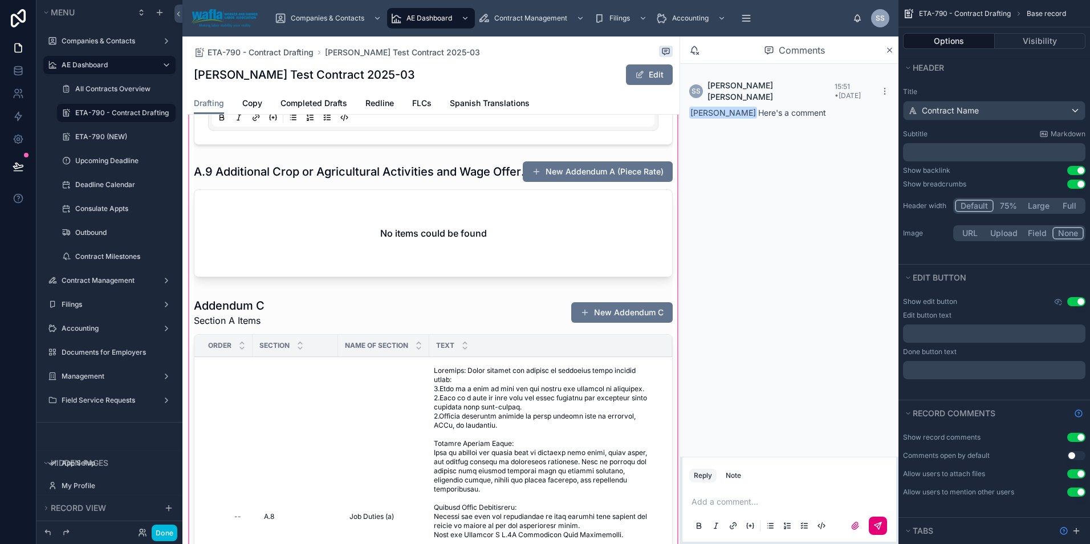
scroll to position [1241, 0]
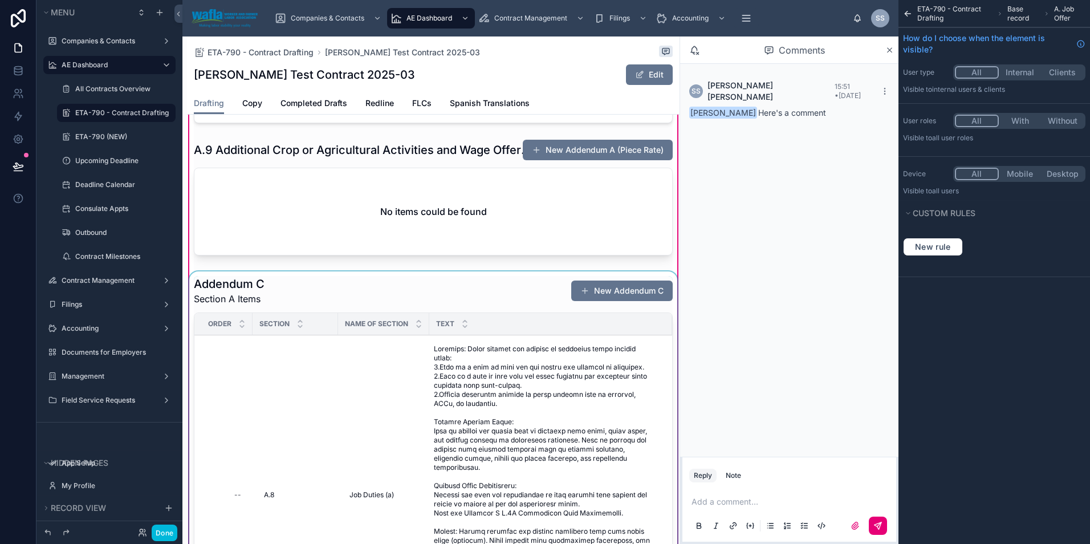
click at [485, 379] on div at bounding box center [433, 501] width 493 height 460
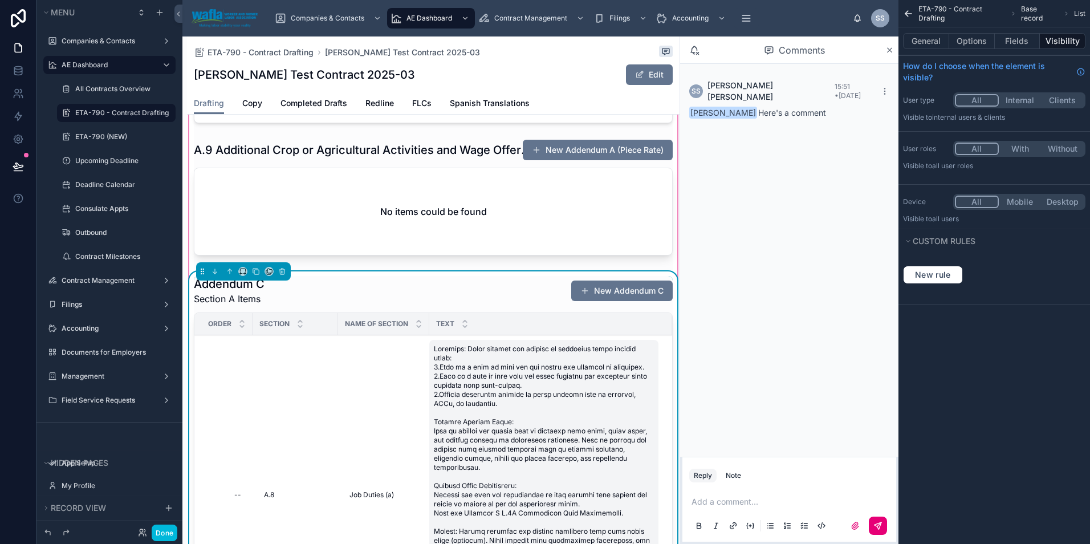
click at [474, 377] on span at bounding box center [544, 494] width 220 height 301
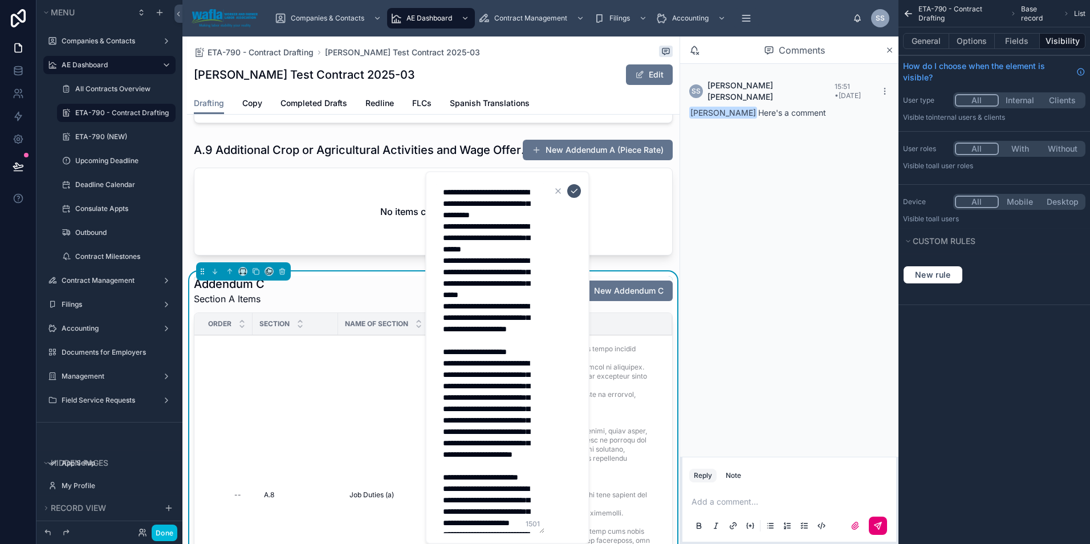
click at [572, 190] on icon "submit" at bounding box center [574, 190] width 9 height 9
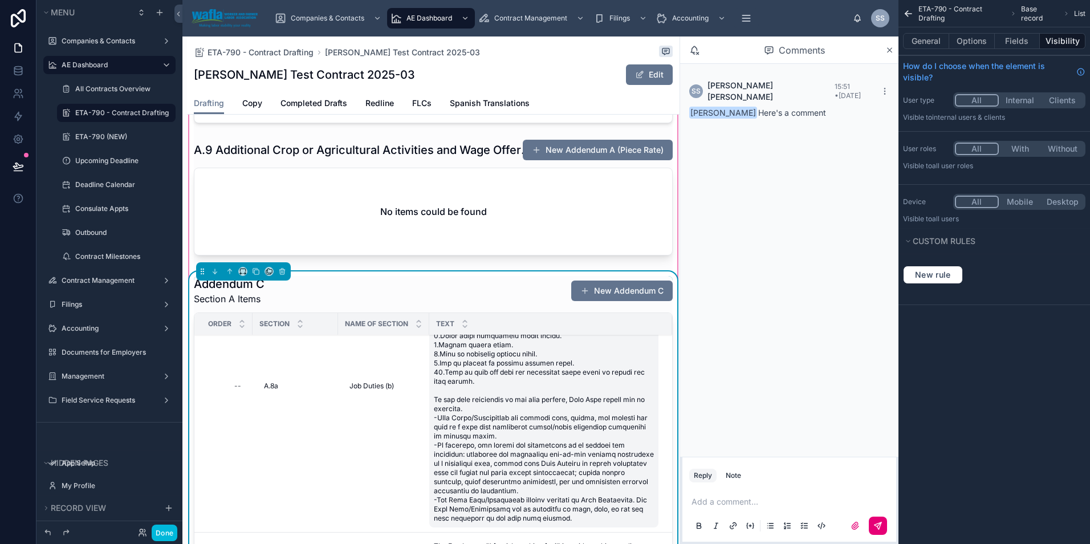
scroll to position [551, 0]
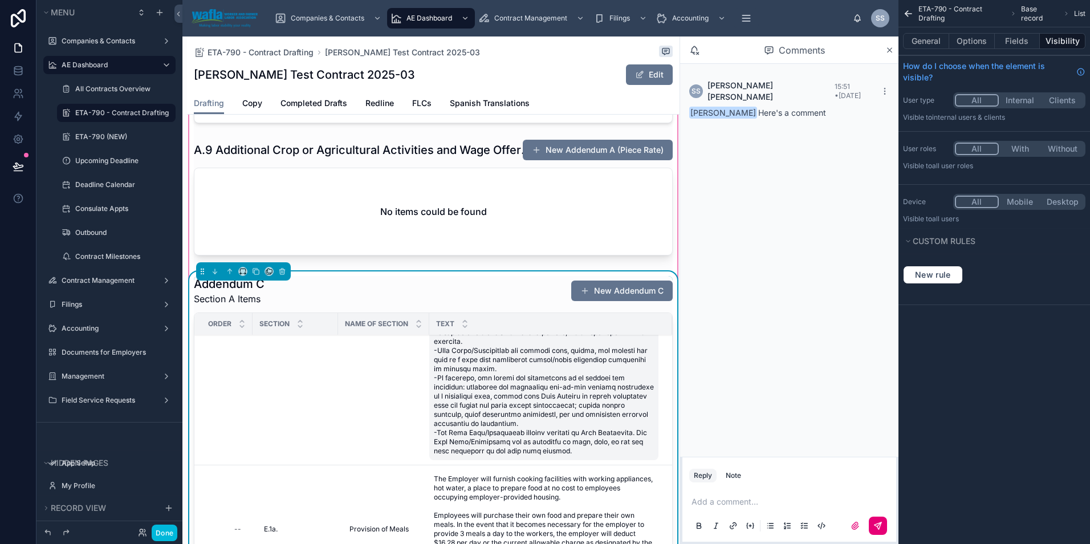
click at [563, 369] on span at bounding box center [544, 319] width 220 height 274
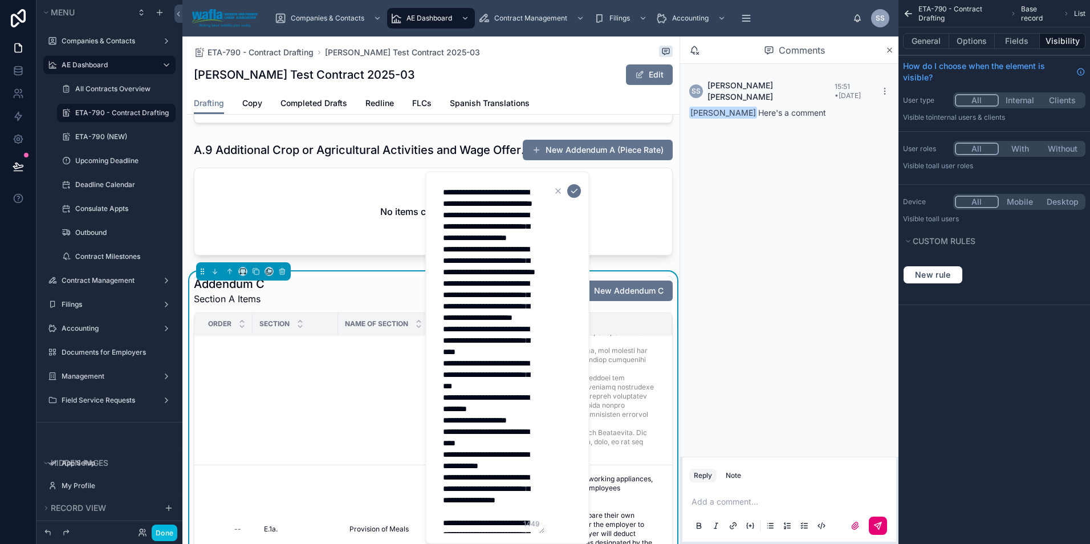
click at [556, 194] on icon "button" at bounding box center [558, 190] width 9 height 9
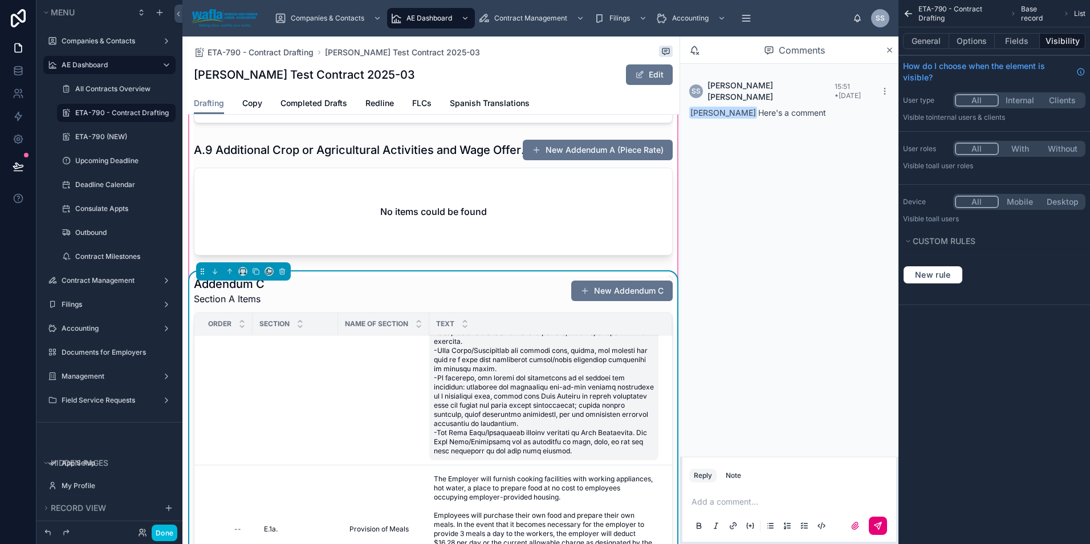
scroll to position [611, 0]
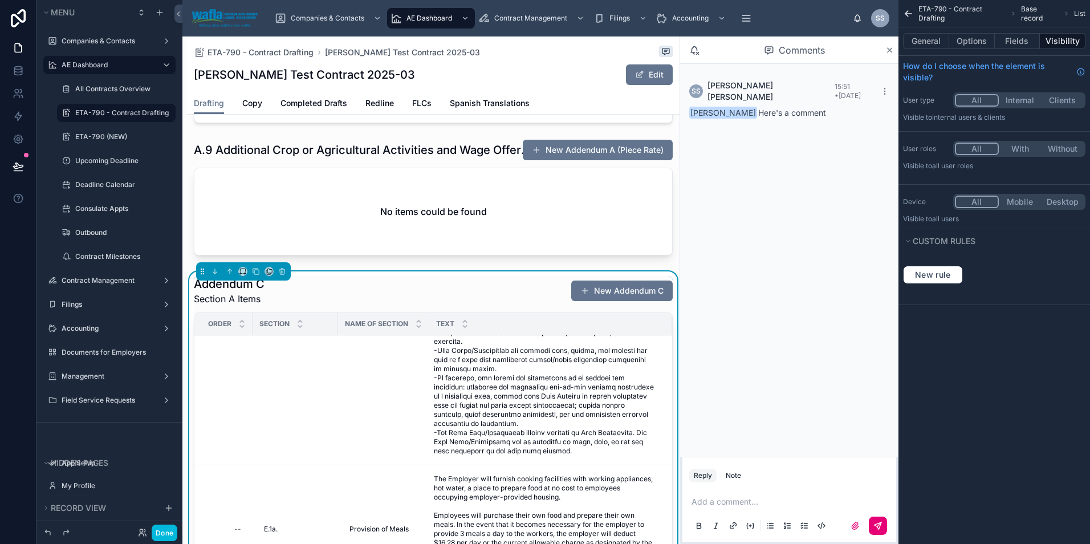
click at [735, 498] on p at bounding box center [792, 501] width 200 height 11
click at [792, 200] on div "SS [PERSON_NAME] 15:51 • [DATE] [PERSON_NAME] Here's a comment" at bounding box center [789, 260] width 218 height 393
click at [741, 506] on p at bounding box center [792, 501] width 200 height 11
click at [890, 52] on icon at bounding box center [889, 50] width 9 height 9
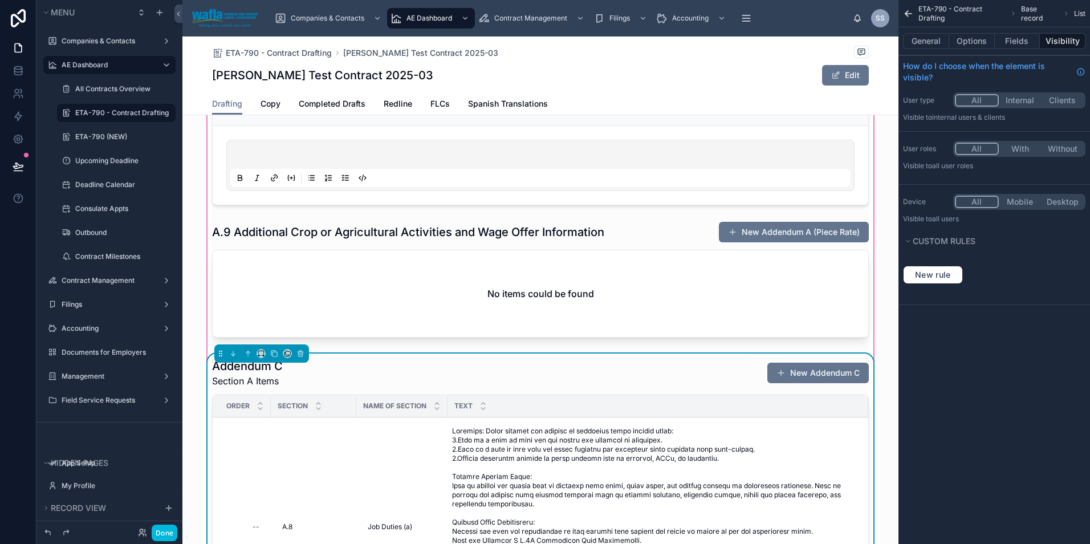
scroll to position [1127, 0]
click at [169, 540] on button "Done" at bounding box center [165, 532] width 26 height 17
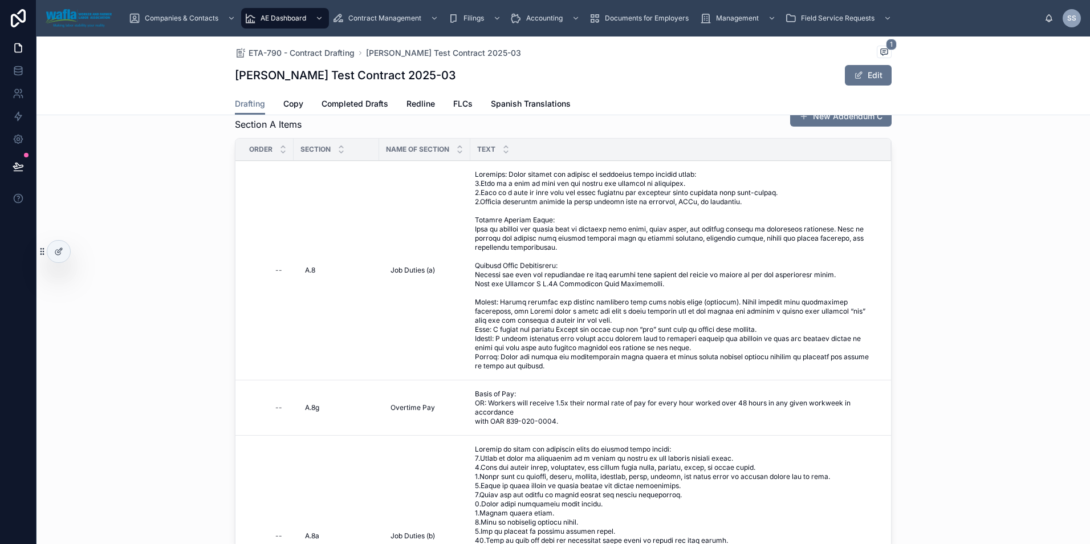
scroll to position [1372, 0]
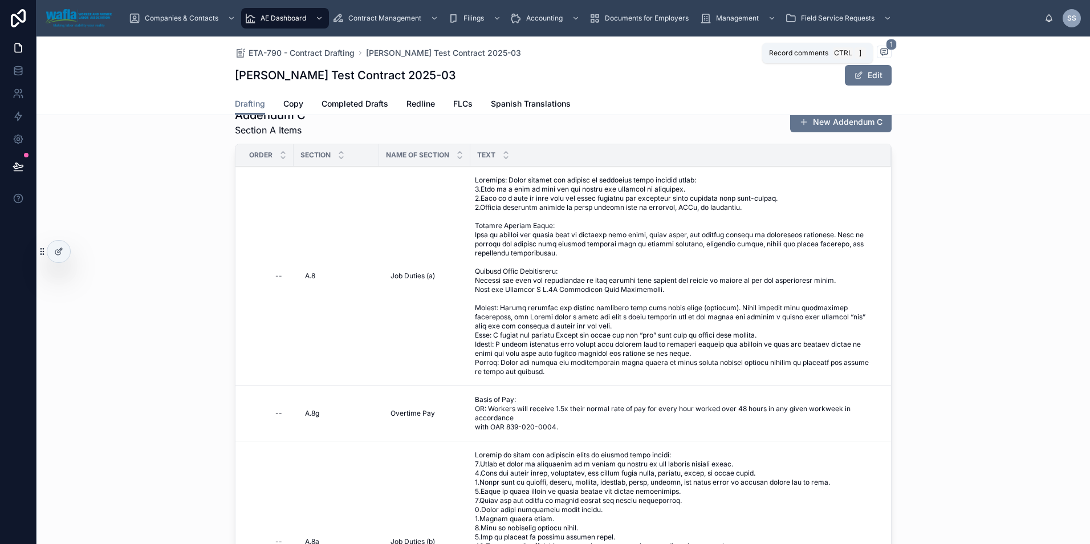
click at [882, 55] on icon at bounding box center [884, 51] width 9 height 9
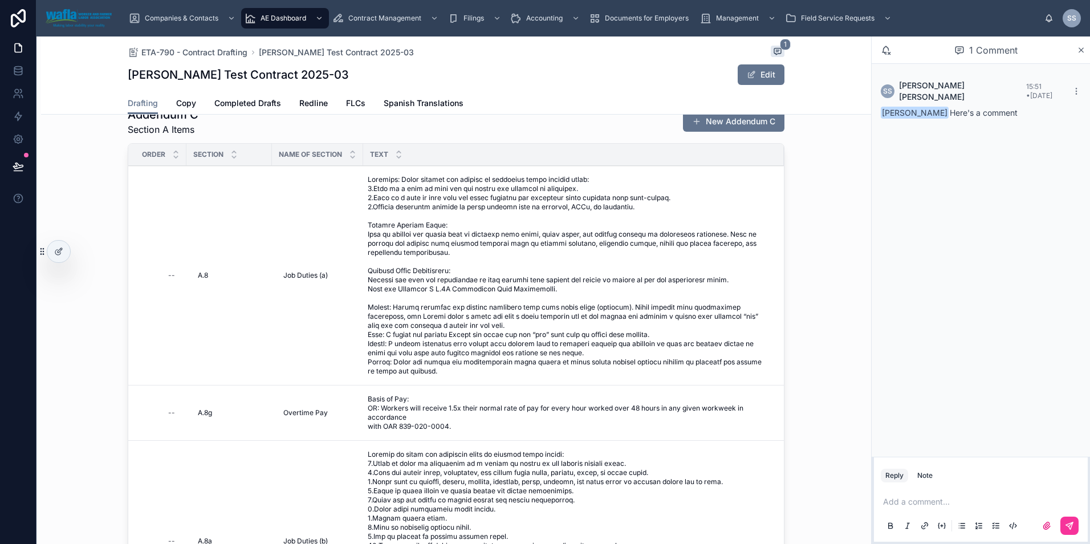
click at [938, 198] on div "SS [PERSON_NAME] 15:51 • [DATE] [PERSON_NAME] Here's a comment" at bounding box center [981, 260] width 218 height 393
click at [906, 500] on p at bounding box center [983, 501] width 200 height 11
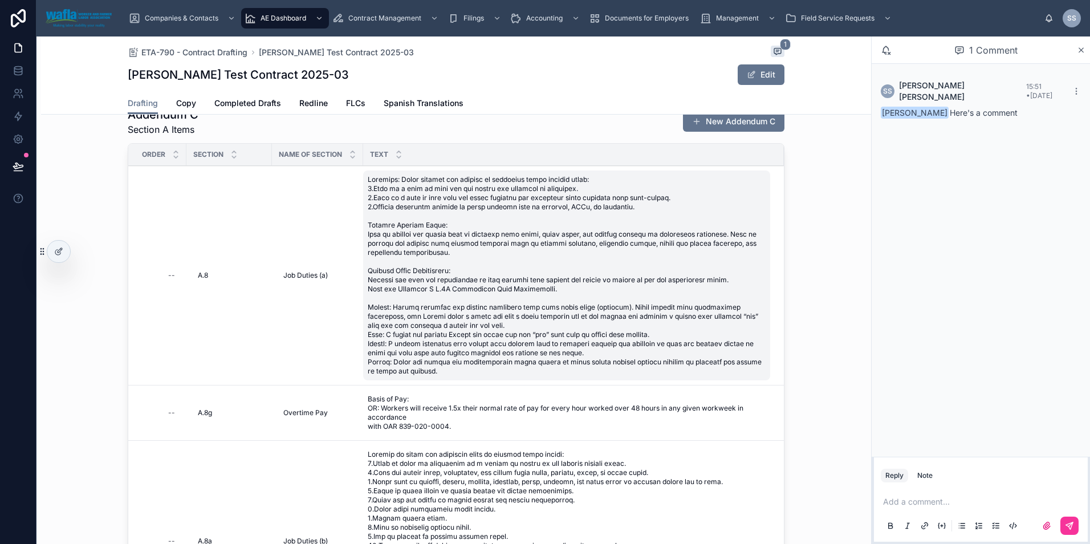
click at [402, 344] on span at bounding box center [567, 275] width 398 height 201
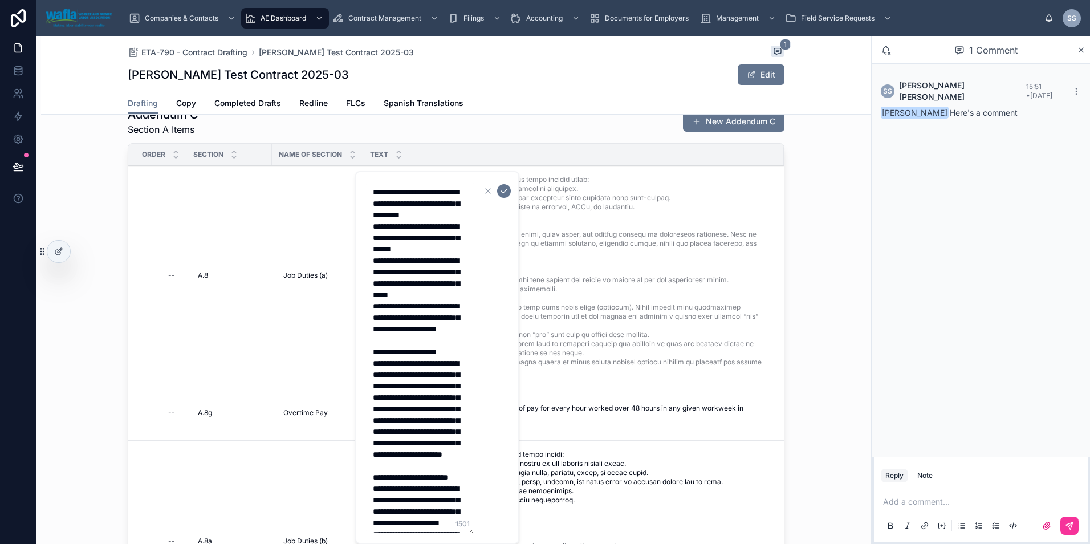
click at [487, 191] on icon "button" at bounding box center [487, 190] width 9 height 9
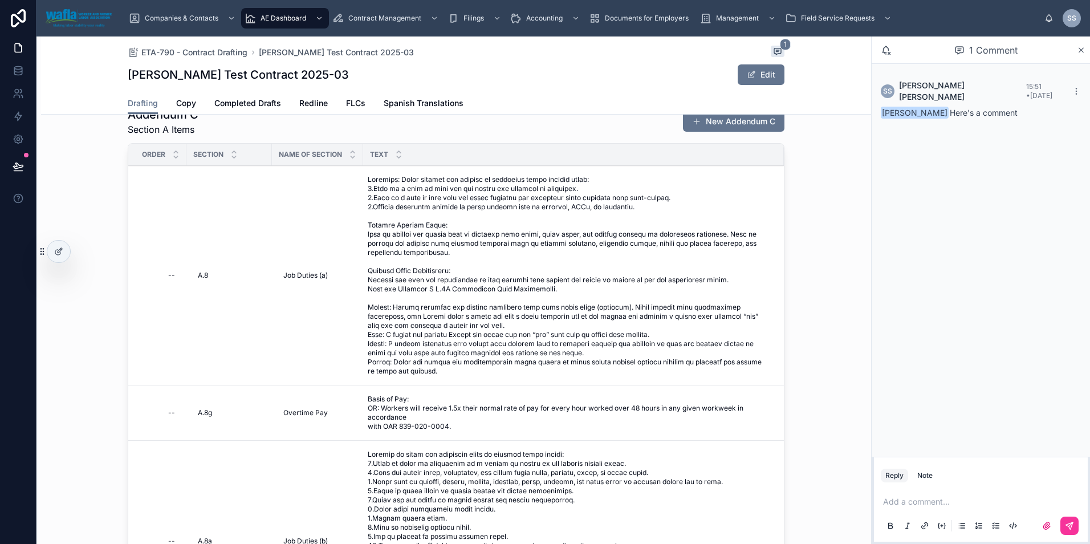
click at [246, 242] on td "A.8 A.8" at bounding box center [229, 275] width 86 height 219
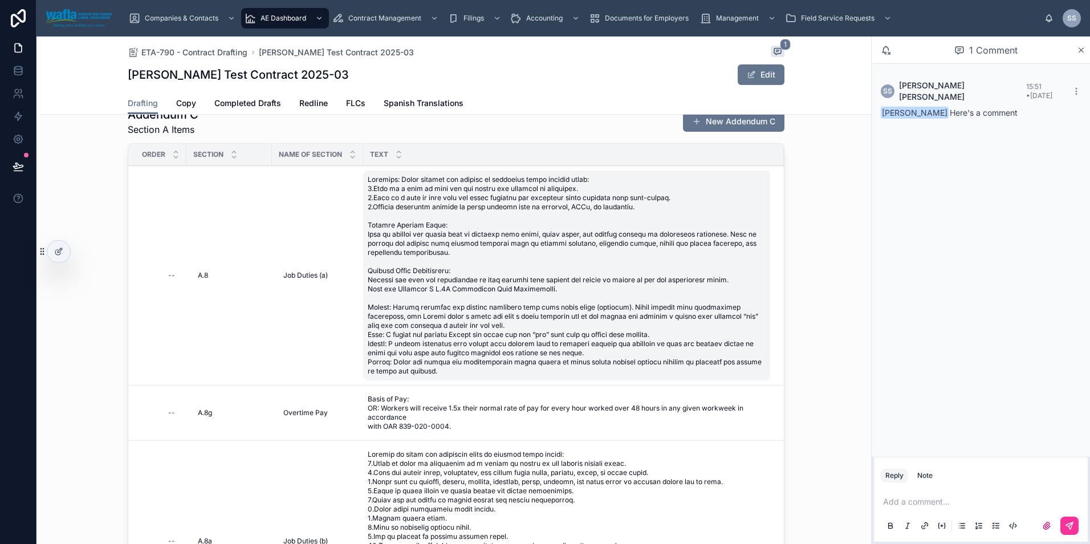
click at [473, 259] on span at bounding box center [567, 275] width 398 height 201
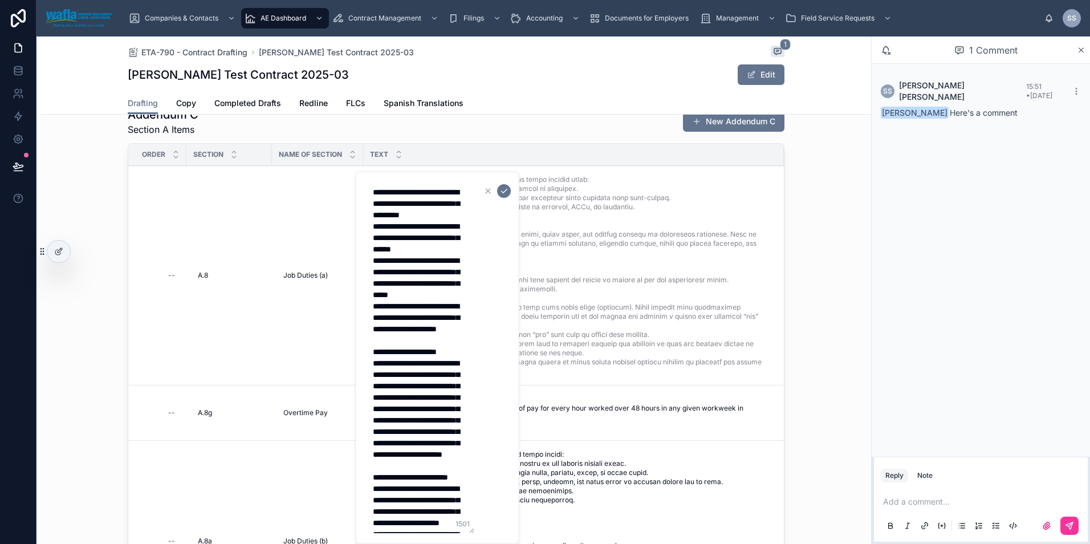
click at [487, 192] on icon "button" at bounding box center [488, 191] width 5 height 5
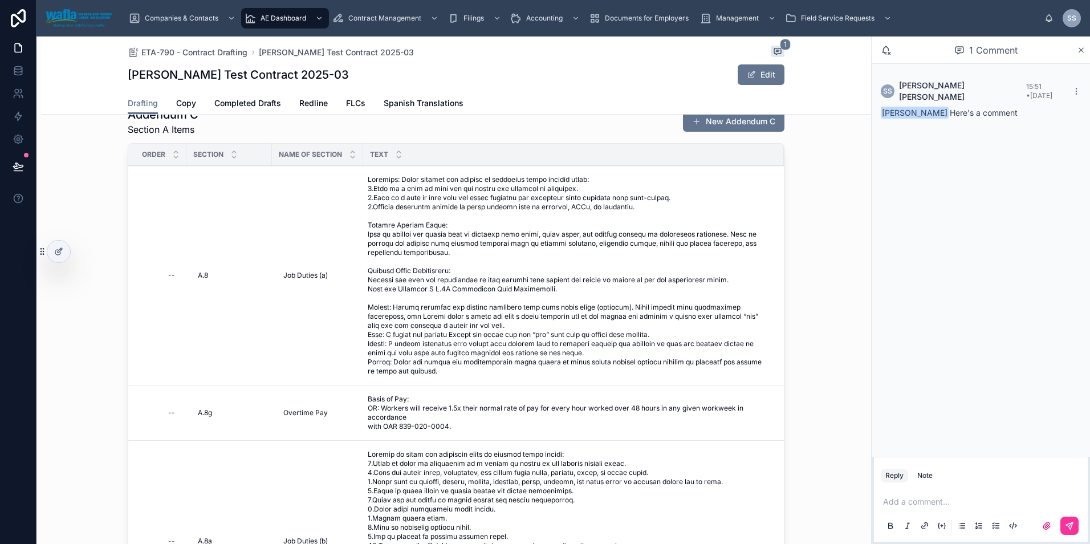
click at [497, 104] on div "Drafting Copy Completed Drafts Redline FLCs Spanish Translations" at bounding box center [456, 103] width 657 height 22
click at [970, 255] on div "SS [PERSON_NAME] 15:51 • [DATE] [PERSON_NAME] Here's a comment" at bounding box center [981, 260] width 218 height 393
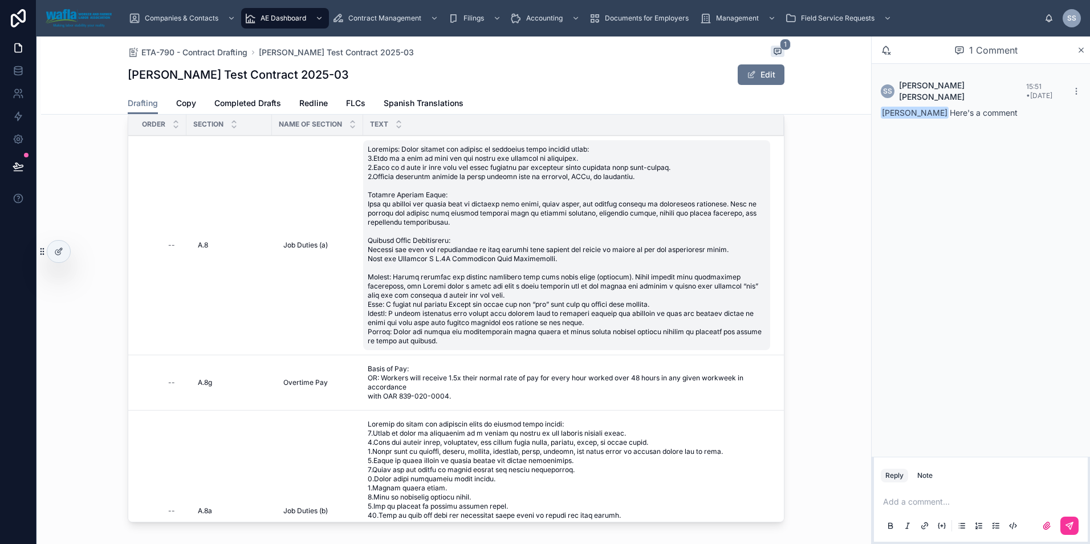
scroll to position [1356, 0]
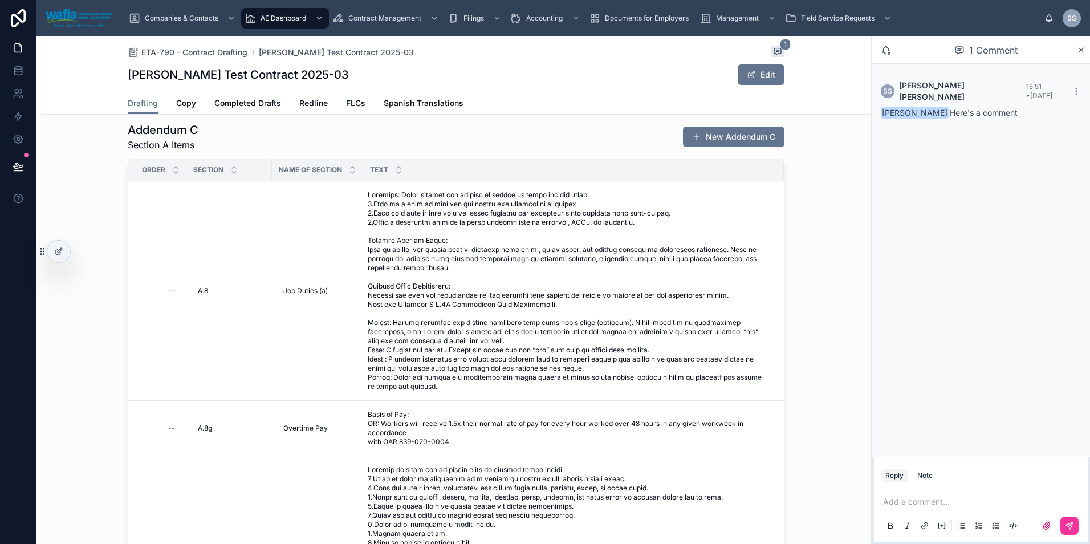
click at [218, 253] on td "A.8 A.8" at bounding box center [229, 290] width 86 height 219
click at [941, 524] on icon at bounding box center [941, 525] width 9 height 9
click at [942, 526] on icon at bounding box center [942, 525] width 0 height 2
click at [943, 527] on icon at bounding box center [941, 525] width 9 height 9
click at [973, 336] on div "SS [PERSON_NAME] 15:51 • [DATE] [PERSON_NAME] Here's a comment" at bounding box center [981, 260] width 218 height 393
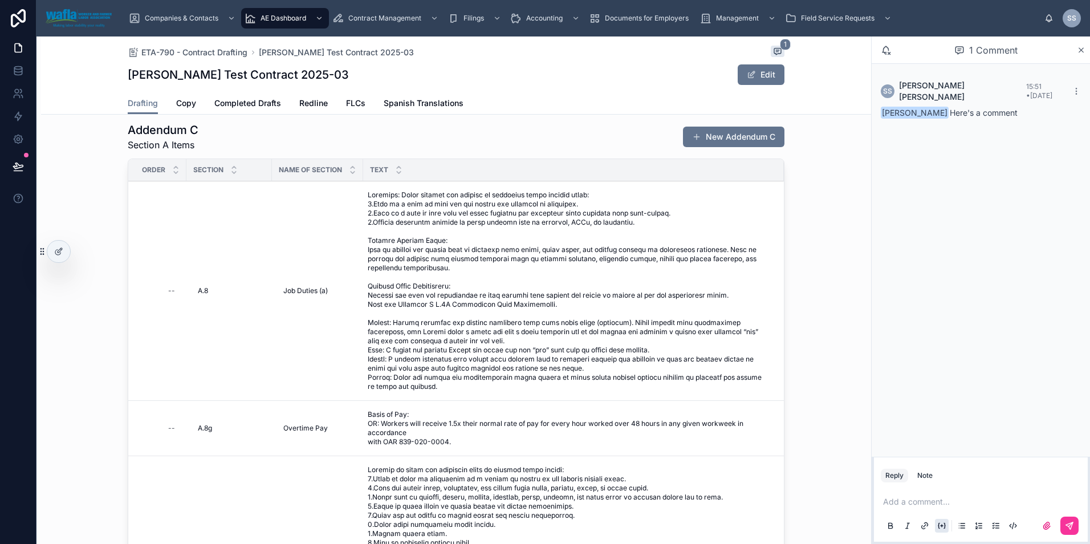
click at [904, 506] on p at bounding box center [983, 501] width 200 height 11
click at [929, 478] on div "Note" at bounding box center [924, 475] width 15 height 9
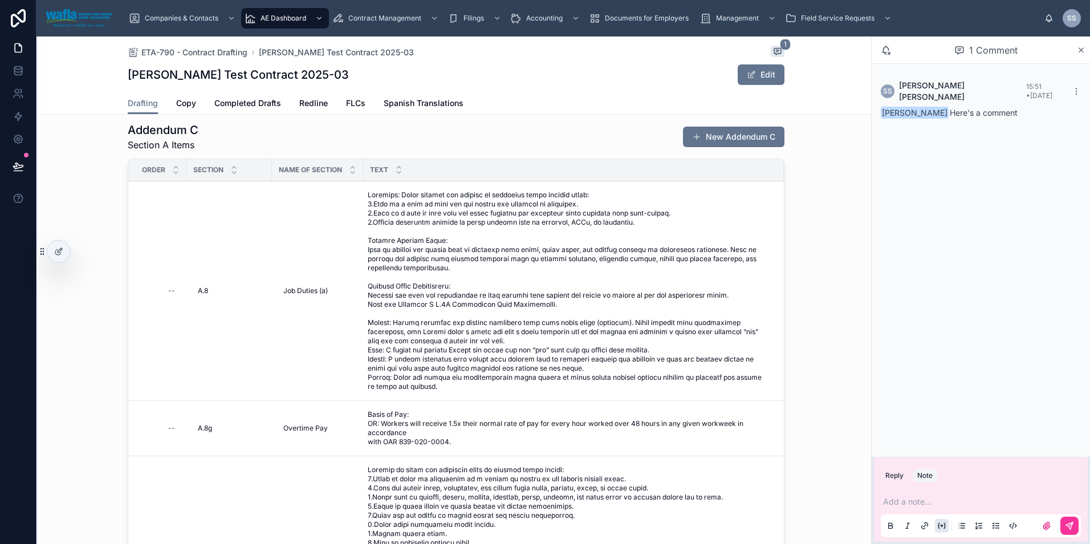
click at [943, 526] on icon at bounding box center [941, 525] width 9 height 9
click at [941, 528] on icon at bounding box center [941, 525] width 9 height 9
click at [894, 477] on button "Reply" at bounding box center [894, 476] width 27 height 14
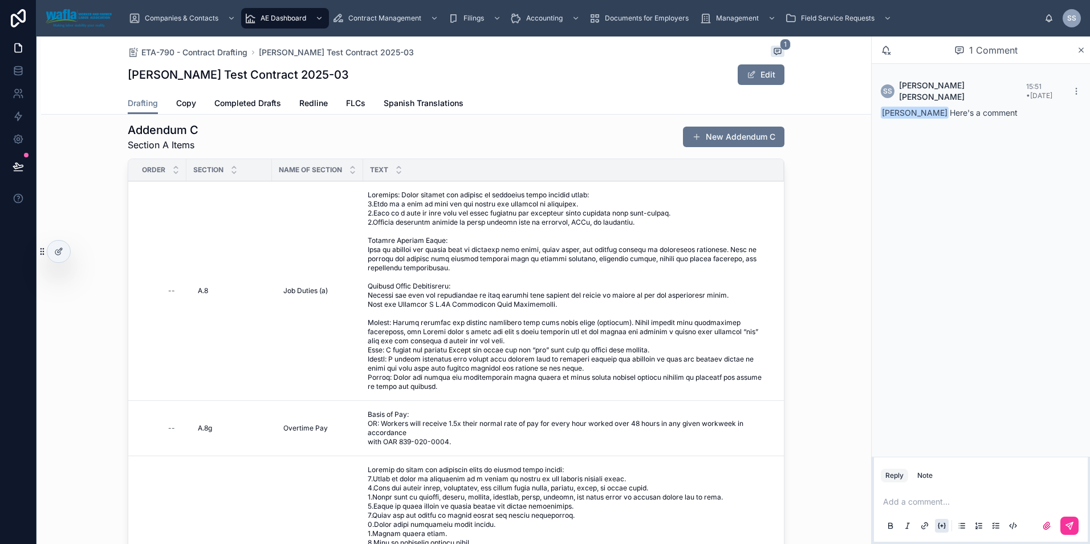
click at [914, 498] on p at bounding box center [983, 501] width 200 height 11
drag, startPoint x: 919, startPoint y: 507, endPoint x: 878, endPoint y: 507, distance: 41.0
click at [878, 507] on div "******" at bounding box center [981, 513] width 214 height 57
click at [943, 524] on icon at bounding box center [941, 525] width 9 height 9
click at [937, 526] on button at bounding box center [942, 526] width 14 height 14
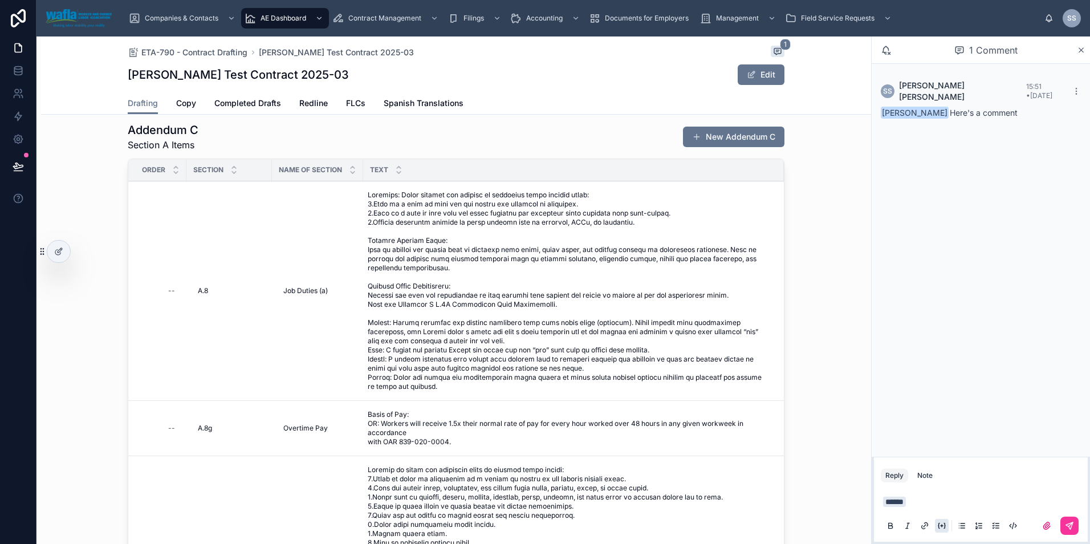
click at [933, 499] on p "******" at bounding box center [983, 501] width 200 height 11
drag, startPoint x: 916, startPoint y: 498, endPoint x: 822, endPoint y: 498, distance: 93.5
click at [822, 498] on div "ETA-790 - Contract Drafting [PERSON_NAME] Test Contract 2025-03 1 [PERSON_NAME]…" at bounding box center [563, 289] width 1054 height 507
click at [942, 525] on icon at bounding box center [942, 525] width 0 height 2
click at [925, 502] on p "******" at bounding box center [983, 501] width 200 height 11
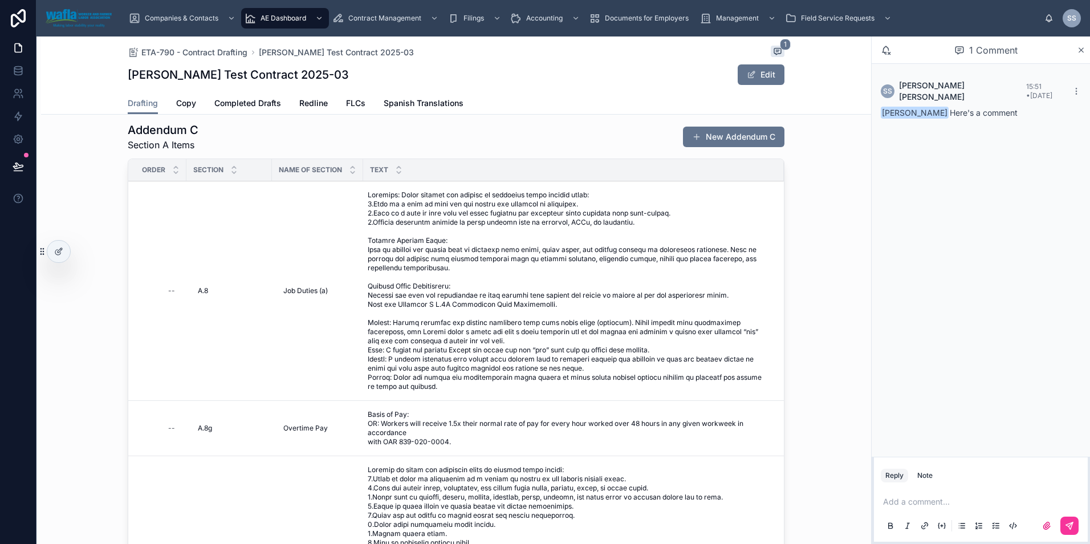
click at [920, 506] on p at bounding box center [983, 501] width 200 height 11
click at [1013, 525] on icon at bounding box center [1014, 526] width 2 height 6
click at [1015, 523] on icon at bounding box center [1013, 525] width 9 height 9
click at [1014, 526] on icon at bounding box center [1013, 525] width 9 height 9
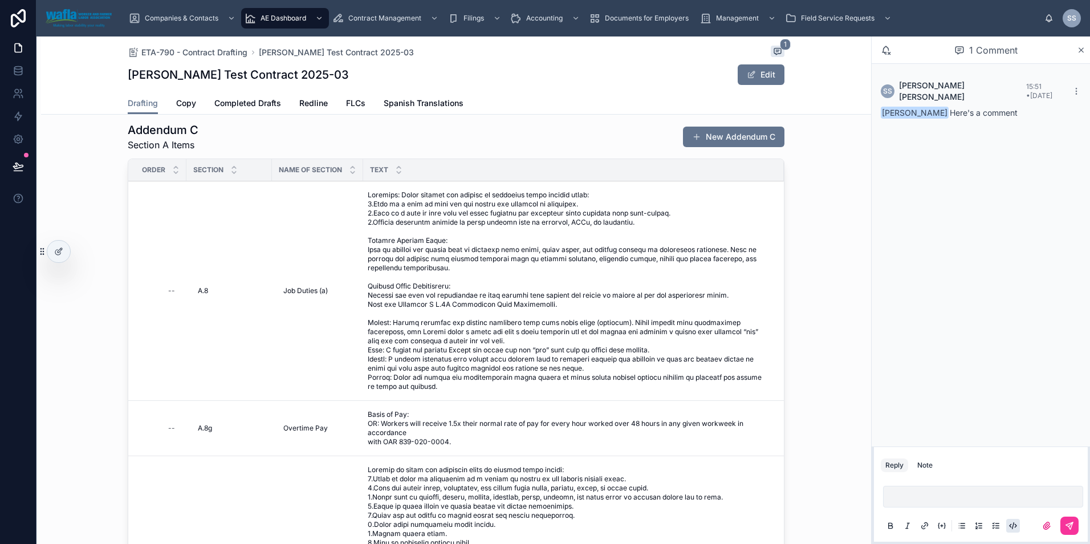
click at [933, 502] on code at bounding box center [983, 497] width 200 height 22
click at [1011, 522] on icon at bounding box center [1013, 525] width 9 height 9
click at [1078, 50] on icon at bounding box center [1081, 50] width 9 height 9
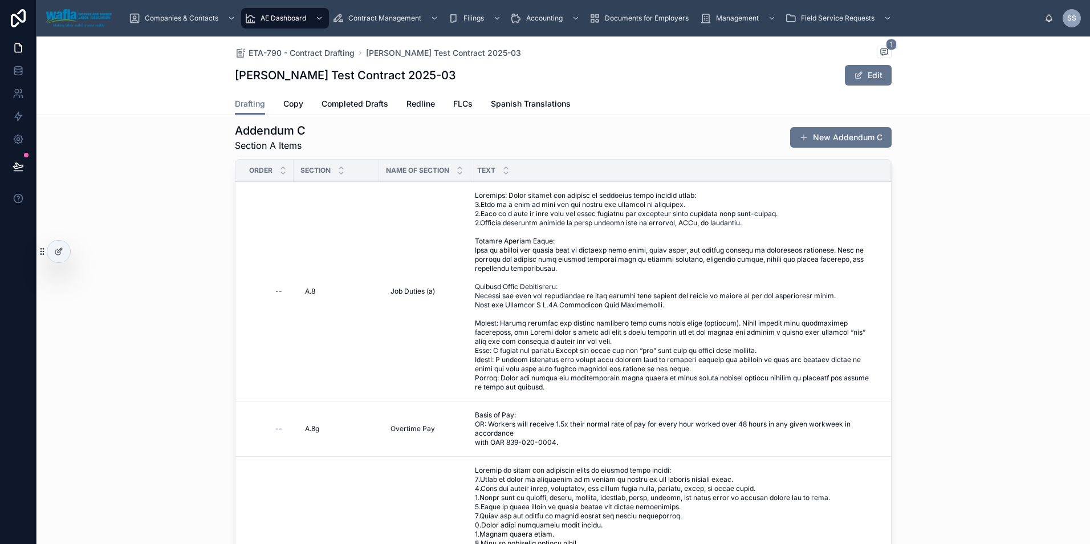
click at [972, 64] on div "ETA-790 - Contract Drafting [PERSON_NAME] Test Contract 2025-03 1 [PERSON_NAME]…" at bounding box center [563, 75] width 1054 height 79
click at [181, 46] on span "Growers" at bounding box center [180, 48] width 28 height 9
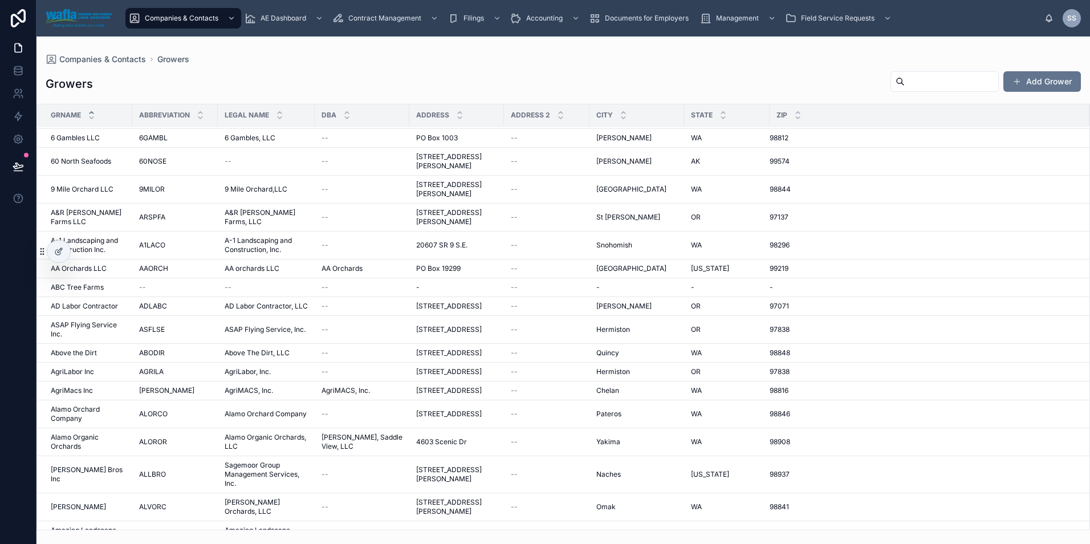
scroll to position [190, 0]
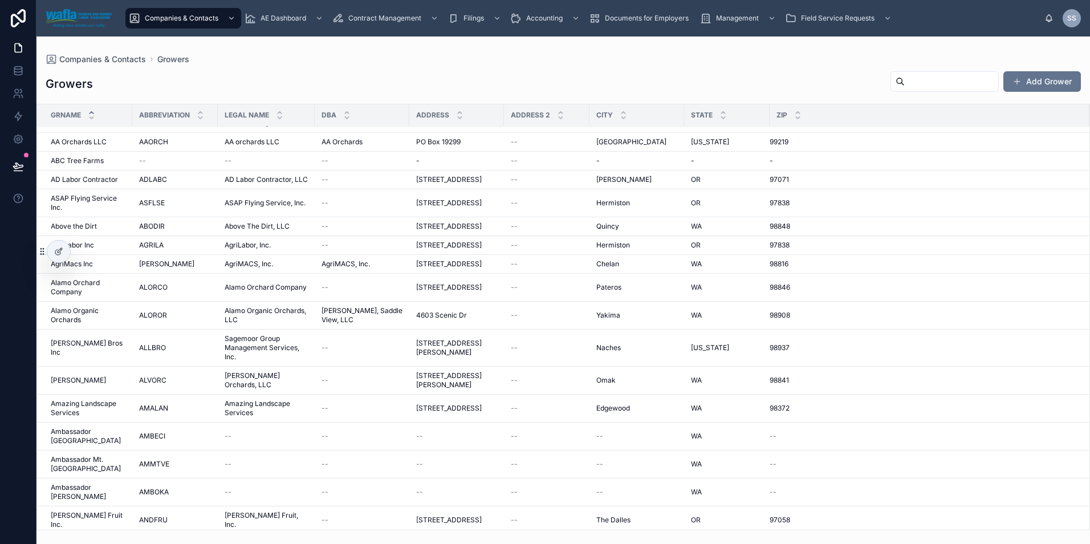
click at [905, 83] on input "text" at bounding box center [951, 82] width 93 height 16
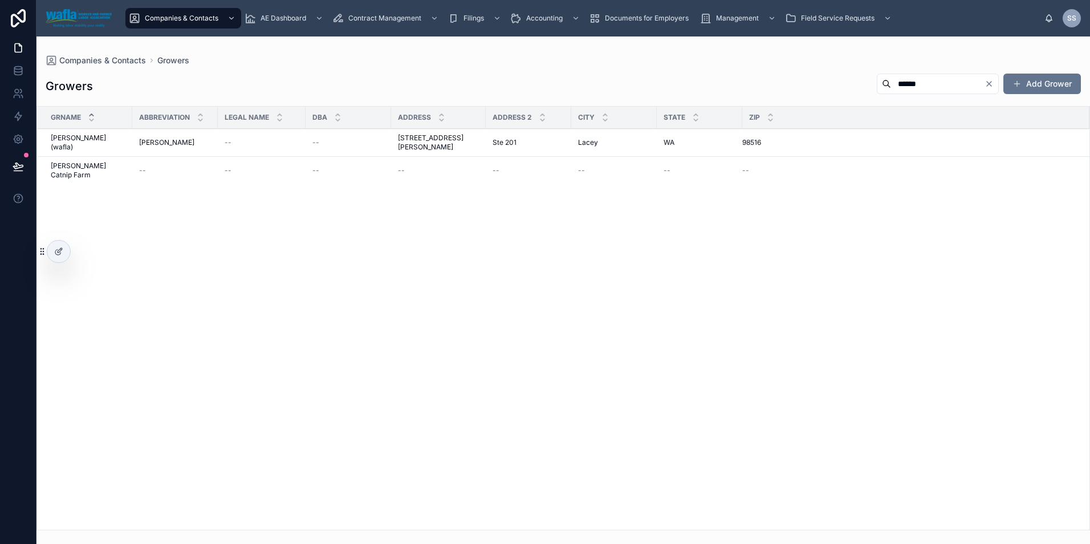
type input "******"
click at [67, 139] on span "[PERSON_NAME] (wafla)" at bounding box center [88, 142] width 75 height 18
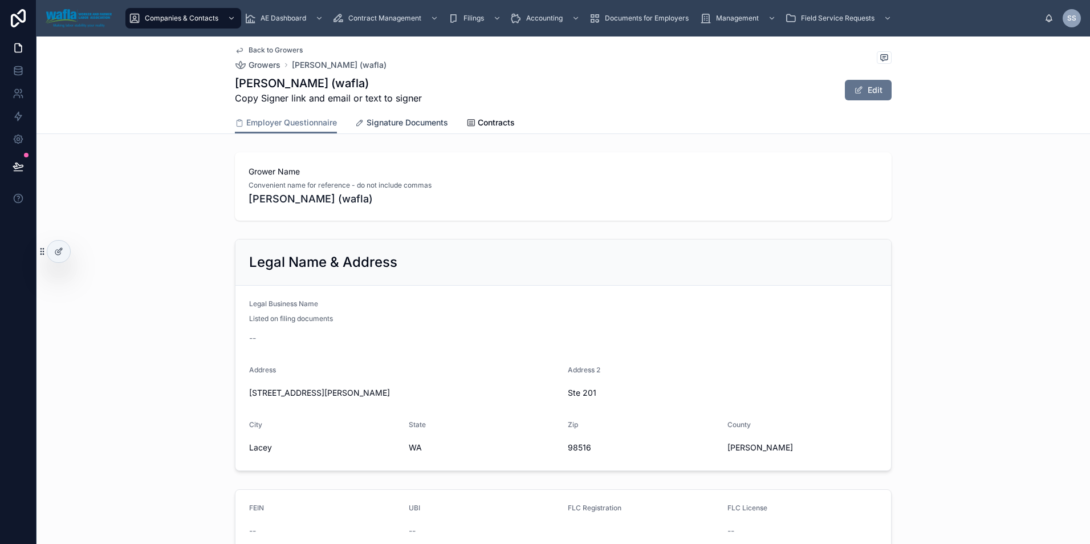
click at [425, 124] on span "Signature Documents" at bounding box center [408, 122] width 82 height 11
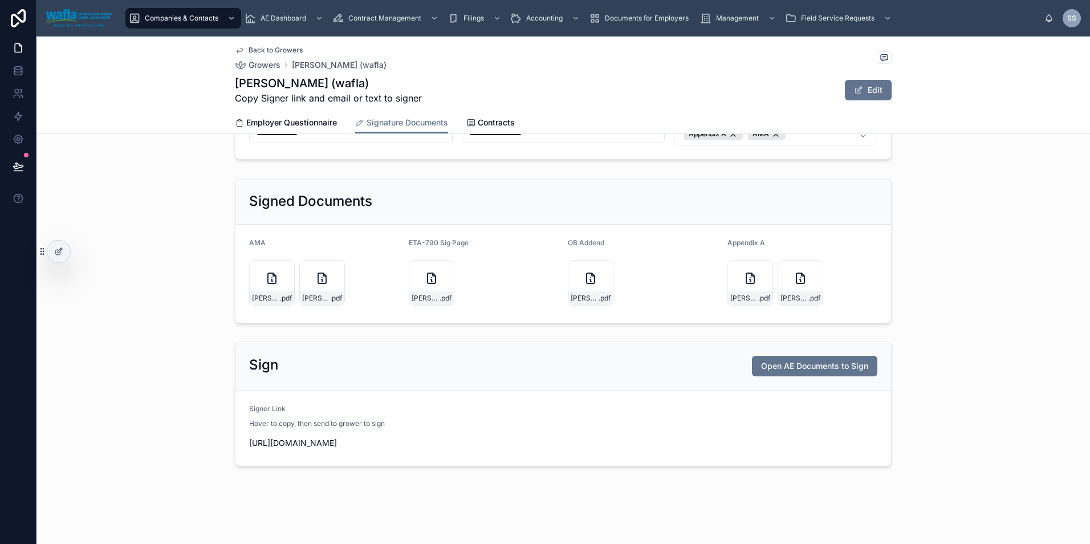
scroll to position [133, 0]
click at [772, 360] on span "Open AE Documents to Sign" at bounding box center [814, 365] width 107 height 11
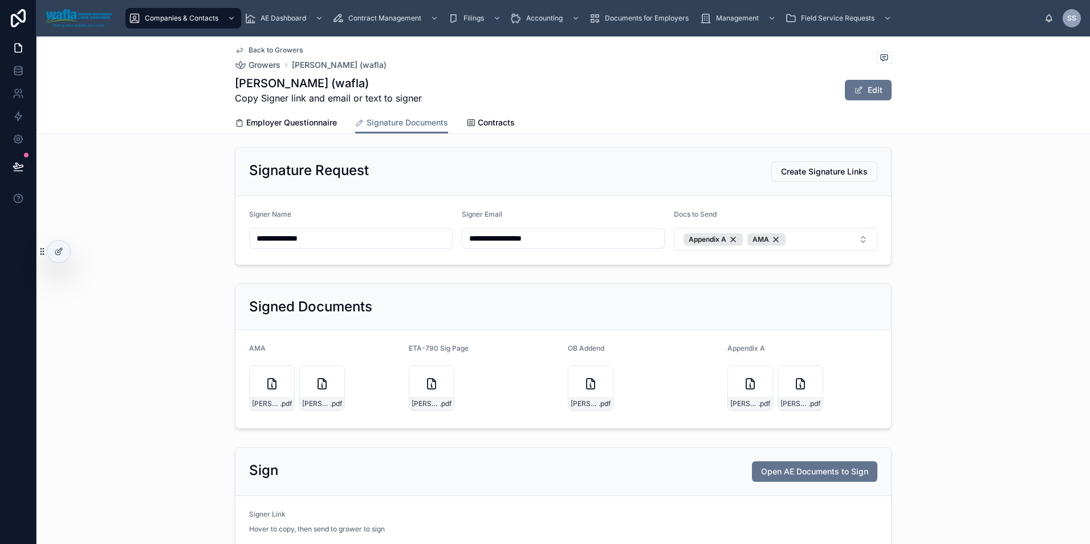
scroll to position [0, 0]
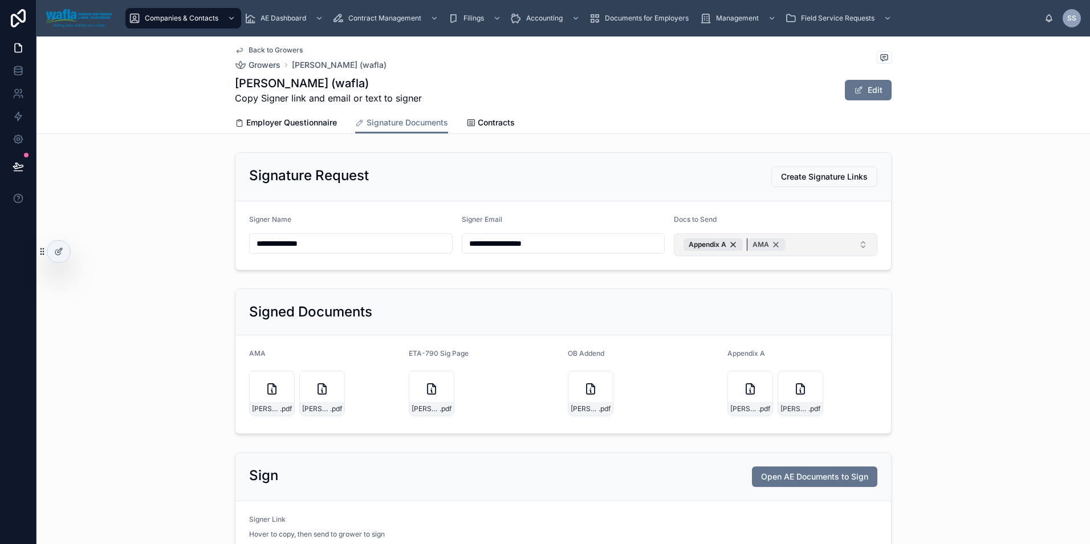
click at [775, 245] on div "AMA" at bounding box center [766, 244] width 38 height 13
click at [741, 238] on button "Appendix A" at bounding box center [776, 244] width 204 height 23
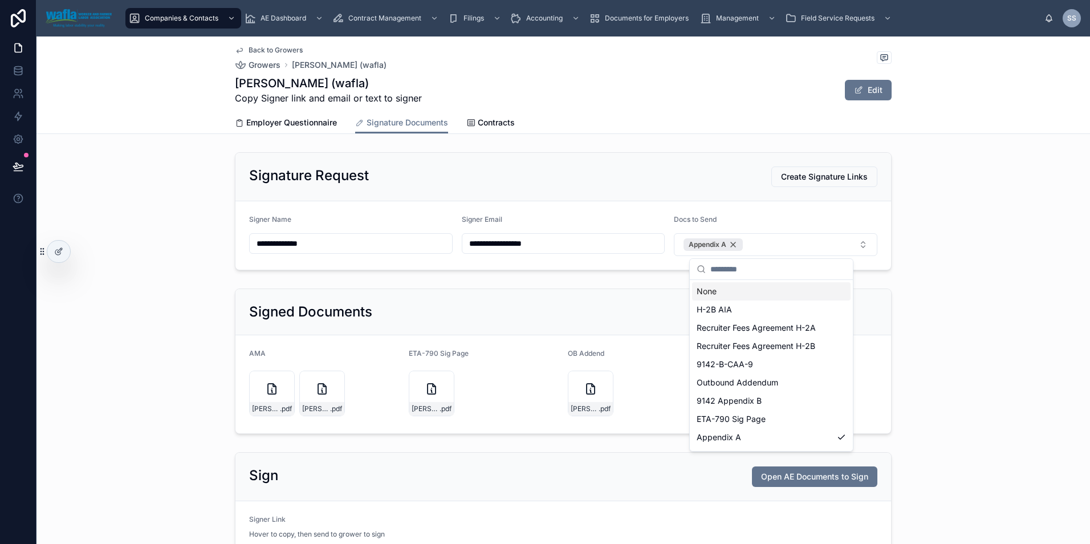
click at [734, 243] on div "Appendix A" at bounding box center [713, 244] width 59 height 13
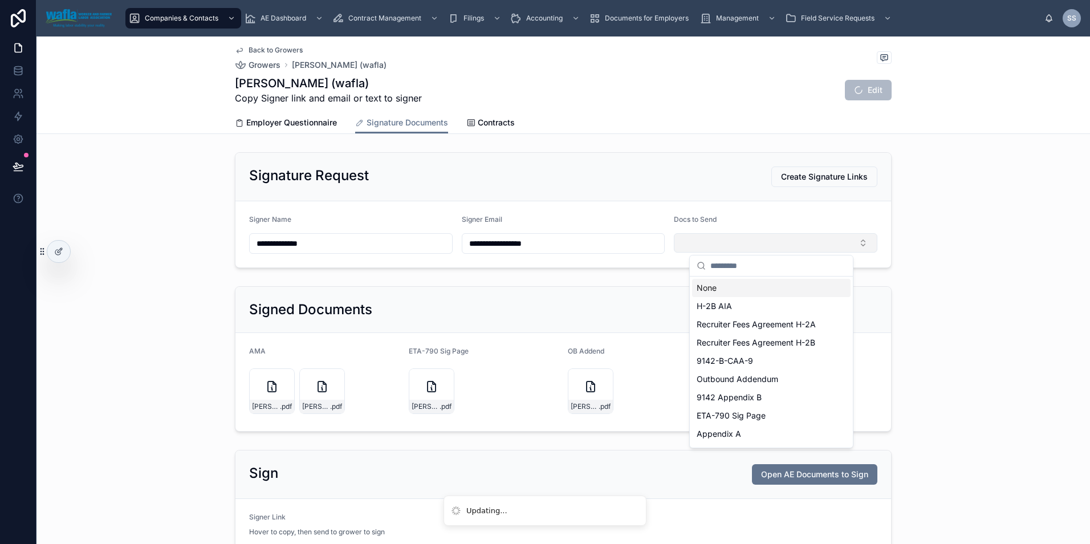
click at [753, 243] on button "Select Button" at bounding box center [776, 242] width 204 height 19
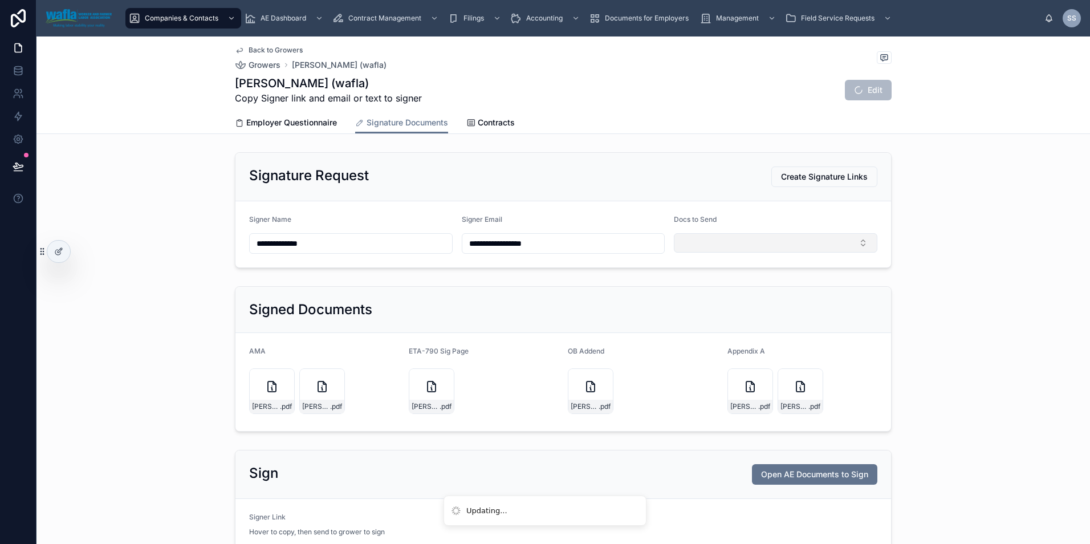
click at [746, 242] on button "Select Button" at bounding box center [776, 242] width 204 height 19
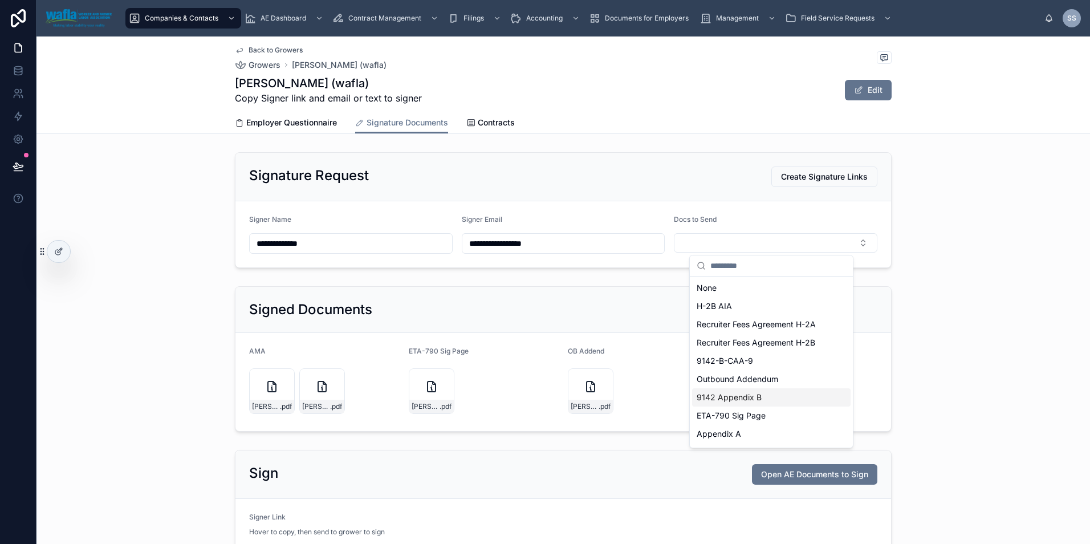
click at [741, 400] on span "9142 Appendix B" at bounding box center [729, 397] width 65 height 11
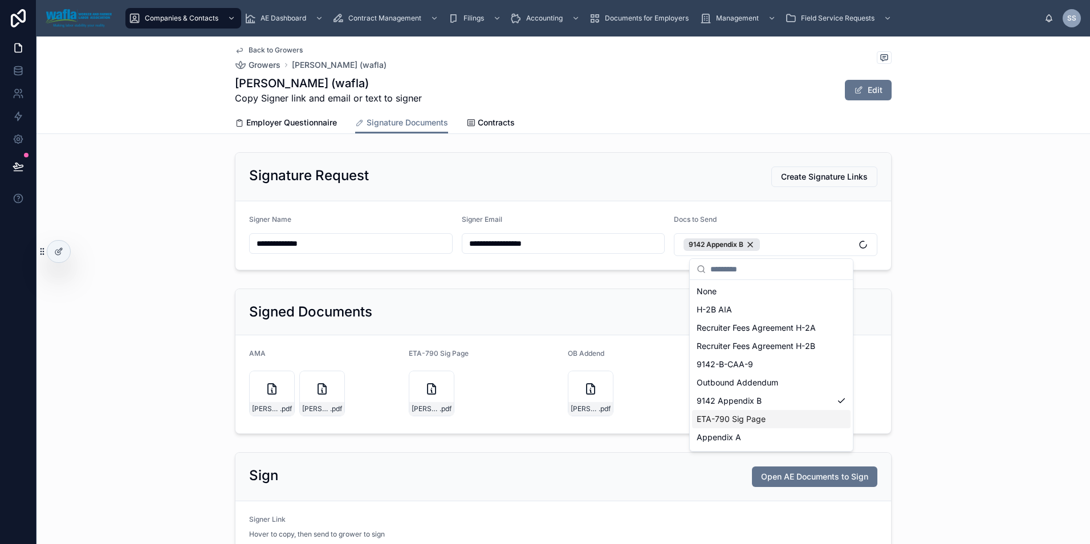
click at [741, 414] on span "ETA-790 Sig Page" at bounding box center [731, 418] width 69 height 11
click at [749, 248] on div "9142 Appendix B" at bounding box center [722, 244] width 76 height 13
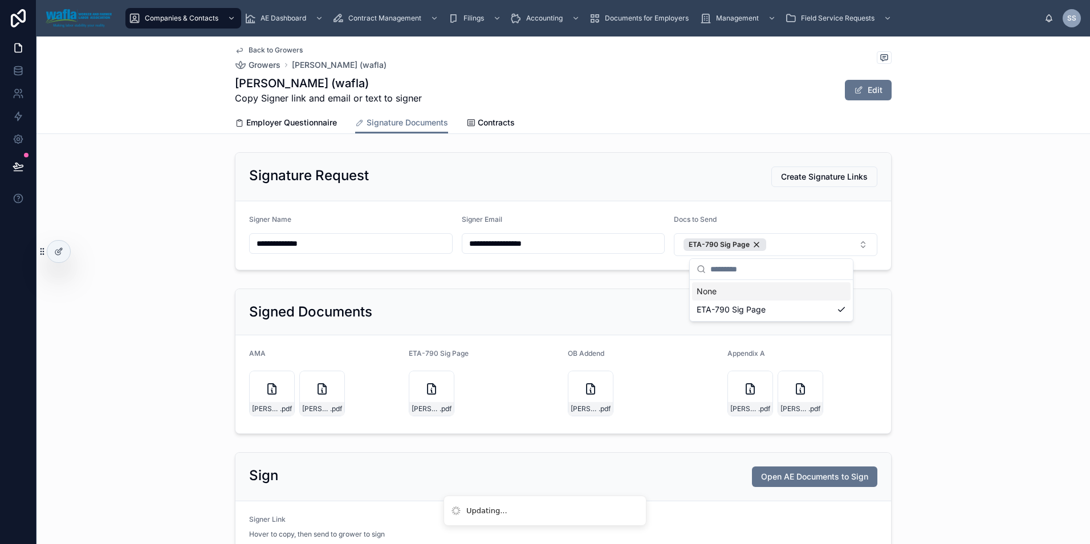
click at [627, 301] on div "Signed Documents" at bounding box center [563, 312] width 656 height 46
